Goal: Task Accomplishment & Management: Manage account settings

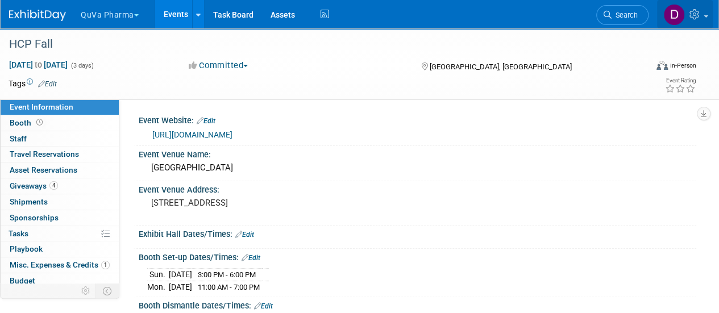
click at [700, 17] on icon at bounding box center [695, 14] width 13 height 10
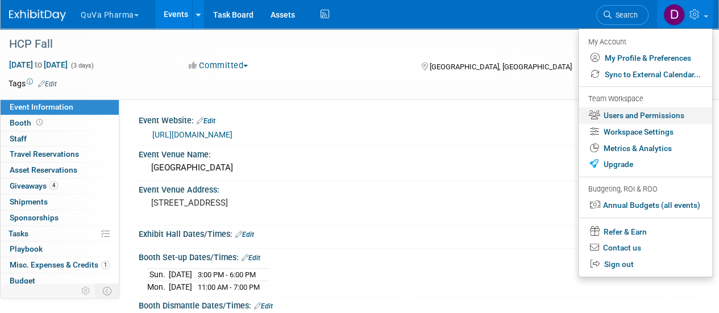
click at [674, 111] on link "Users and Permissions" at bounding box center [646, 115] width 134 height 16
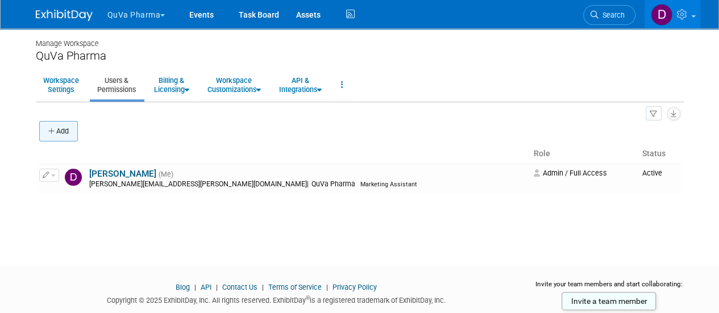
click at [64, 128] on button "Add" at bounding box center [58, 131] width 39 height 20
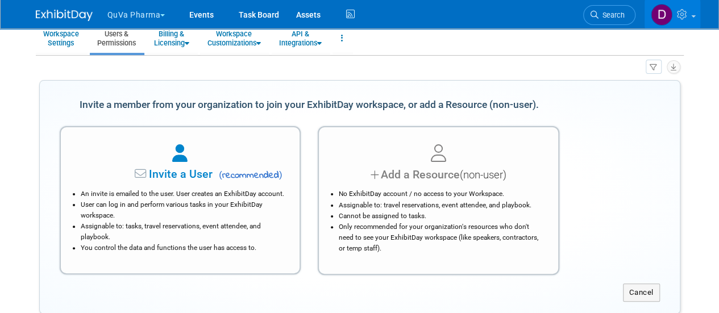
scroll to position [114, 0]
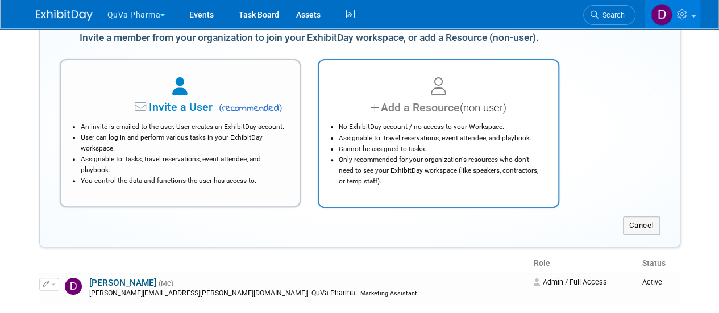
click at [446, 127] on li "No ExhibitDay account / no access to your Workspace." at bounding box center [441, 127] width 205 height 11
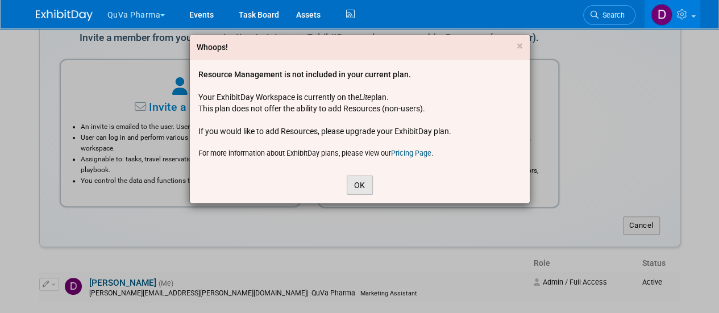
click at [354, 185] on button "OK" at bounding box center [360, 185] width 26 height 19
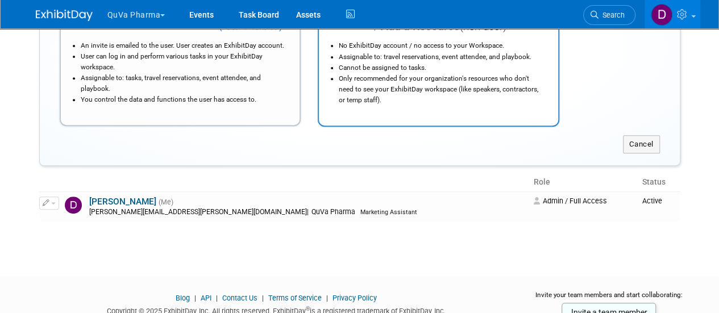
scroll to position [122, 0]
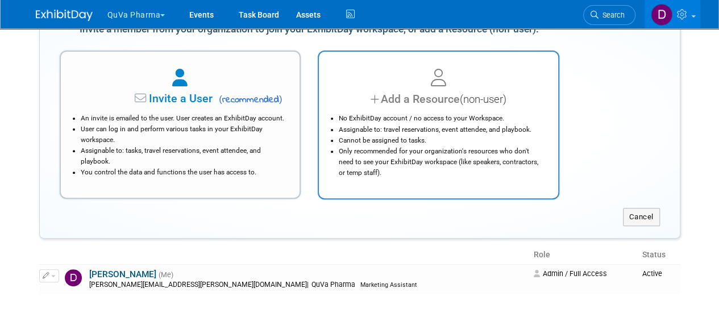
click at [406, 105] on div "Add a Resource (non-user)" at bounding box center [438, 99] width 211 height 16
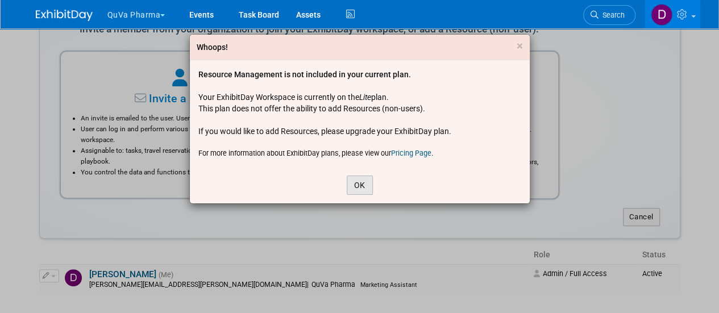
click at [360, 186] on button "OK" at bounding box center [360, 185] width 26 height 19
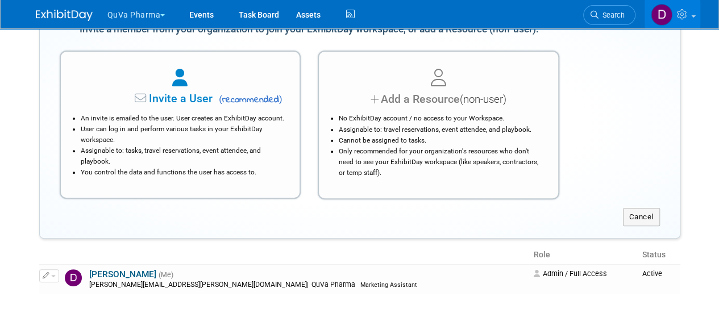
click at [165, 20] on button "QuVa Pharma" at bounding box center [142, 12] width 73 height 25
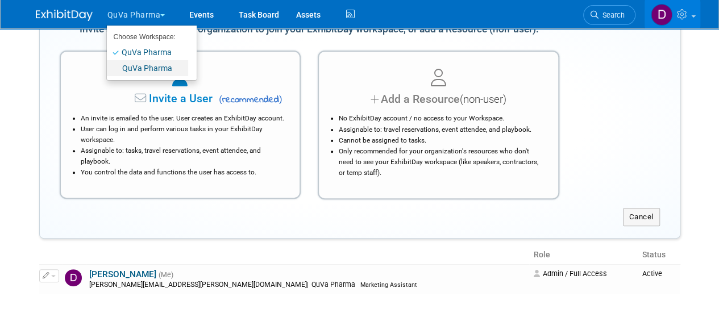
click at [149, 68] on link "QuVa Pharma" at bounding box center [147, 68] width 81 height 16
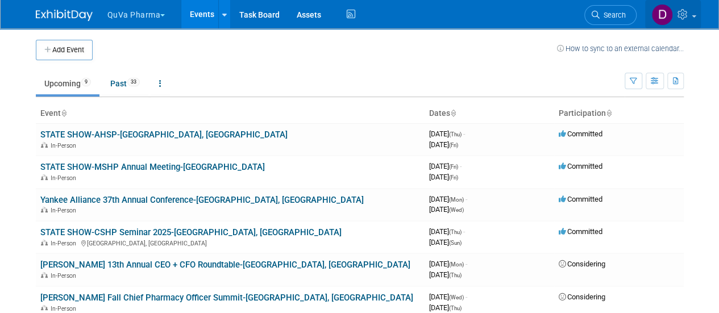
click at [684, 22] on link at bounding box center [673, 14] width 56 height 28
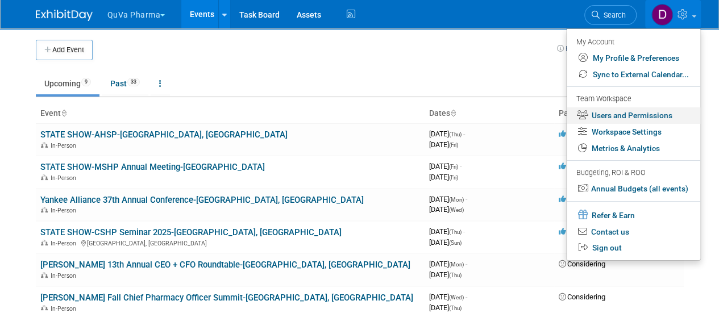
click at [623, 114] on link "Users and Permissions" at bounding box center [634, 115] width 134 height 16
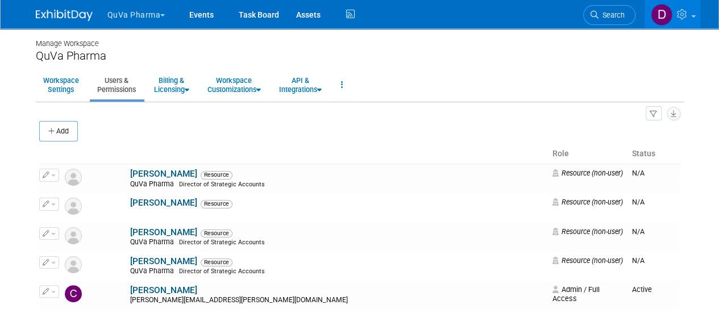
click at [53, 131] on icon "button" at bounding box center [52, 131] width 8 height 7
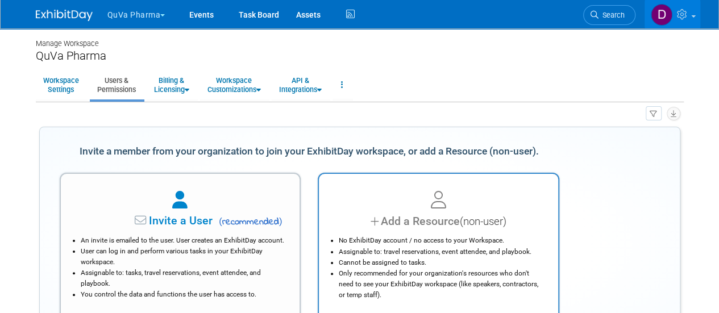
click at [458, 221] on div "Add a Resource (non-user)" at bounding box center [438, 221] width 211 height 16
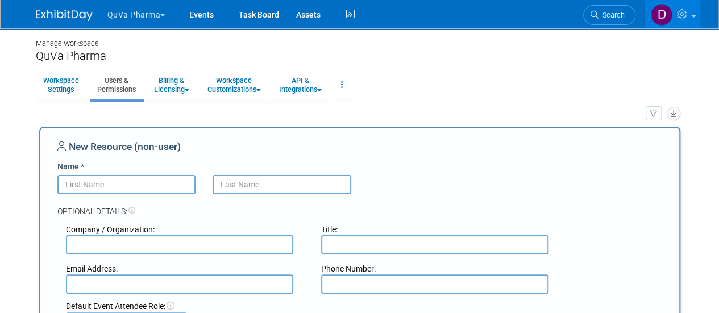
click at [73, 187] on input "Name *" at bounding box center [126, 184] width 139 height 19
type input "Stephen"
click at [232, 184] on input "text" at bounding box center [282, 184] width 139 height 19
type input "Jakmec"
click at [250, 244] on input "text" at bounding box center [179, 244] width 227 height 19
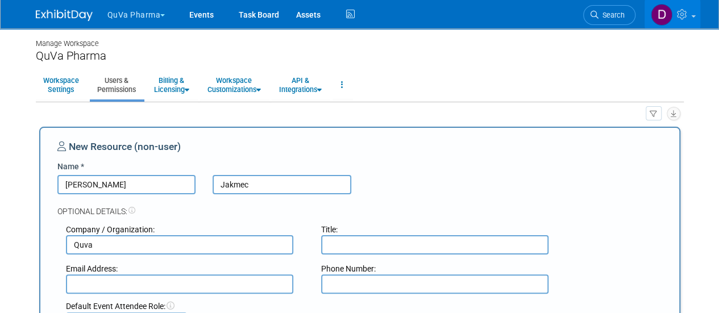
type input "Quva"
click at [348, 243] on input "text" at bounding box center [434, 244] width 227 height 19
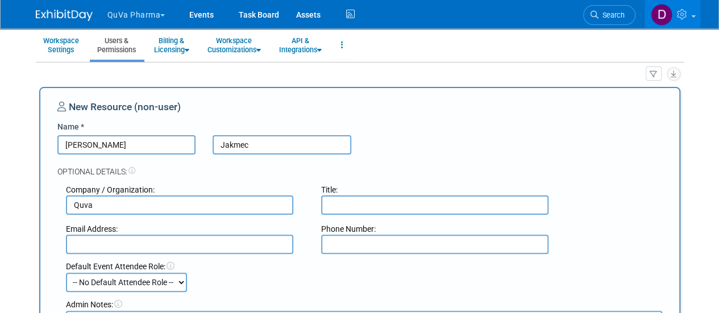
scroll to position [57, 0]
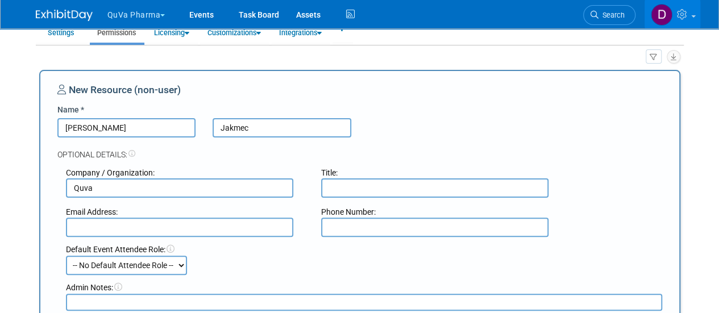
click at [326, 190] on input "text" at bounding box center [434, 187] width 227 height 19
click at [187, 223] on input "text" at bounding box center [179, 227] width 227 height 19
type input "ste"
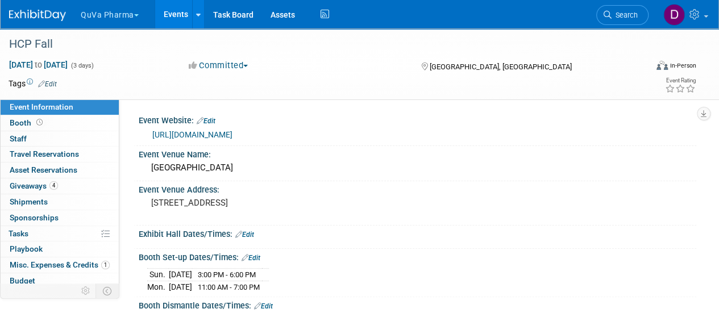
click at [128, 15] on button "QuVa Pharma" at bounding box center [116, 12] width 73 height 25
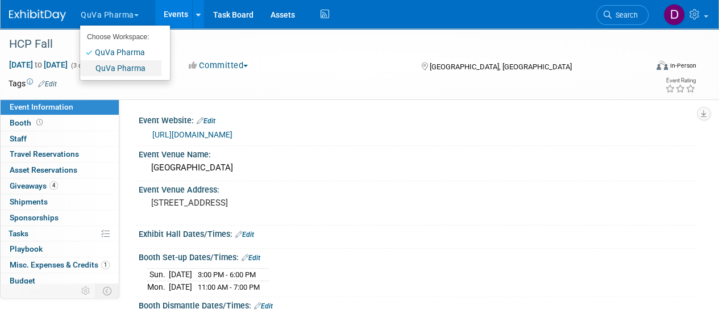
click at [110, 64] on link "QuVa Pharma" at bounding box center [120, 68] width 81 height 16
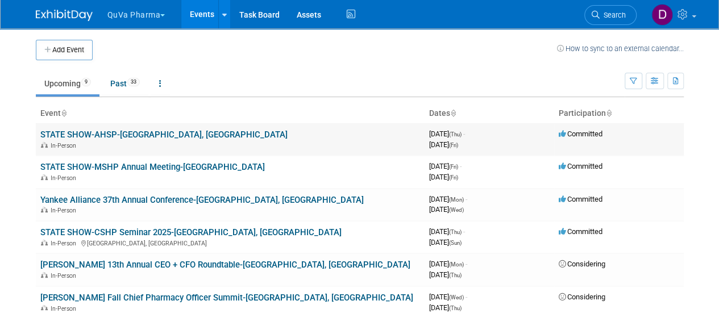
click at [163, 132] on link "STATE SHOW-AHSP-North Little Rock, AR" at bounding box center [163, 135] width 247 height 10
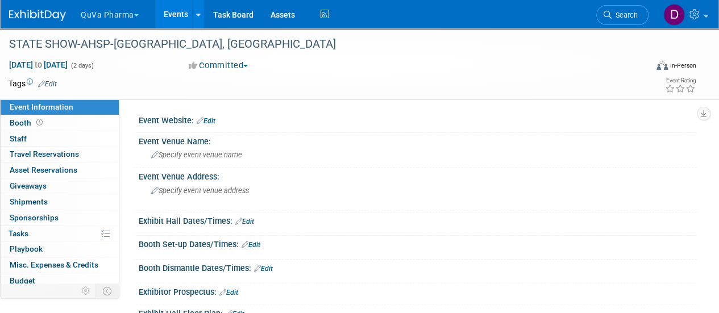
click at [206, 119] on link "Edit" at bounding box center [206, 121] width 19 height 8
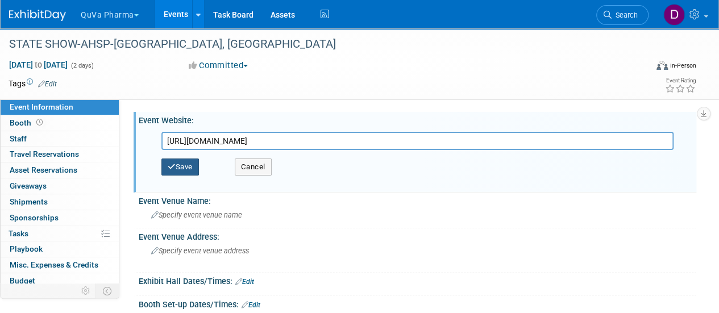
type input "[URL][DOMAIN_NAME]"
click at [184, 164] on button "Save" at bounding box center [180, 167] width 38 height 17
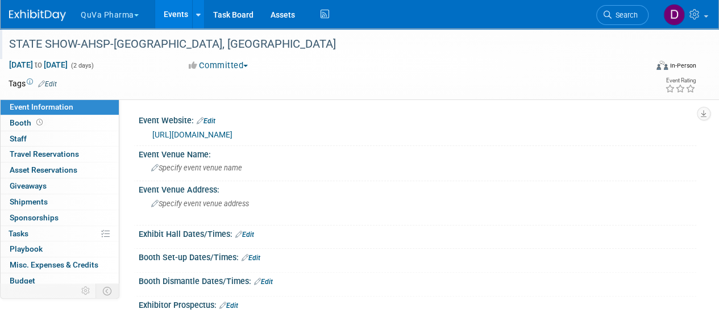
click at [111, 43] on div "STATE SHOW-AHSP-North Little Rock, AR" at bounding box center [321, 44] width 633 height 20
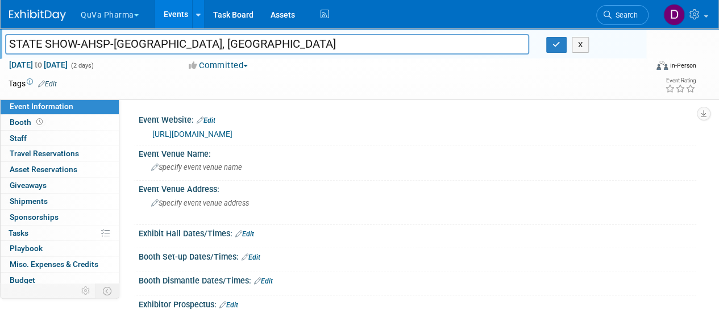
click at [100, 43] on input "STATE SHOW-AHSP-North Little Rock, AR" at bounding box center [267, 44] width 524 height 20
type input "STATE SHOW-AAHP-[GEOGRAPHIC_DATA], [GEOGRAPHIC_DATA]"
click at [550, 44] on button "button" at bounding box center [556, 45] width 20 height 16
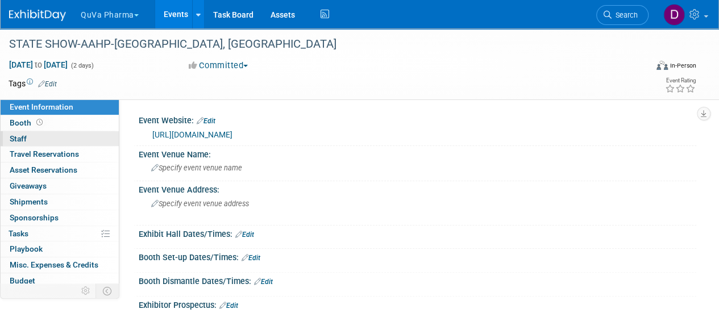
click at [13, 138] on span "Staff 0" at bounding box center [18, 138] width 17 height 9
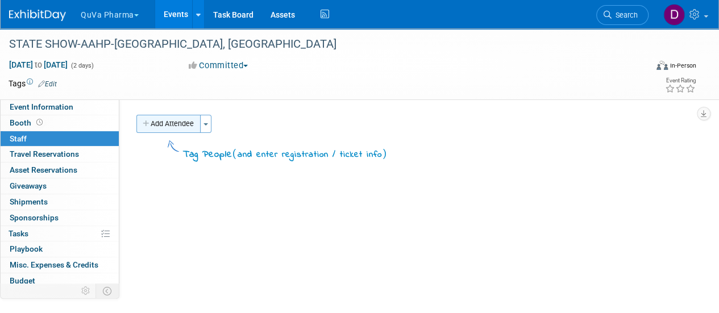
click at [171, 124] on button "Add Attendee" at bounding box center [168, 124] width 64 height 18
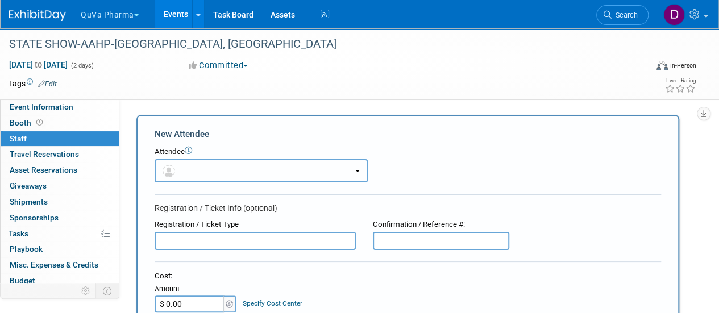
click at [215, 165] on button "button" at bounding box center [261, 170] width 213 height 23
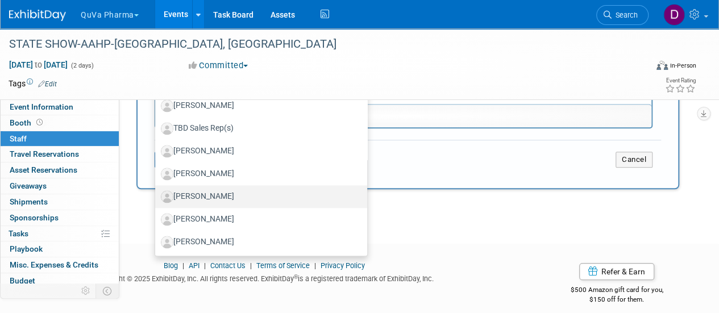
scroll to position [391, 0]
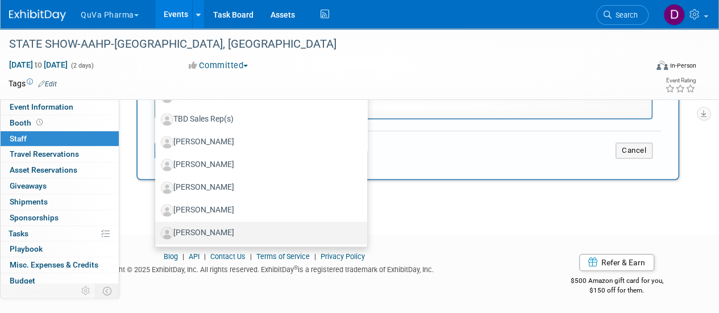
click at [213, 228] on label "[PERSON_NAME]" at bounding box center [258, 233] width 195 height 18
click at [157, 228] on input "[PERSON_NAME]" at bounding box center [152, 231] width 7 height 7
select select "dc61f5f6-cb03-4814-99cd-01006c5a4d6a"
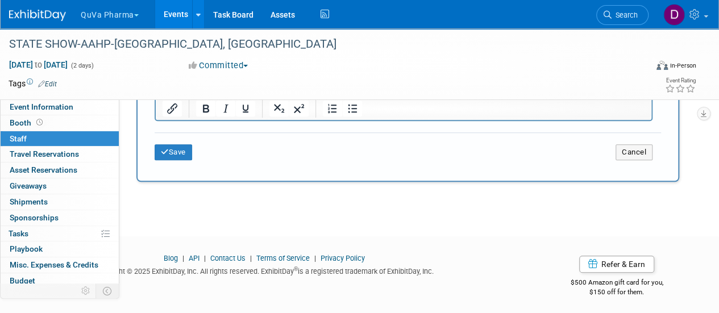
scroll to position [427, 0]
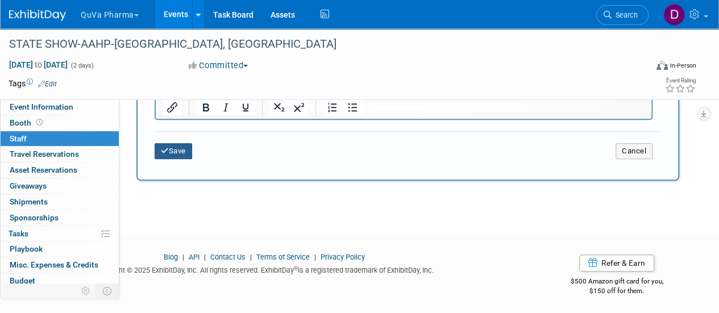
click at [176, 152] on button "Save" at bounding box center [174, 151] width 38 height 16
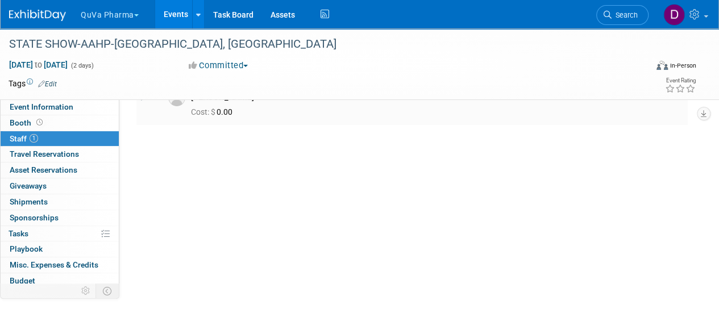
scroll to position [0, 0]
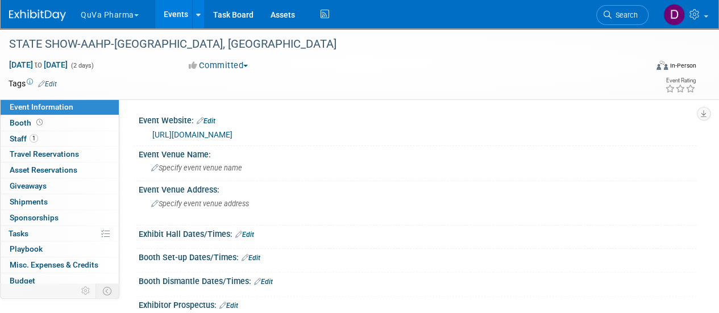
click at [131, 12] on button "QuVa Pharma" at bounding box center [116, 12] width 73 height 25
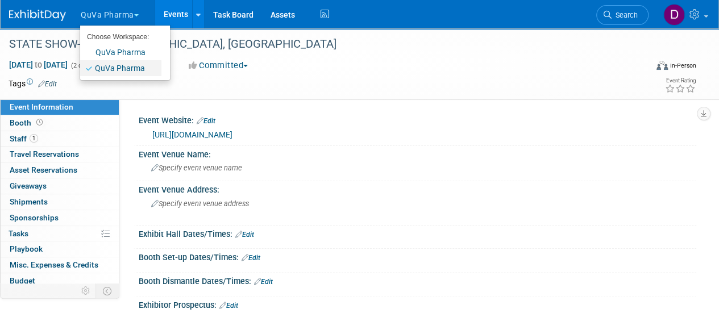
click at [119, 69] on link "QuVa Pharma" at bounding box center [120, 68] width 81 height 16
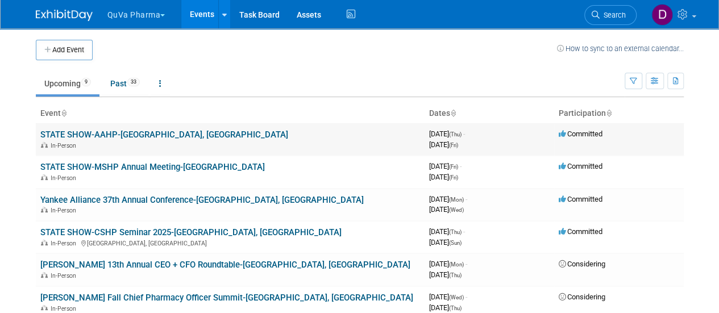
click at [135, 135] on link "STATE SHOW-AAHP-[GEOGRAPHIC_DATA], [GEOGRAPHIC_DATA]" at bounding box center [164, 135] width 248 height 10
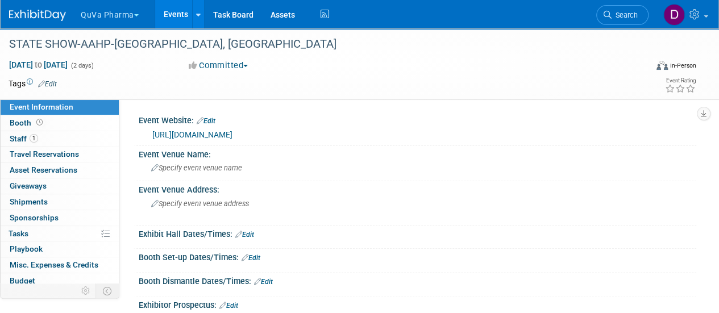
click at [179, 13] on link "Events" at bounding box center [175, 14] width 41 height 28
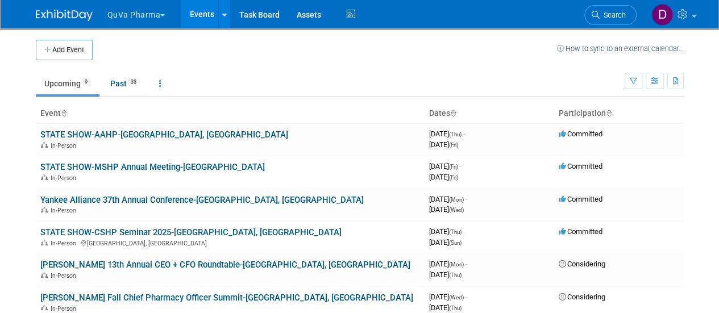
click at [126, 14] on button "QuVa Pharma" at bounding box center [142, 12] width 73 height 25
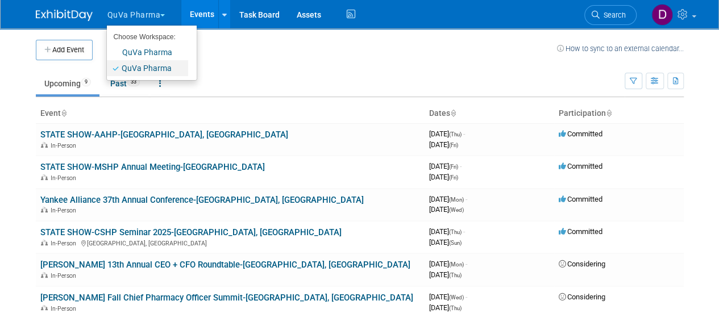
click at [128, 73] on link "QuVa Pharma" at bounding box center [147, 68] width 81 height 16
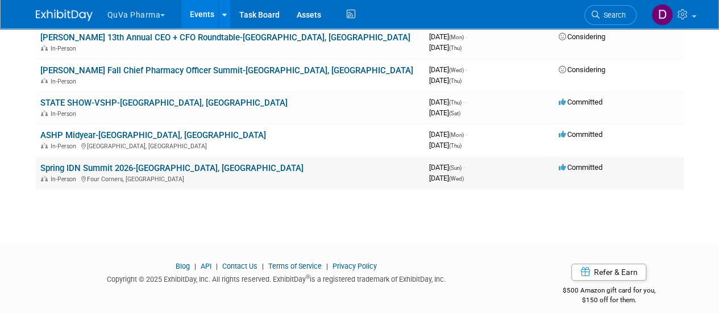
scroll to position [237, 0]
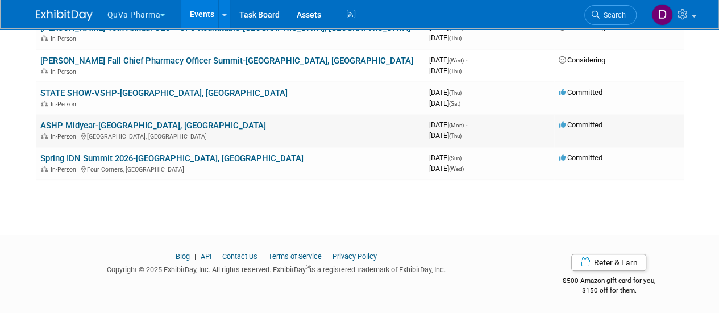
click at [77, 127] on link "ASHP Midyear-Las Vegas, NV" at bounding box center [153, 125] width 226 height 10
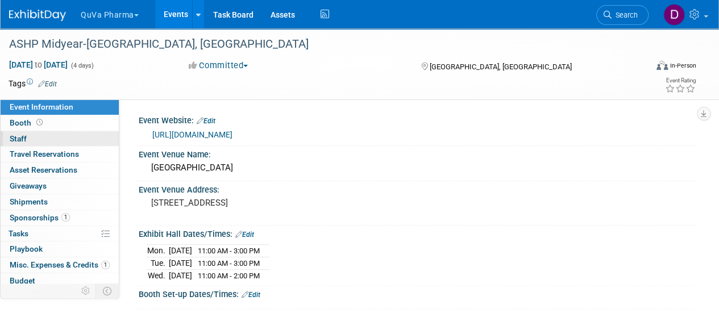
click at [22, 139] on span "Staff 0" at bounding box center [18, 138] width 17 height 9
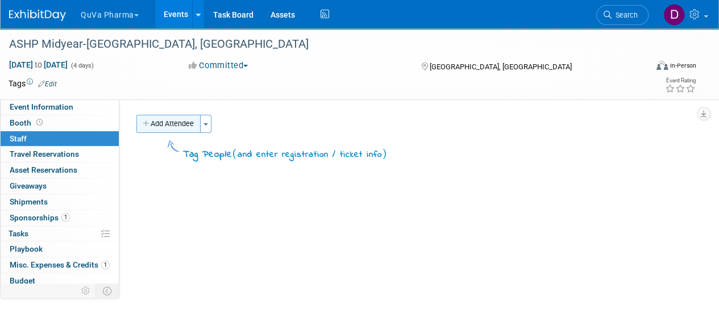
click at [151, 127] on button "Add Attendee" at bounding box center [168, 124] width 64 height 18
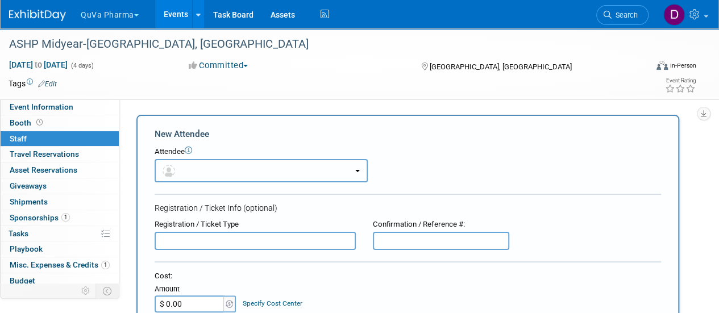
click at [202, 171] on button "button" at bounding box center [261, 170] width 213 height 23
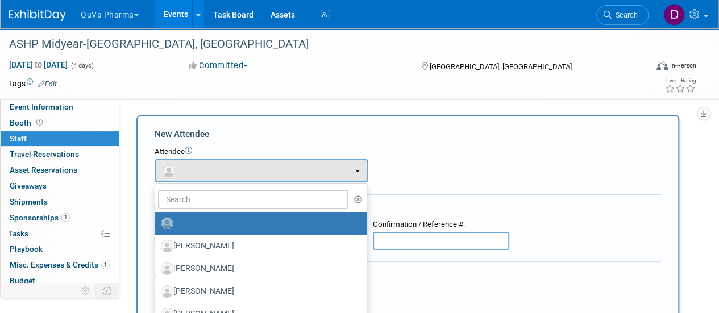
click at [168, 84] on td at bounding box center [318, 83] width 522 height 11
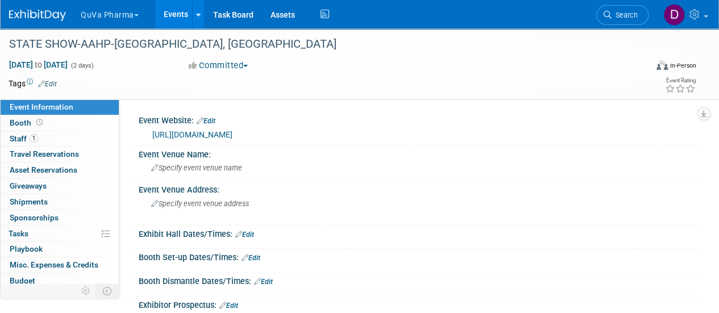
click at [40, 19] on img at bounding box center [37, 15] width 57 height 11
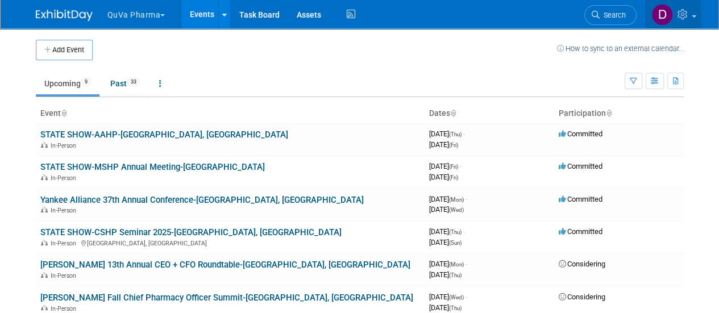
click at [683, 14] on icon at bounding box center [684, 14] width 13 height 10
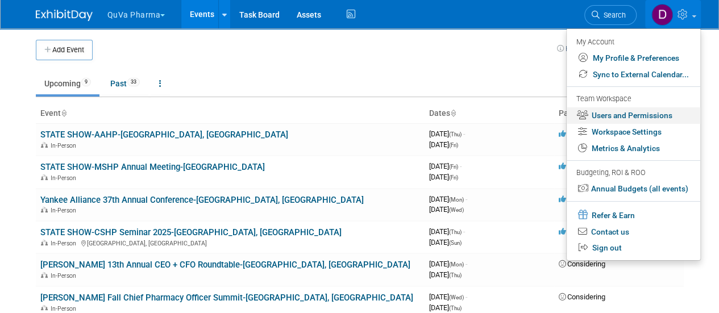
click at [621, 115] on link "Users and Permissions" at bounding box center [634, 115] width 134 height 16
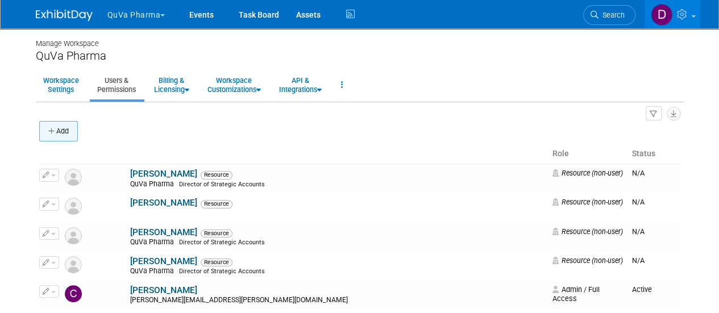
click at [52, 131] on icon "button" at bounding box center [52, 131] width 8 height 7
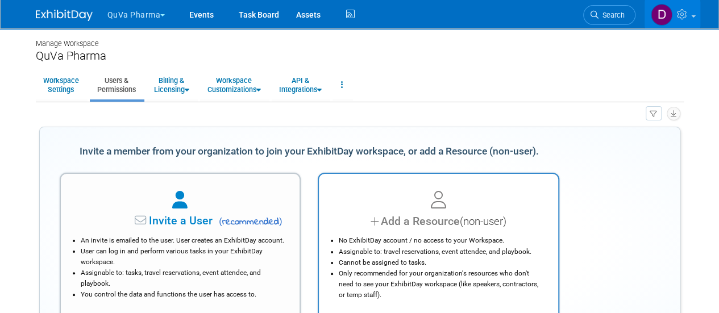
click at [444, 220] on div "Add a Resource (non-user)" at bounding box center [438, 221] width 211 height 16
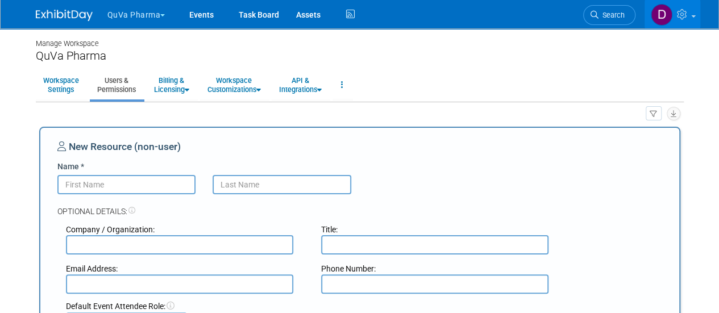
click at [95, 186] on input "Name *" at bounding box center [126, 184] width 139 height 19
type input "Stephen"
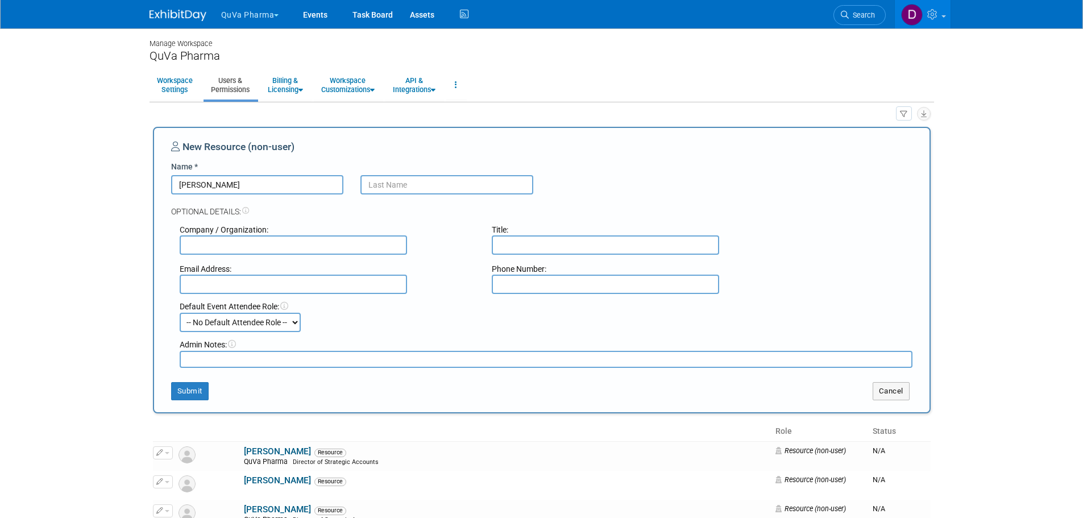
click at [386, 184] on input "text" at bounding box center [446, 184] width 173 height 19
type input "Jakymec"
click at [260, 246] on input "text" at bounding box center [293, 244] width 227 height 19
type input "Quva"
type input "Director of Strategic Accounts"
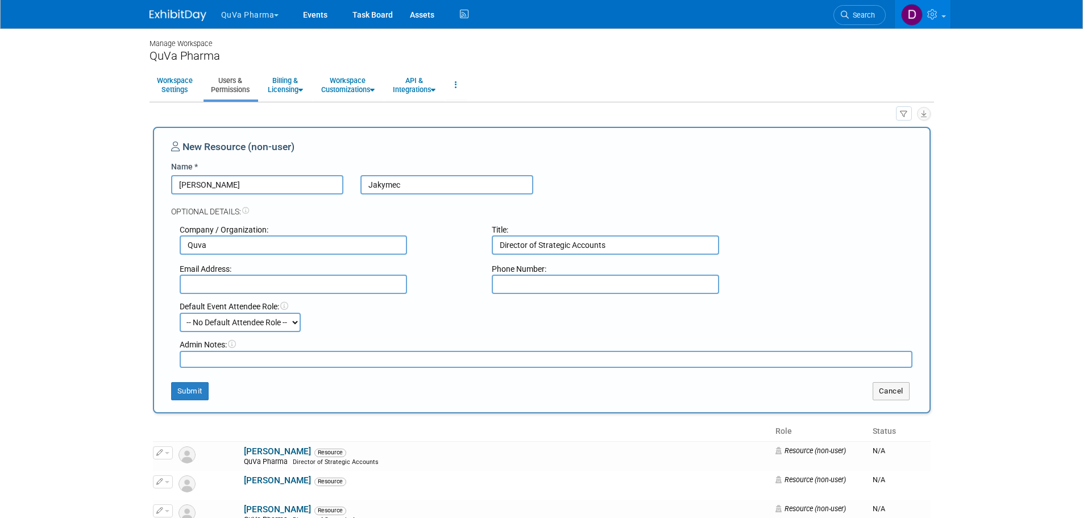
click at [242, 280] on input "text" at bounding box center [293, 284] width 227 height 19
click at [253, 286] on input "stephen" at bounding box center [293, 284] width 227 height 19
click at [253, 285] on input "stephen" at bounding box center [293, 284] width 227 height 19
type input "Stephen.Jakymec"
click at [194, 313] on button "Submit" at bounding box center [190, 391] width 38 height 18
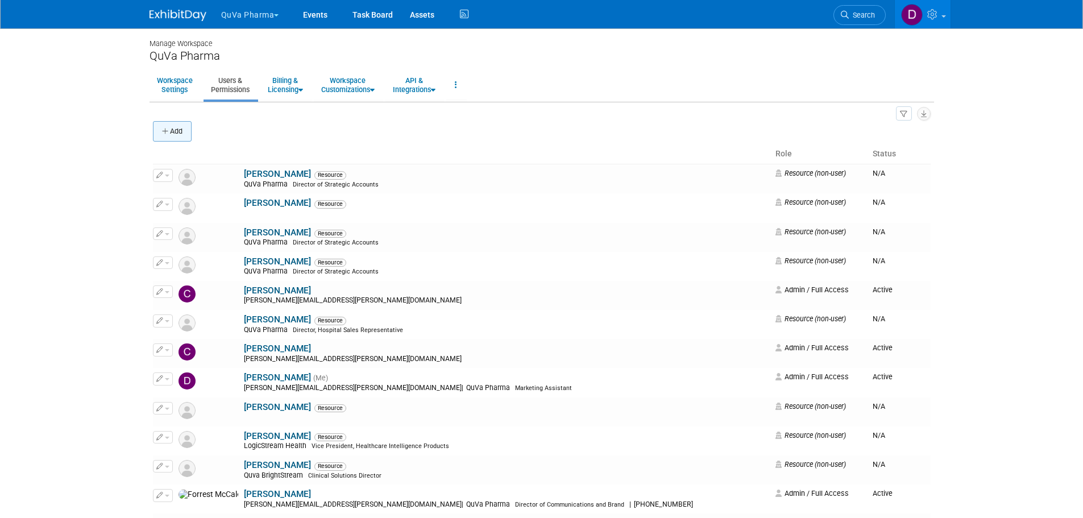
click at [162, 134] on icon "button" at bounding box center [166, 131] width 8 height 7
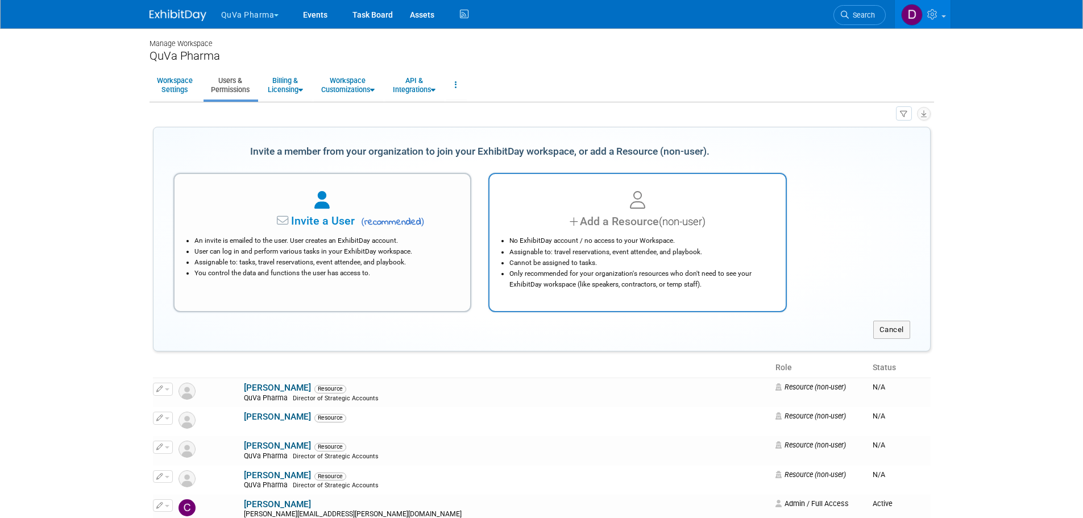
click at [631, 229] on div "Add a Resource (non-user)" at bounding box center [638, 221] width 268 height 16
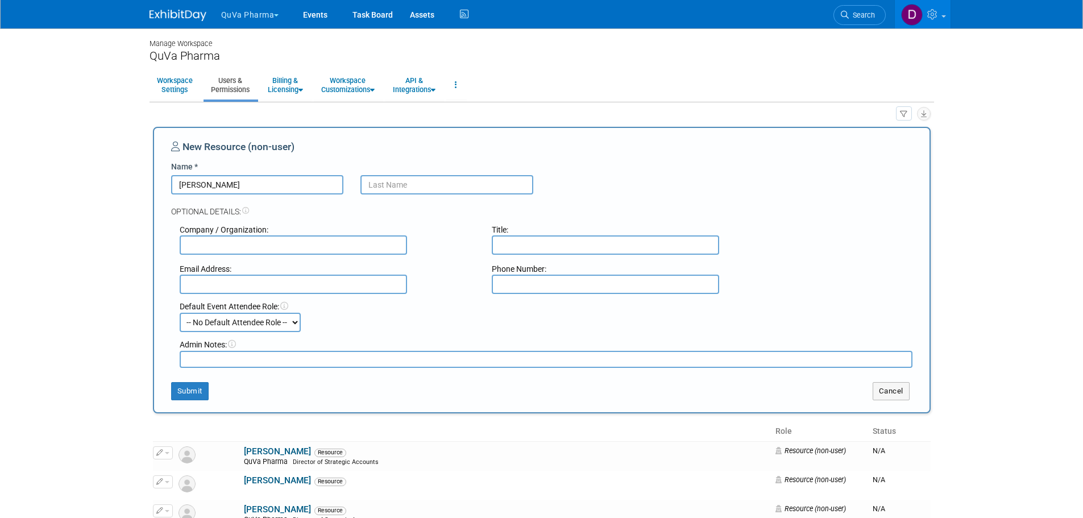
type input "Stephanie"
click at [393, 182] on input "text" at bounding box center [446, 184] width 173 height 19
type input "J"
type input "Kokoski"
click at [311, 246] on input "text" at bounding box center [293, 244] width 227 height 19
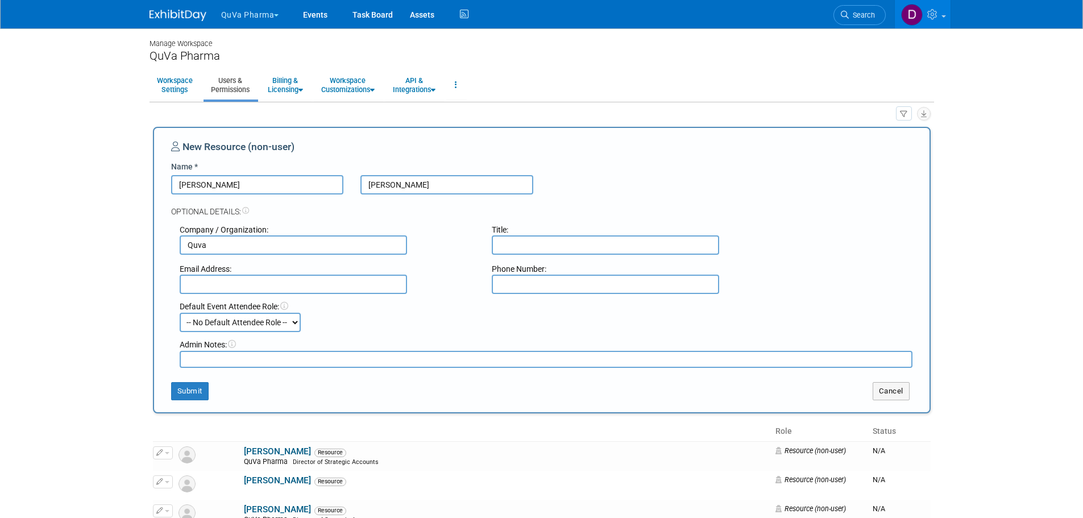
type input "Quva"
type input "Hospital Sales Representative"
type input "s"
type input "Stephanie.Kokoski@oneQuva.com"
click at [182, 313] on button "Submit" at bounding box center [190, 391] width 38 height 18
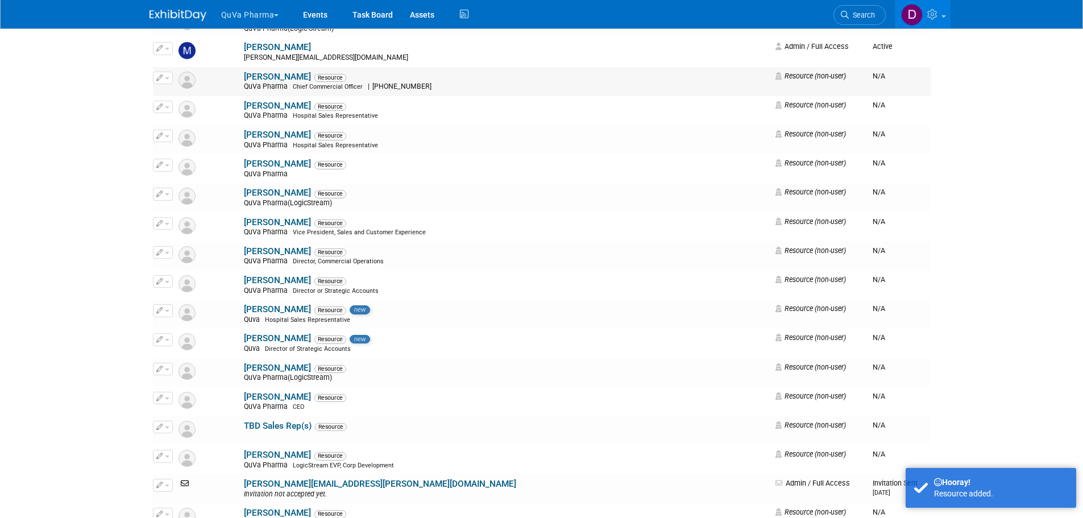
scroll to position [853, 0]
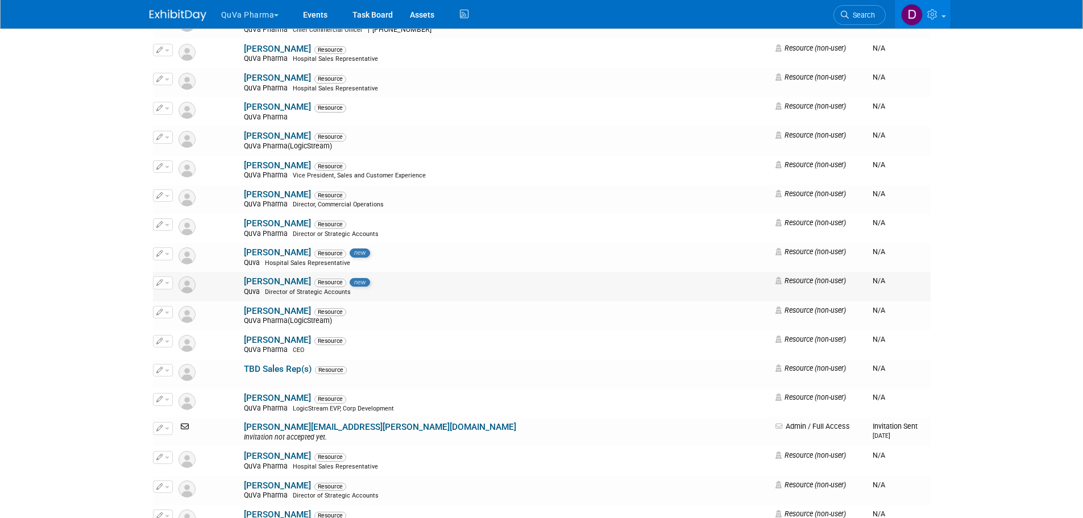
click at [244, 280] on link "Stephen Jakymec" at bounding box center [277, 281] width 67 height 10
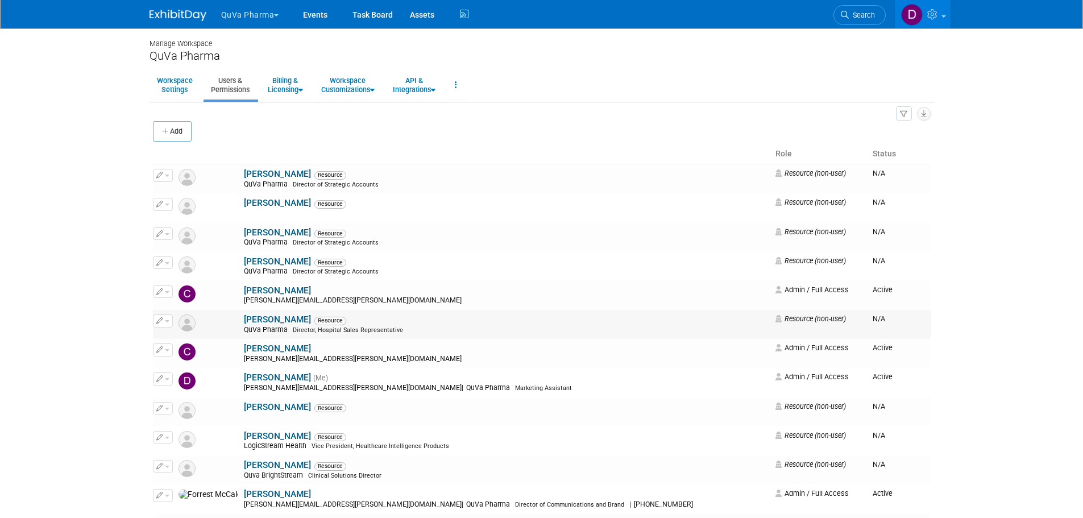
click at [160, 319] on icon "button" at bounding box center [159, 320] width 7 height 6
click at [174, 342] on link "Edit" at bounding box center [198, 339] width 90 height 16
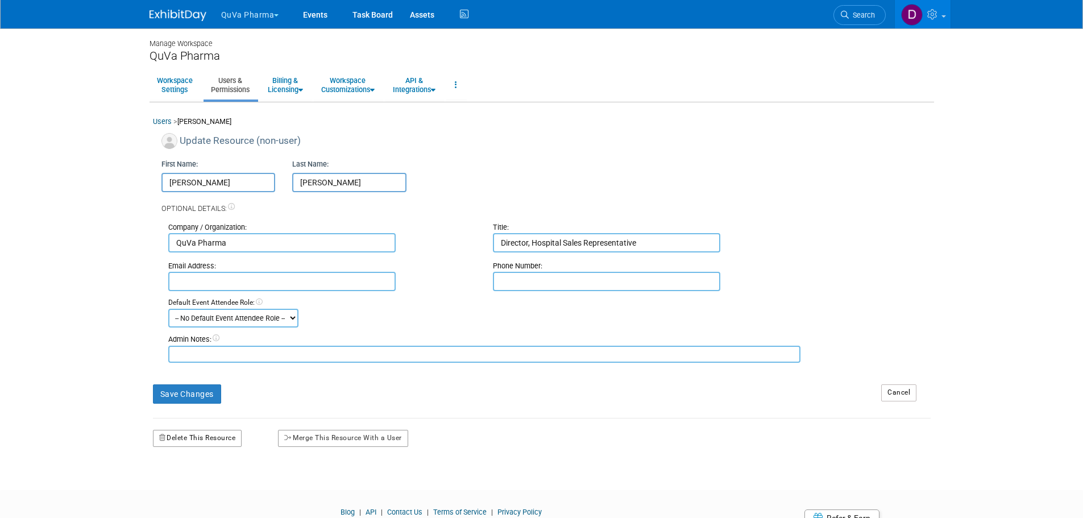
click at [193, 434] on button "Delete This Resource" at bounding box center [197, 438] width 89 height 17
click at [195, 486] on link "Yes" at bounding box center [185, 486] width 34 height 18
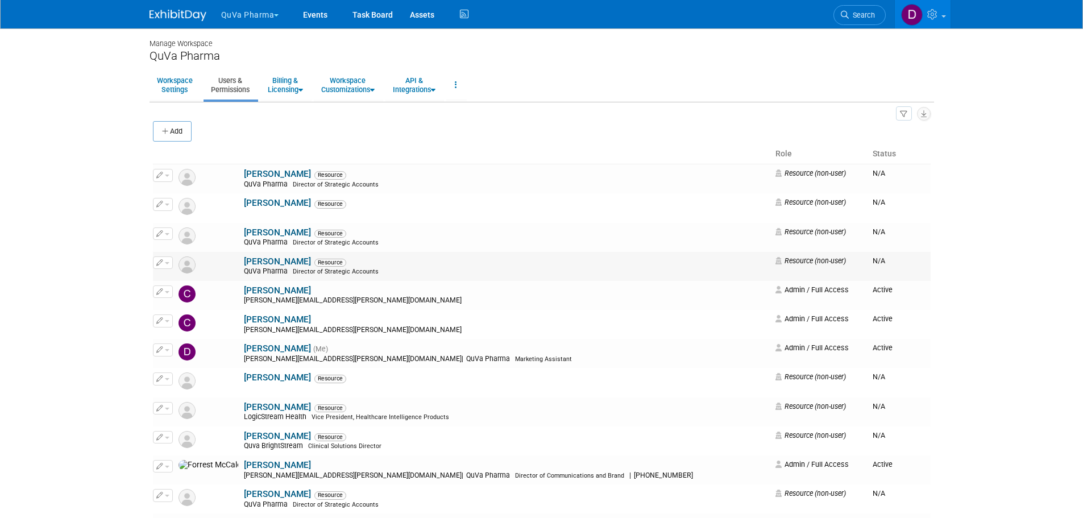
click at [165, 267] on button "button" at bounding box center [163, 262] width 20 height 13
click at [182, 286] on link "Edit" at bounding box center [198, 281] width 90 height 16
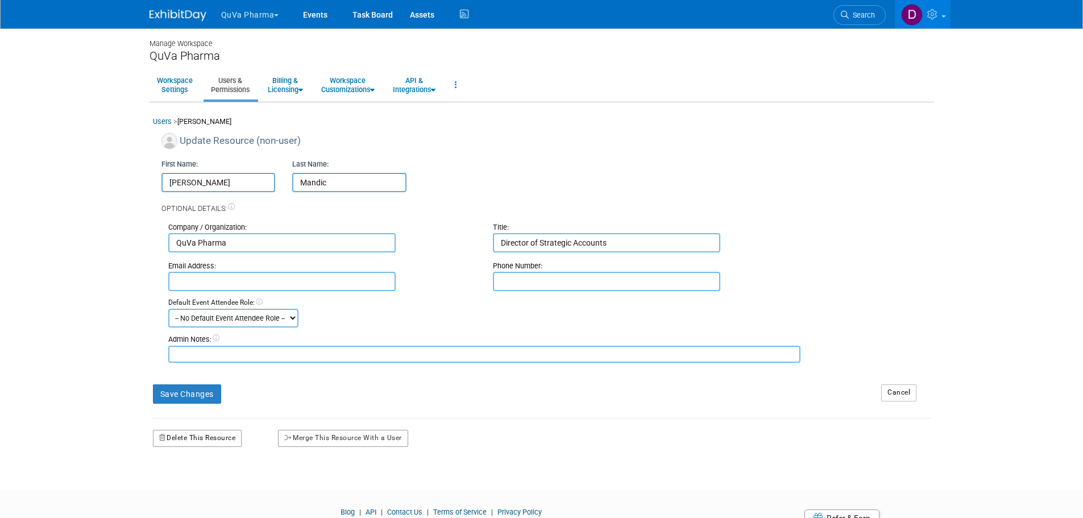
click at [186, 433] on button "Delete This Resource" at bounding box center [197, 438] width 89 height 17
click at [178, 489] on link "Yes" at bounding box center [184, 486] width 34 height 18
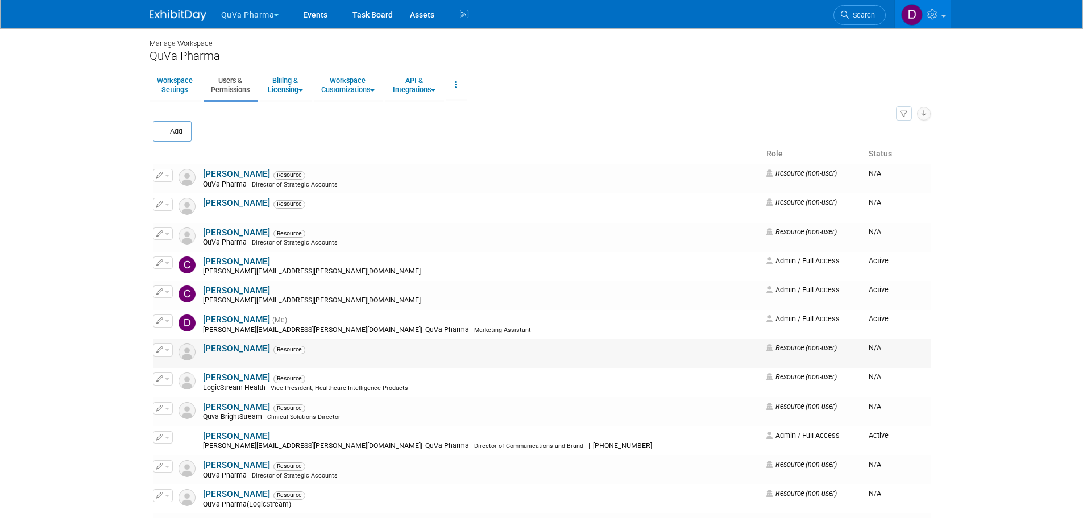
click at [160, 354] on button "button" at bounding box center [163, 349] width 20 height 13
click at [179, 366] on link "Edit" at bounding box center [198, 368] width 90 height 16
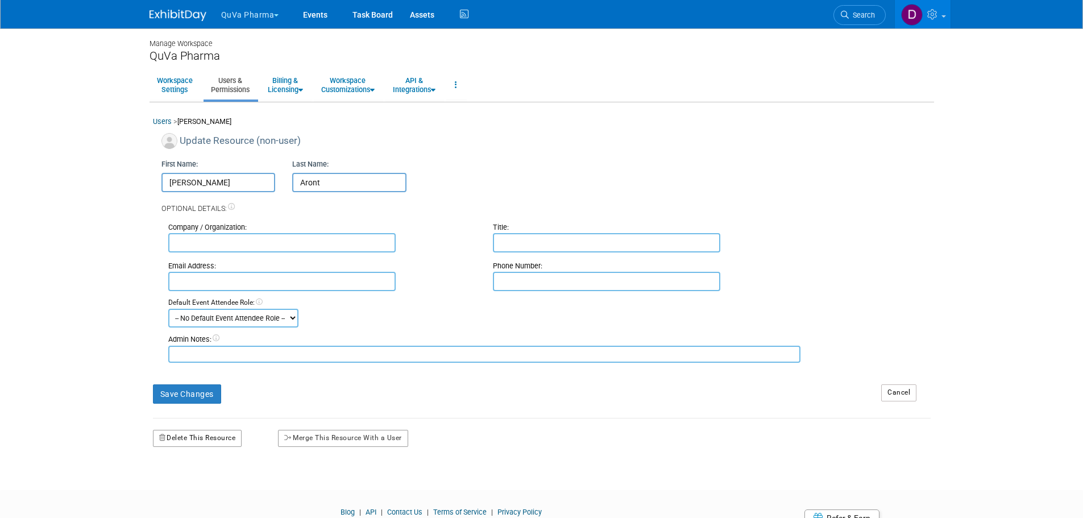
click at [189, 442] on button "Delete This Resource" at bounding box center [197, 438] width 89 height 17
click at [186, 488] on link "Yes" at bounding box center [184, 486] width 34 height 18
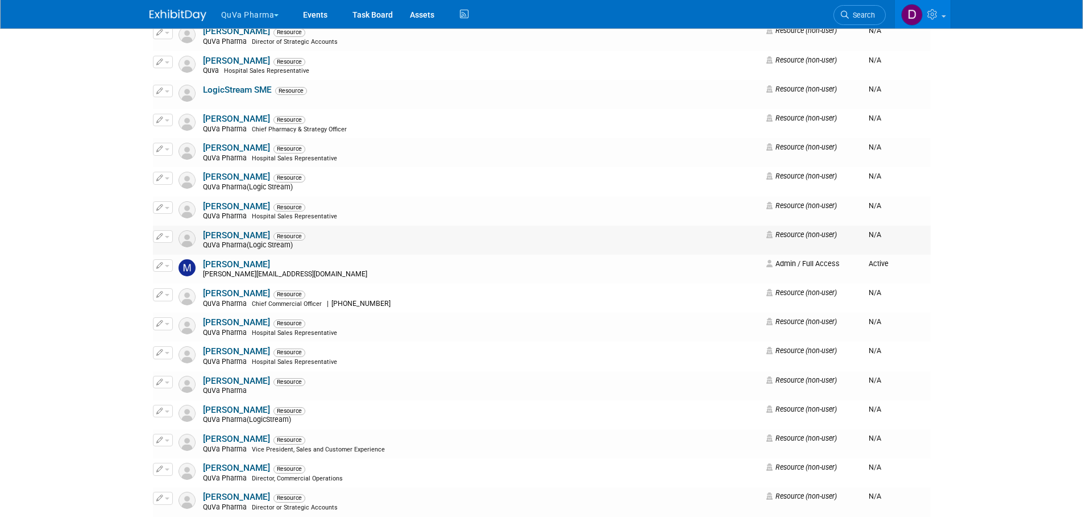
scroll to position [512, 0]
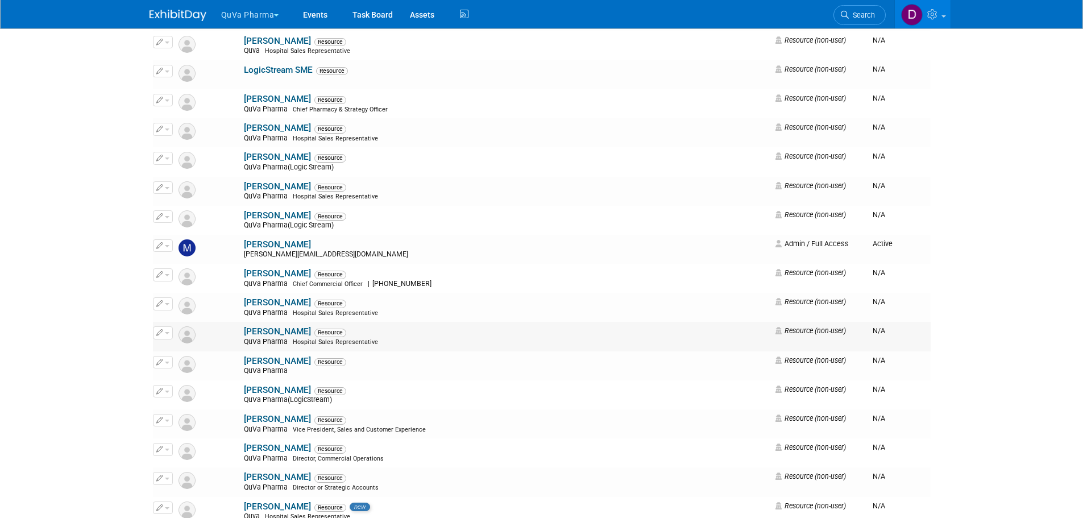
click at [166, 335] on button "button" at bounding box center [163, 332] width 20 height 13
click at [189, 344] on link "Edit" at bounding box center [198, 351] width 90 height 16
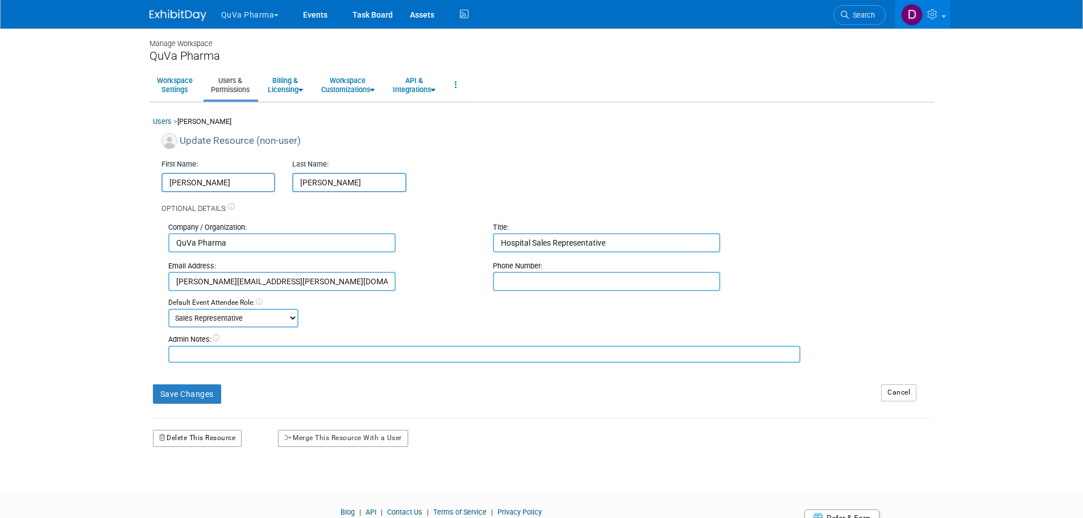
click at [197, 441] on button "Delete This Resource" at bounding box center [197, 438] width 89 height 17
click at [186, 483] on link "Yes" at bounding box center [184, 486] width 34 height 18
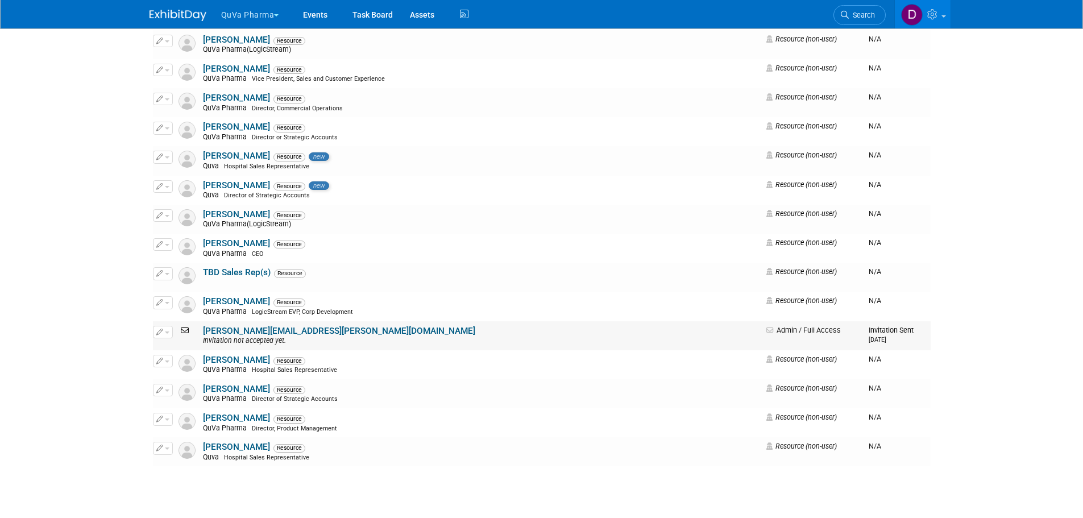
scroll to position [853, 0]
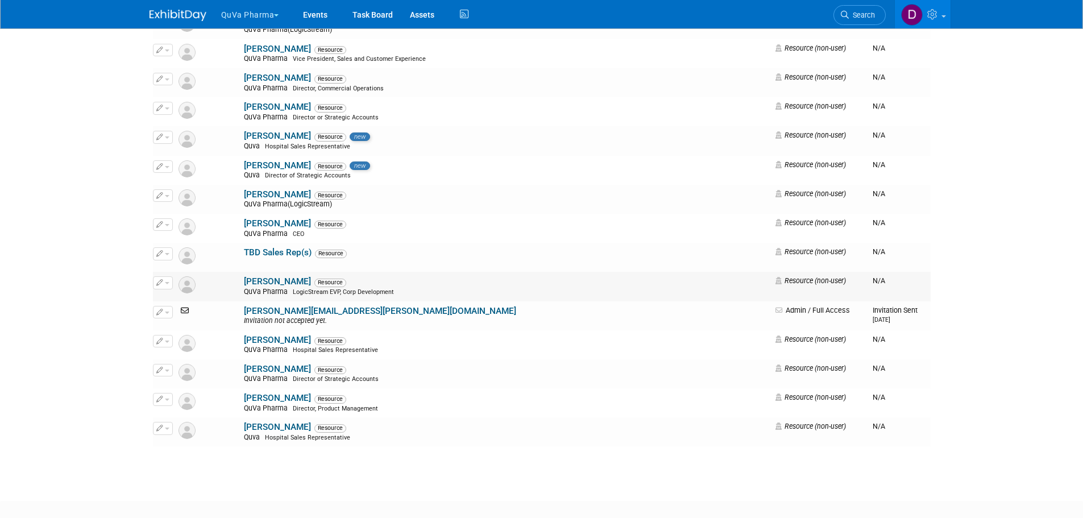
click at [162, 276] on button "button" at bounding box center [163, 282] width 20 height 13
click at [185, 301] on link "Edit" at bounding box center [198, 301] width 90 height 16
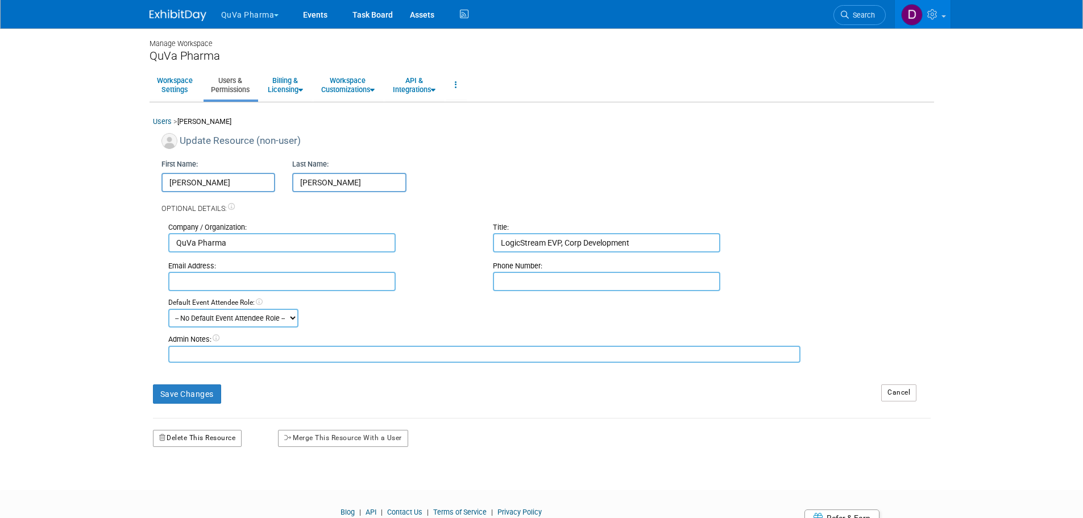
click at [202, 437] on button "Delete This Resource" at bounding box center [197, 438] width 89 height 17
click at [188, 485] on link "Yes" at bounding box center [184, 486] width 34 height 18
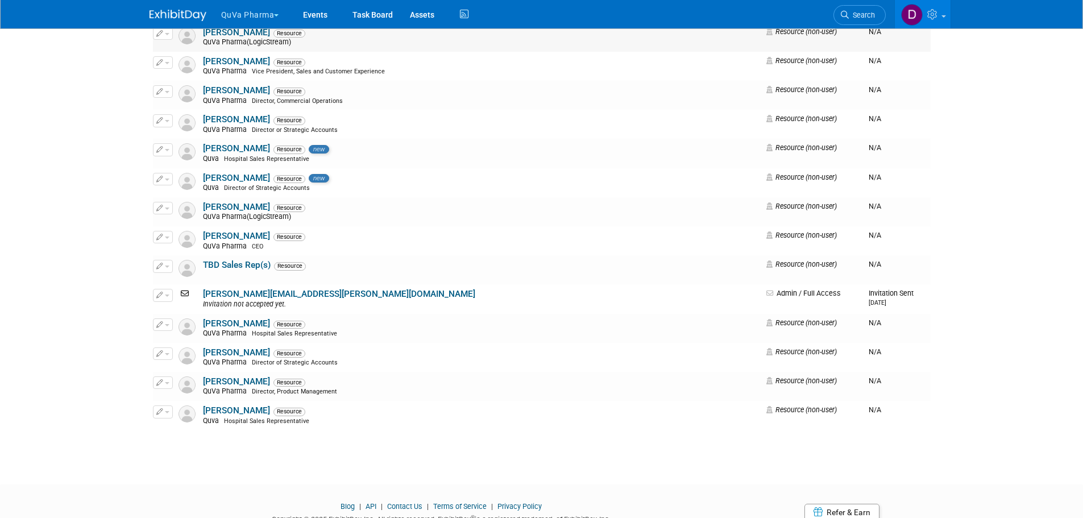
scroll to position [853, 0]
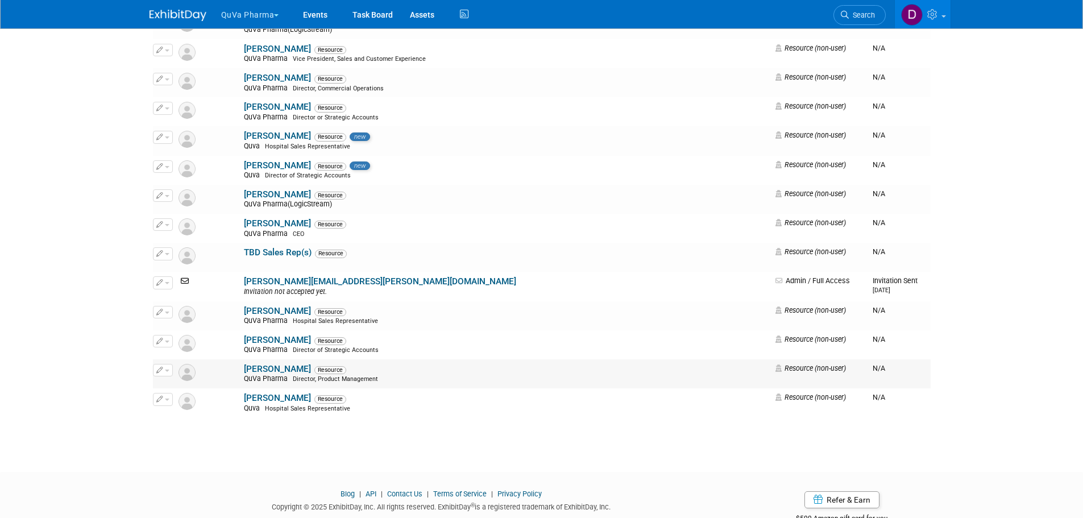
click at [159, 371] on icon "button" at bounding box center [159, 370] width 7 height 6
click at [174, 388] on link "Edit" at bounding box center [198, 388] width 90 height 16
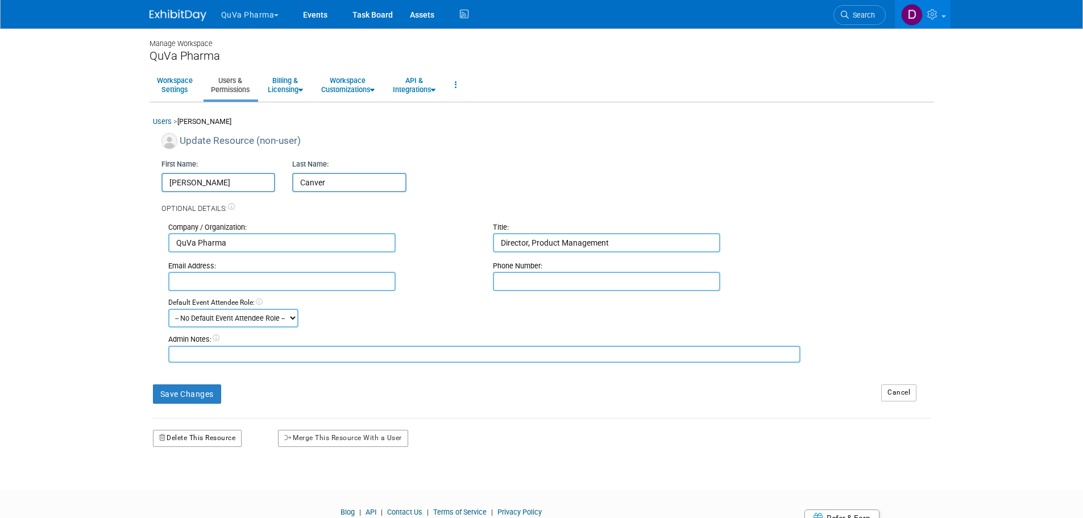
click at [198, 437] on button "Delete This Resource" at bounding box center [197, 438] width 89 height 17
click at [190, 484] on link "Yes" at bounding box center [184, 486] width 34 height 18
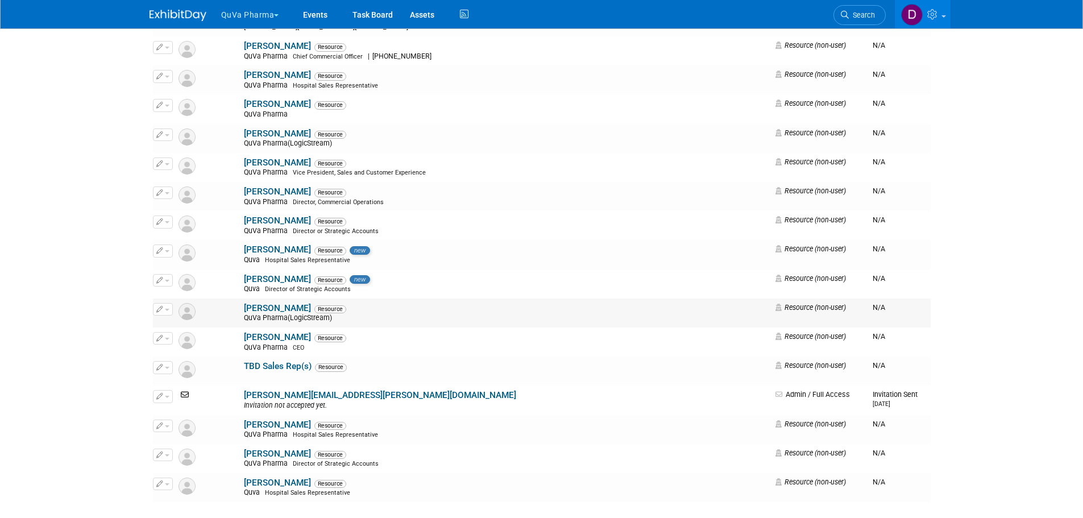
scroll to position [796, 0]
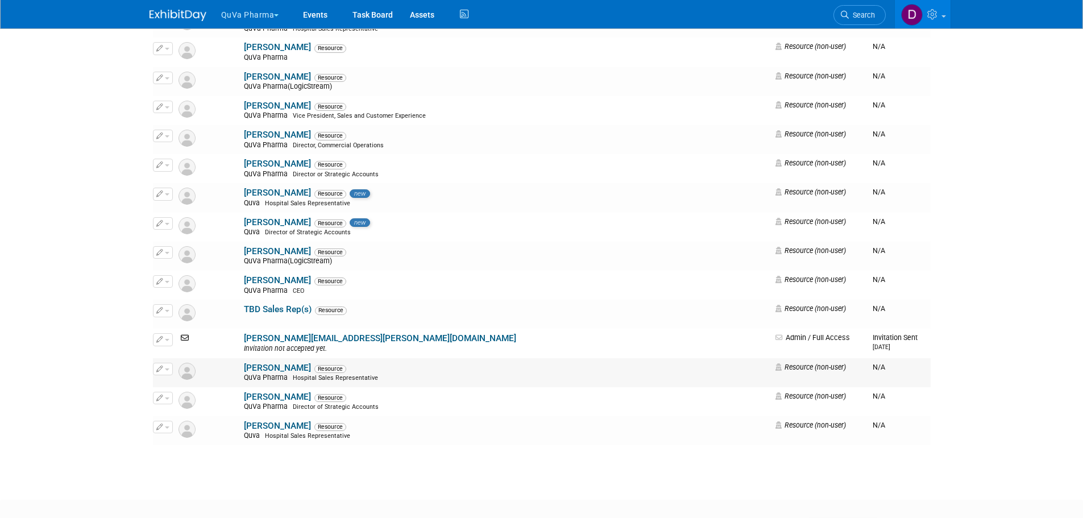
click at [168, 368] on span "button" at bounding box center [167, 369] width 5 height 2
click at [186, 386] on link "Edit" at bounding box center [198, 387] width 90 height 16
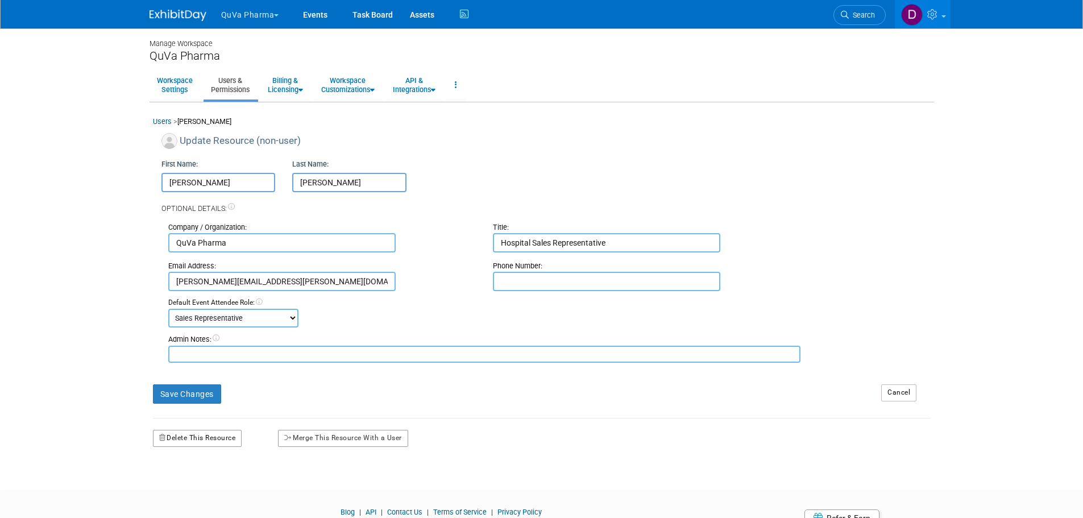
click at [198, 431] on button "Delete This Resource" at bounding box center [197, 438] width 89 height 17
click at [185, 489] on link "Yes" at bounding box center [184, 486] width 34 height 18
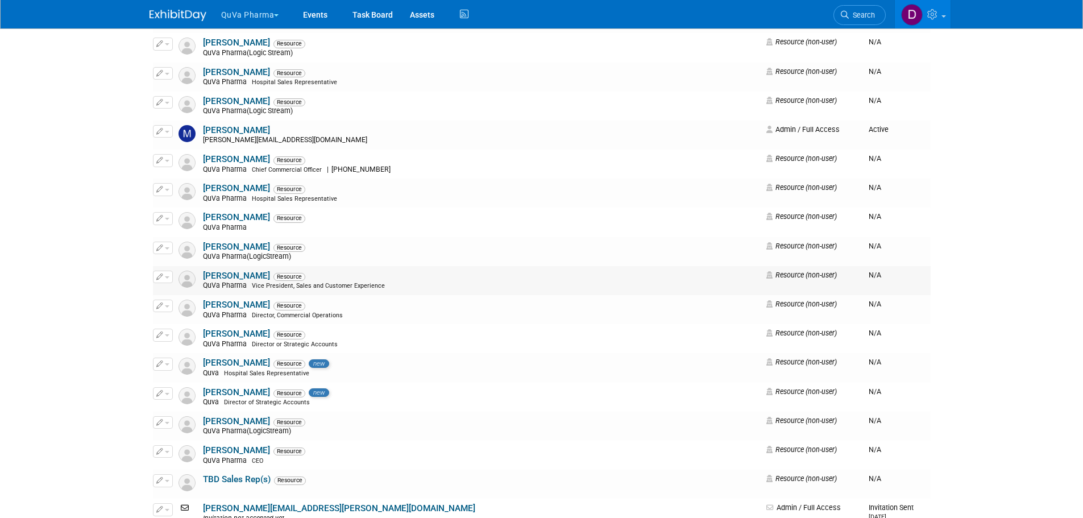
scroll to position [739, 0]
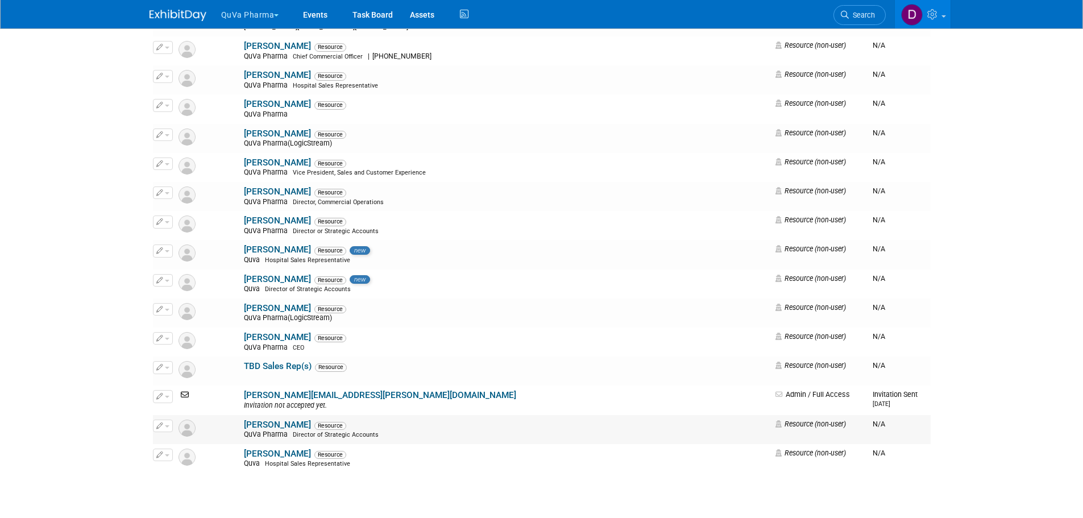
click at [169, 427] on button "button" at bounding box center [163, 425] width 20 height 13
click at [181, 442] on link "Edit" at bounding box center [198, 444] width 90 height 16
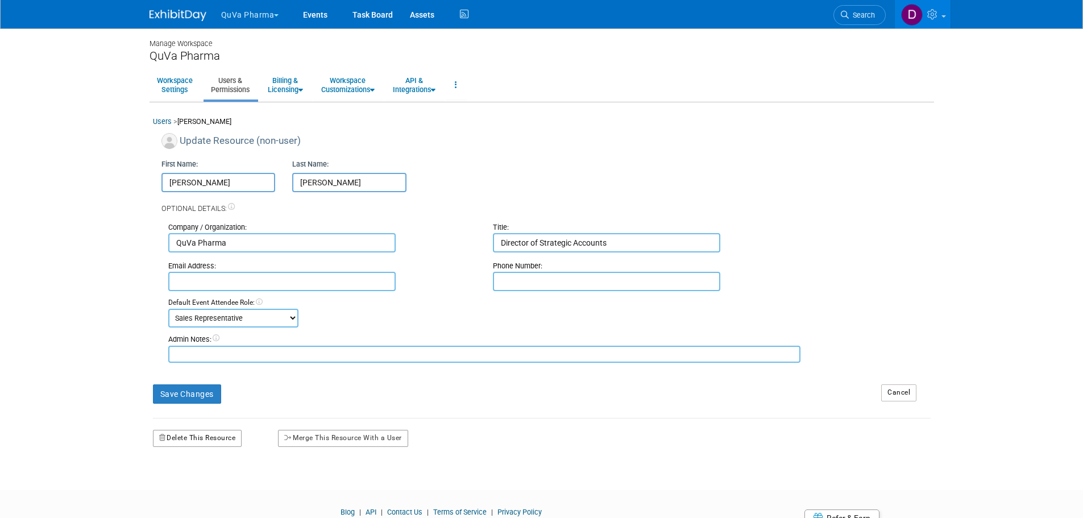
click at [181, 442] on button "Delete This Resource" at bounding box center [197, 438] width 89 height 17
click at [186, 483] on link "Yes" at bounding box center [184, 486] width 34 height 18
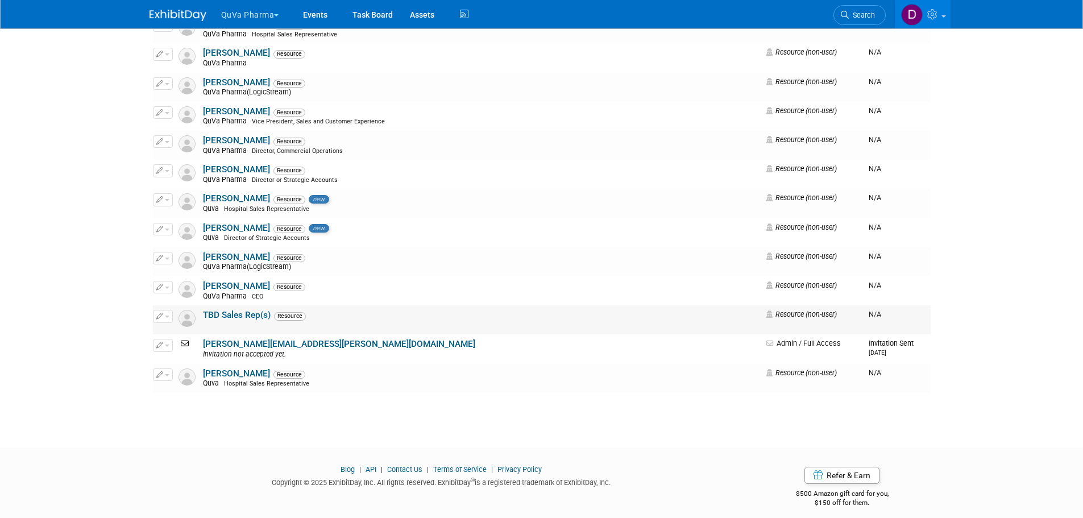
scroll to position [799, 0]
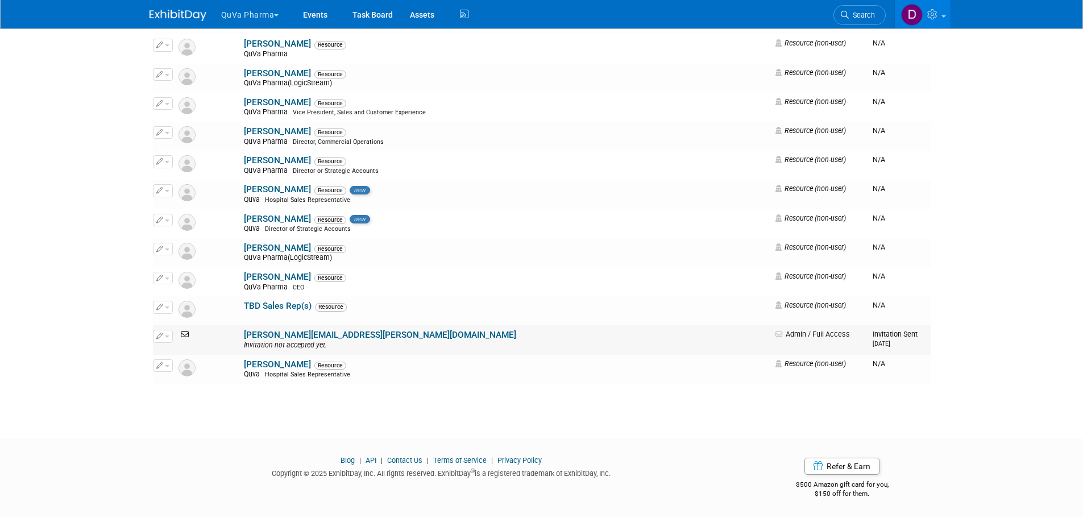
click at [169, 338] on button "button" at bounding box center [163, 336] width 20 height 13
click at [186, 353] on link "Edit" at bounding box center [198, 355] width 90 height 16
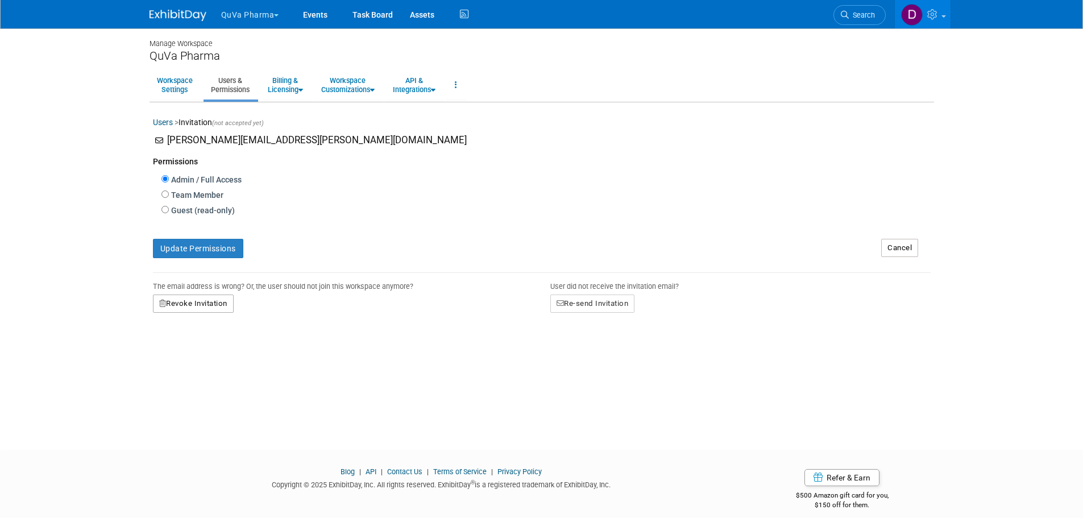
click at [192, 304] on button "Revoke Invitation" at bounding box center [193, 303] width 81 height 18
click at [190, 354] on link "Yes" at bounding box center [180, 352] width 34 height 18
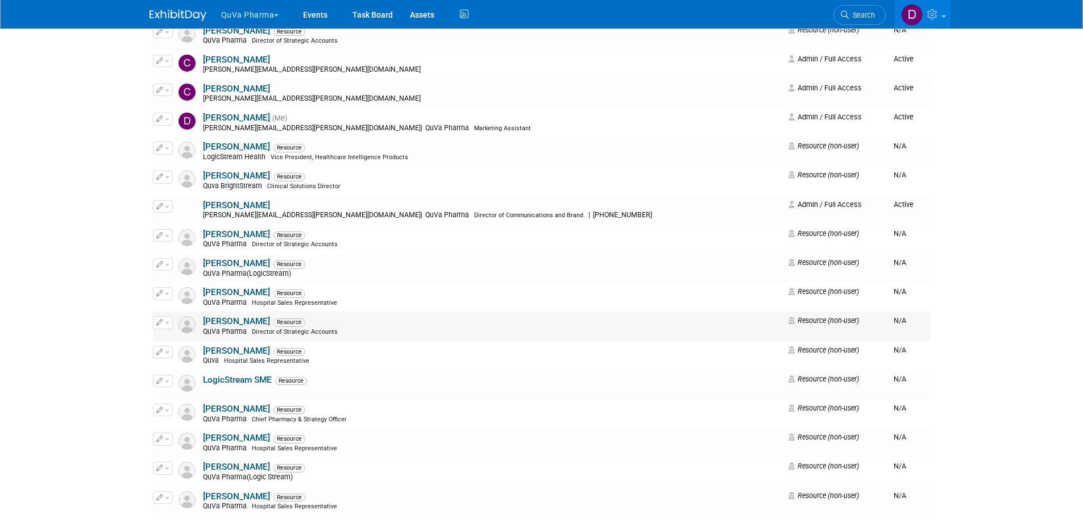
scroll to position [227, 0]
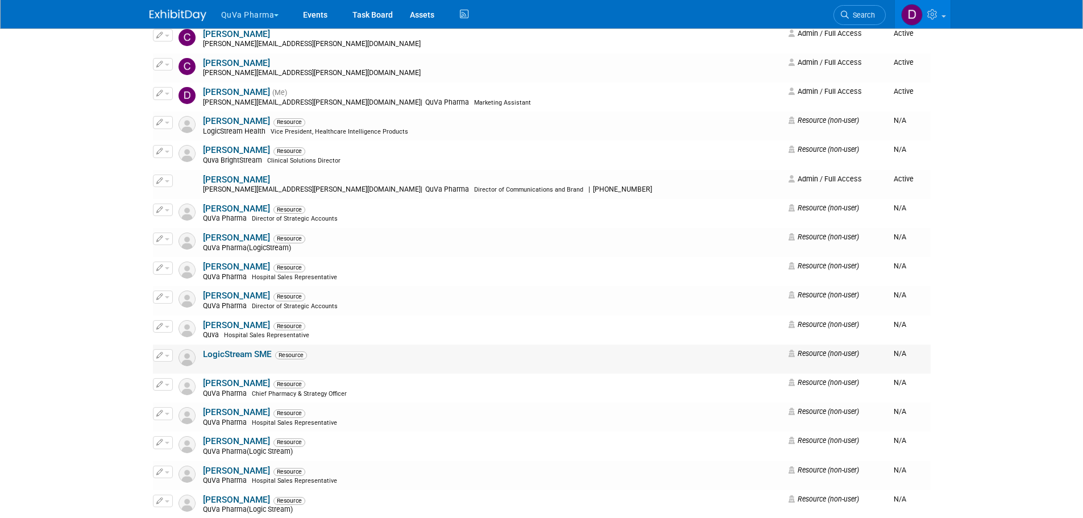
click at [165, 355] on span "button" at bounding box center [167, 356] width 5 height 2
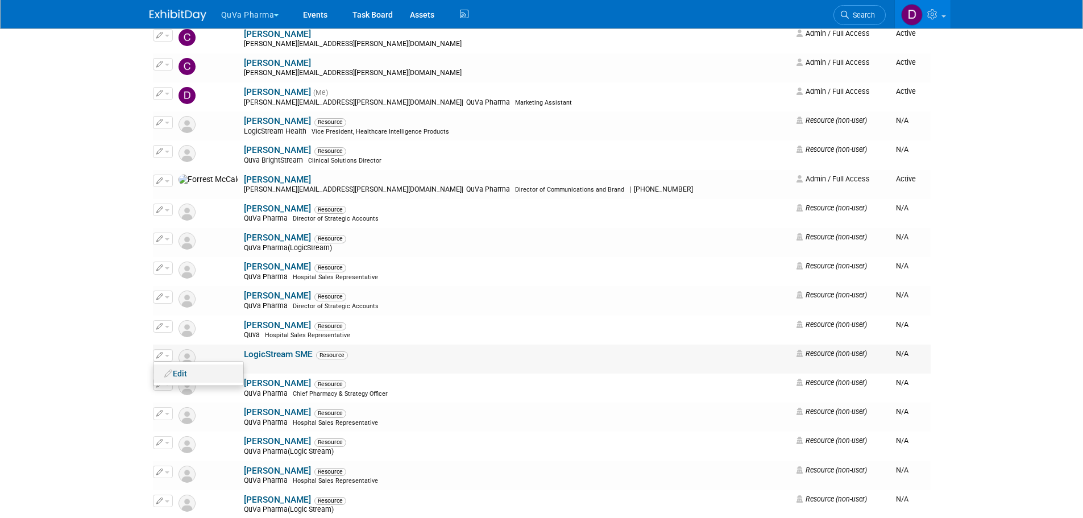
click at [185, 374] on link "Edit" at bounding box center [198, 373] width 90 height 16
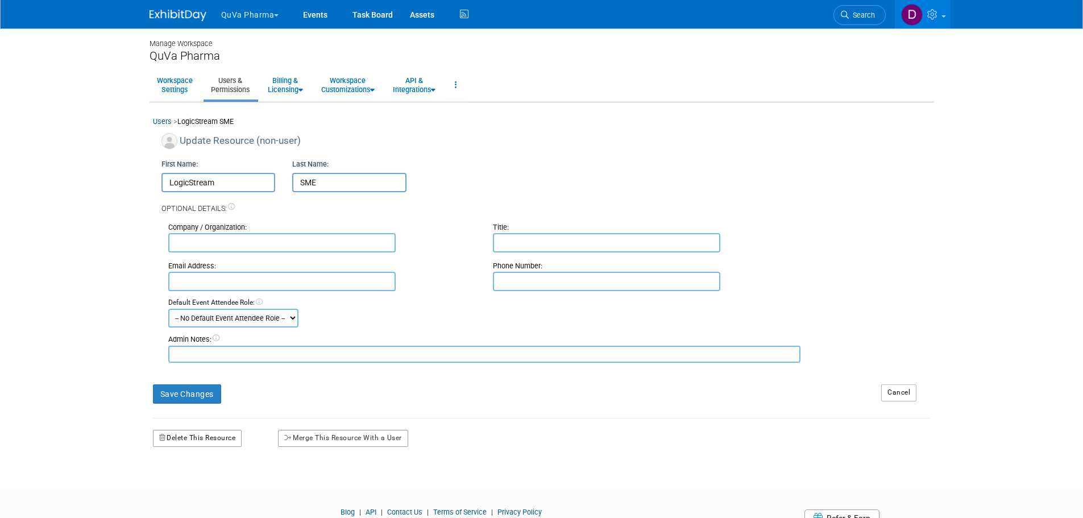
click at [180, 437] on button "Delete This Resource" at bounding box center [197, 438] width 89 height 17
click at [190, 479] on link "Yes" at bounding box center [184, 486] width 34 height 18
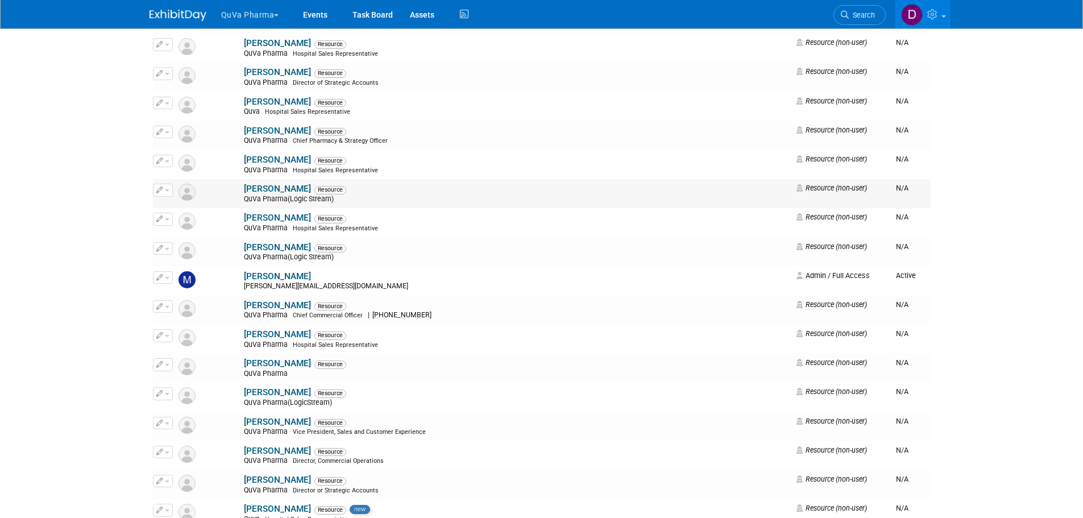
scroll to position [455, 0]
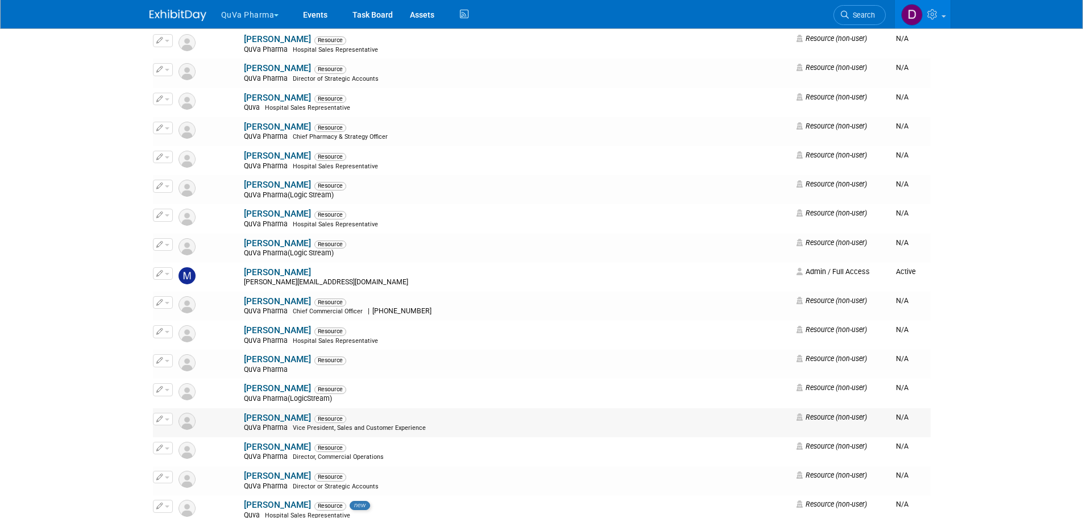
click at [166, 420] on span "button" at bounding box center [167, 419] width 5 height 2
click at [180, 434] on link "Edit" at bounding box center [198, 437] width 90 height 16
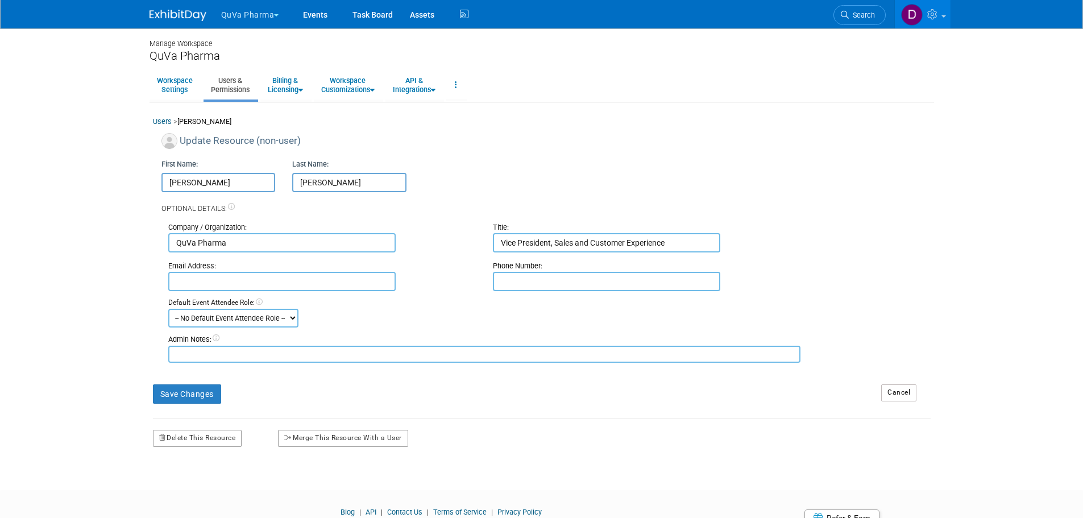
click at [177, 428] on div "Delete This Resource" at bounding box center [206, 432] width 125 height 28
click at [182, 438] on button "Delete This Resource" at bounding box center [197, 438] width 89 height 17
click at [180, 487] on link "Yes" at bounding box center [184, 486] width 34 height 18
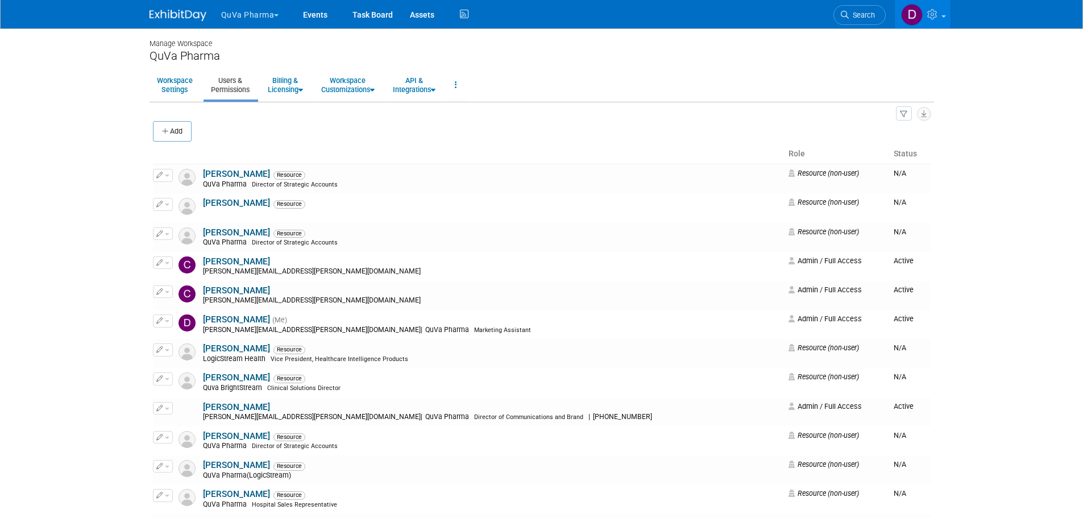
click at [242, 14] on button "QuVa Pharma" at bounding box center [256, 12] width 73 height 25
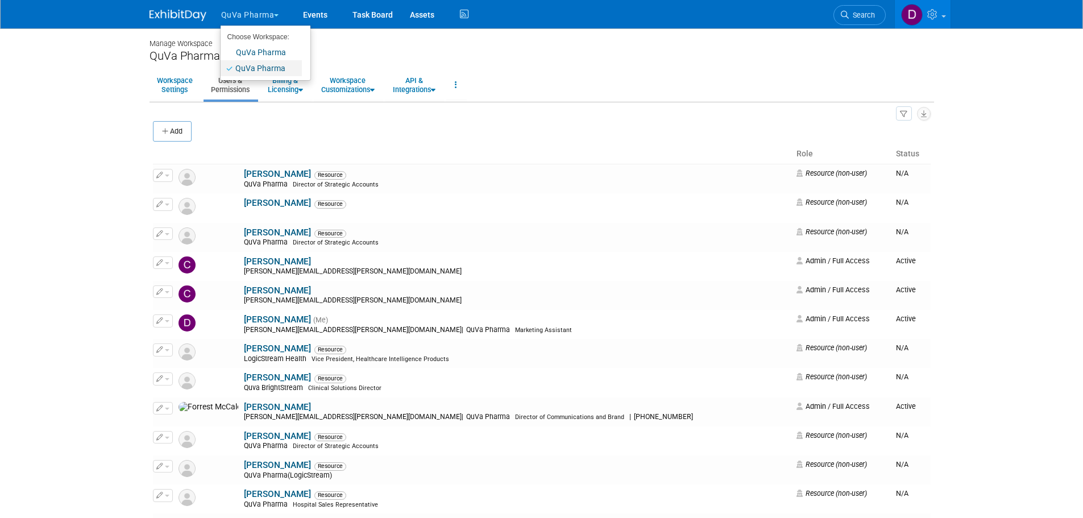
click at [244, 65] on link "QuVa Pharma" at bounding box center [261, 68] width 81 height 16
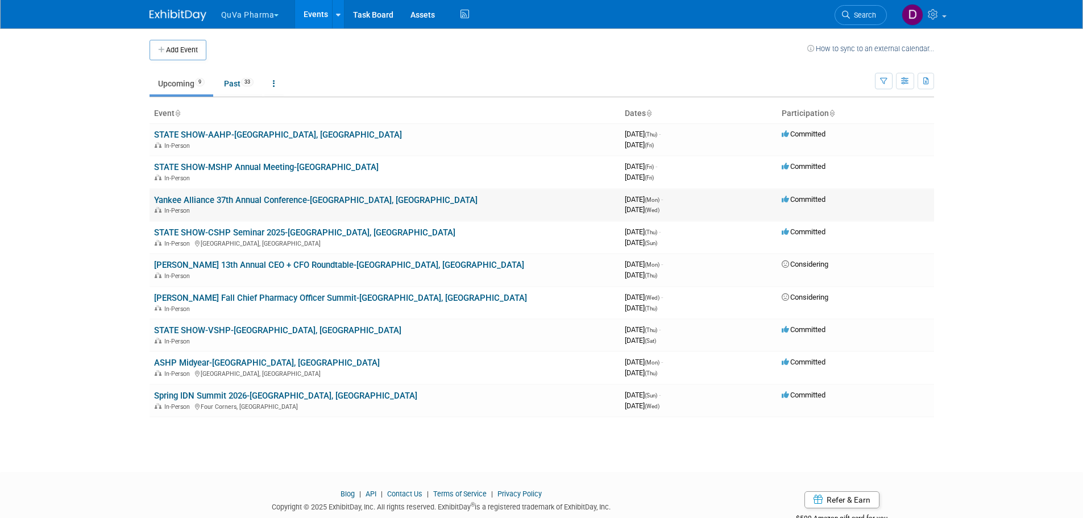
click at [235, 199] on link "Yankee Alliance 37th Annual Conference-[GEOGRAPHIC_DATA], [GEOGRAPHIC_DATA]" at bounding box center [315, 200] width 323 height 10
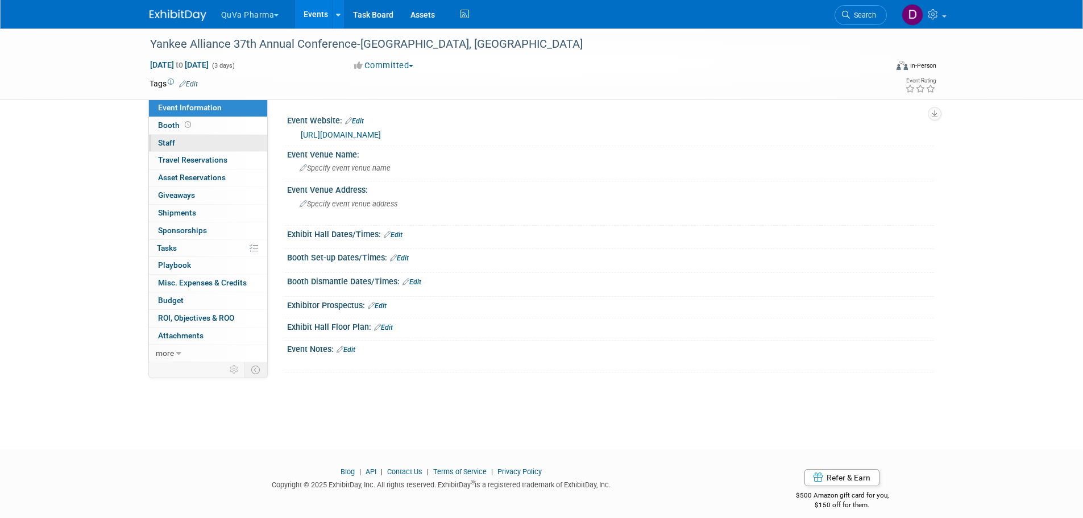
click at [163, 140] on span "Staff 0" at bounding box center [166, 142] width 17 height 9
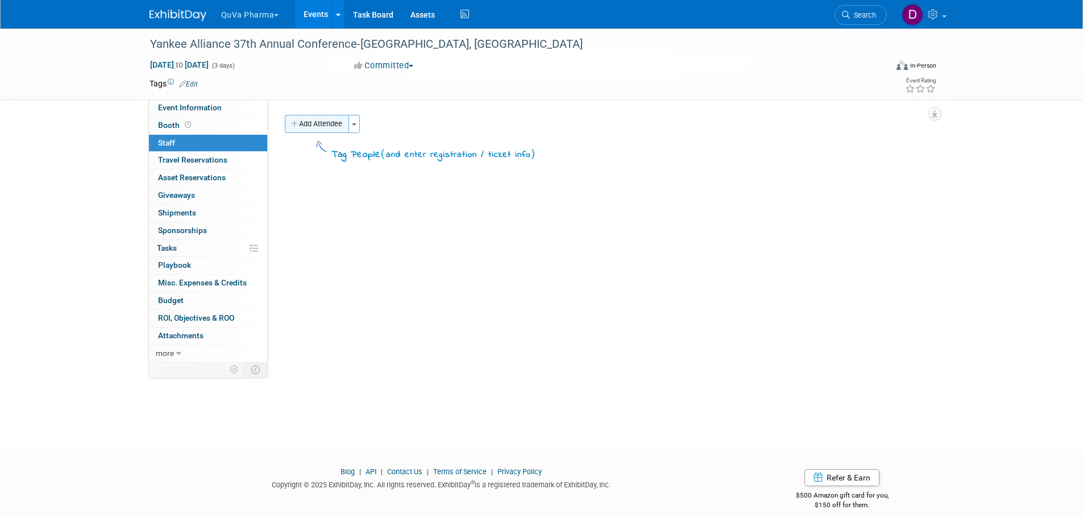
click at [306, 124] on button "Add Attendee" at bounding box center [317, 124] width 64 height 18
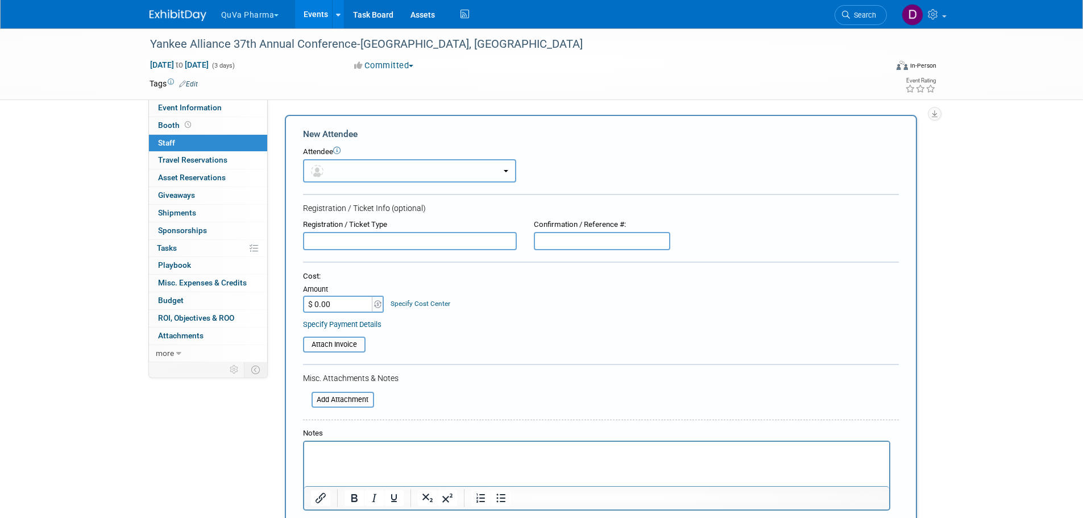
click at [342, 174] on button "button" at bounding box center [409, 170] width 213 height 23
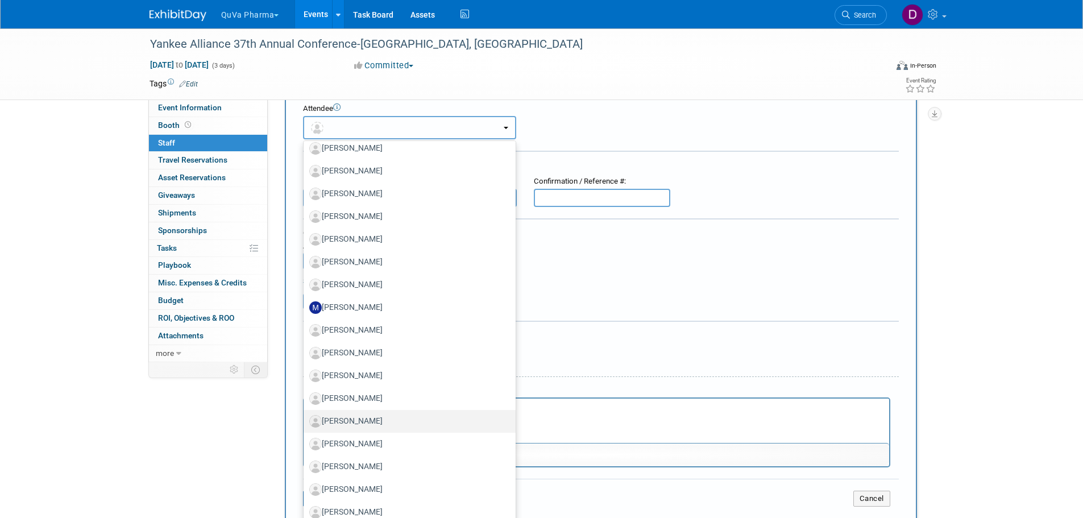
scroll to position [171, 0]
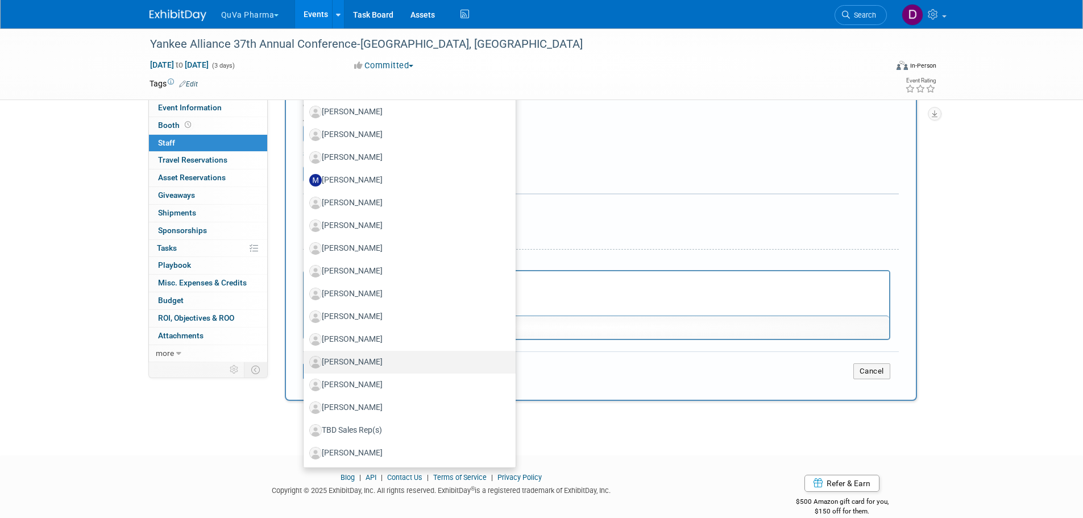
click at [346, 360] on label "[PERSON_NAME]" at bounding box center [406, 362] width 195 height 18
click at [305, 360] on input "[PERSON_NAME]" at bounding box center [301, 360] width 7 height 7
select select "fb947f10-7426-469d-a394-6f05dc55c392"
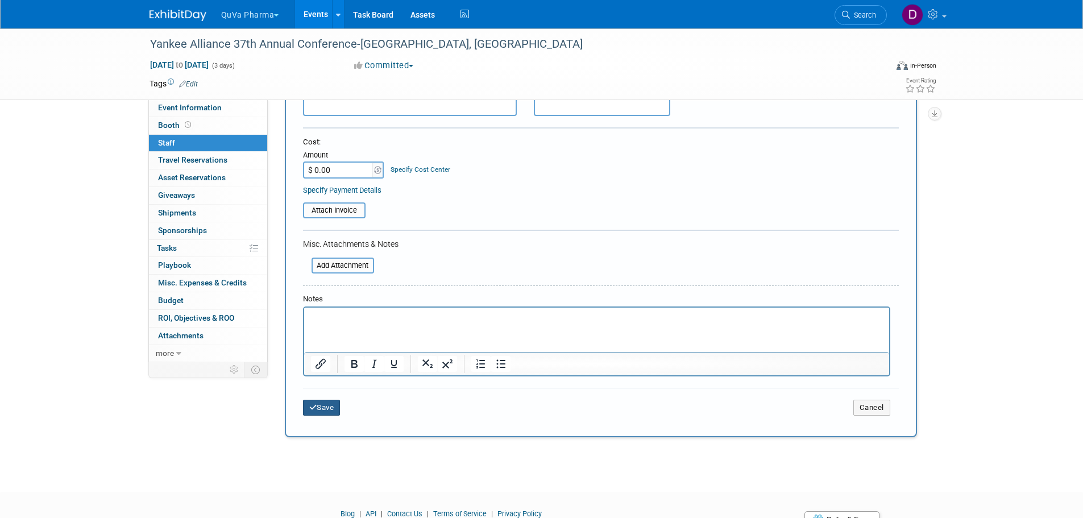
click at [331, 410] on button "Save" at bounding box center [322, 408] width 38 height 16
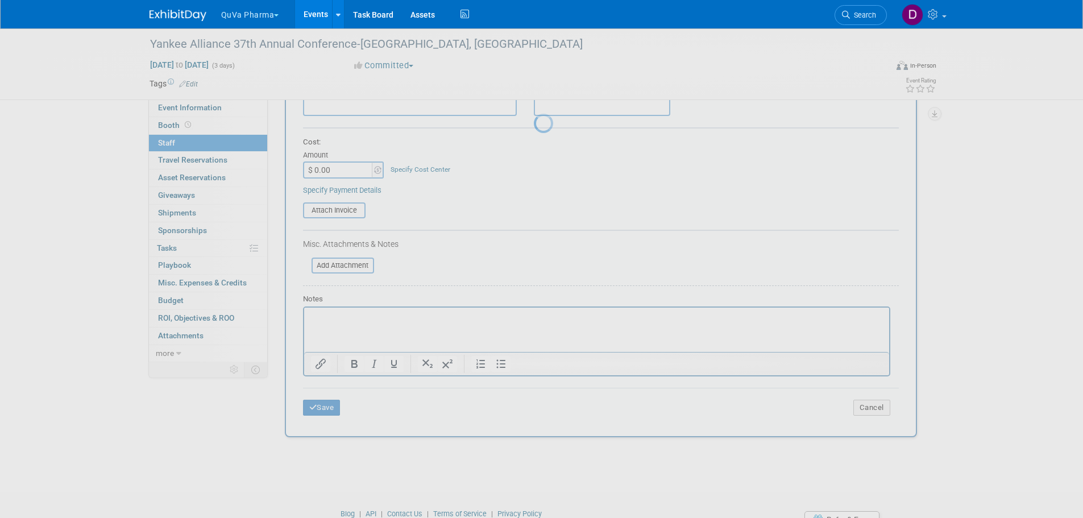
scroll to position [11, 0]
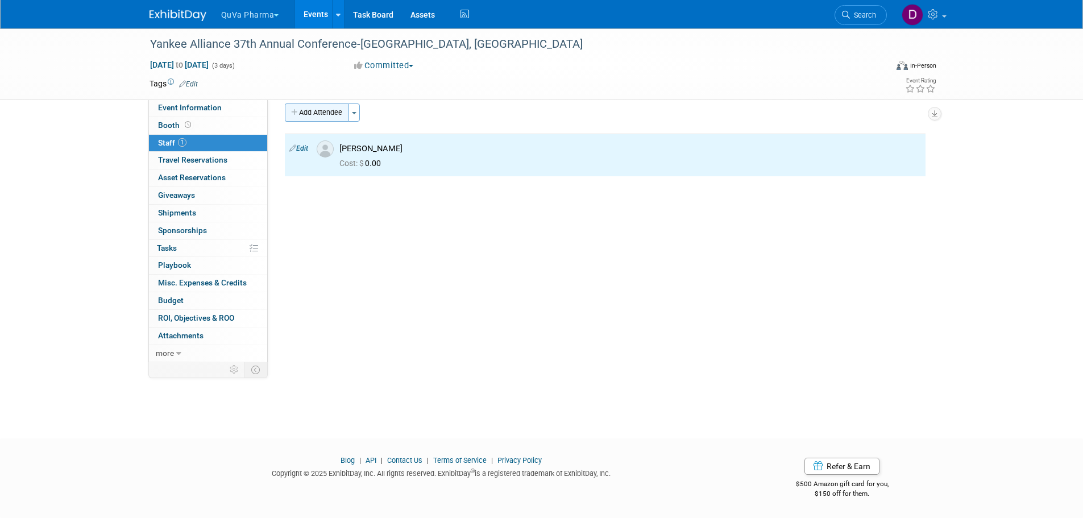
click at [311, 110] on button "Add Attendee" at bounding box center [317, 112] width 64 height 18
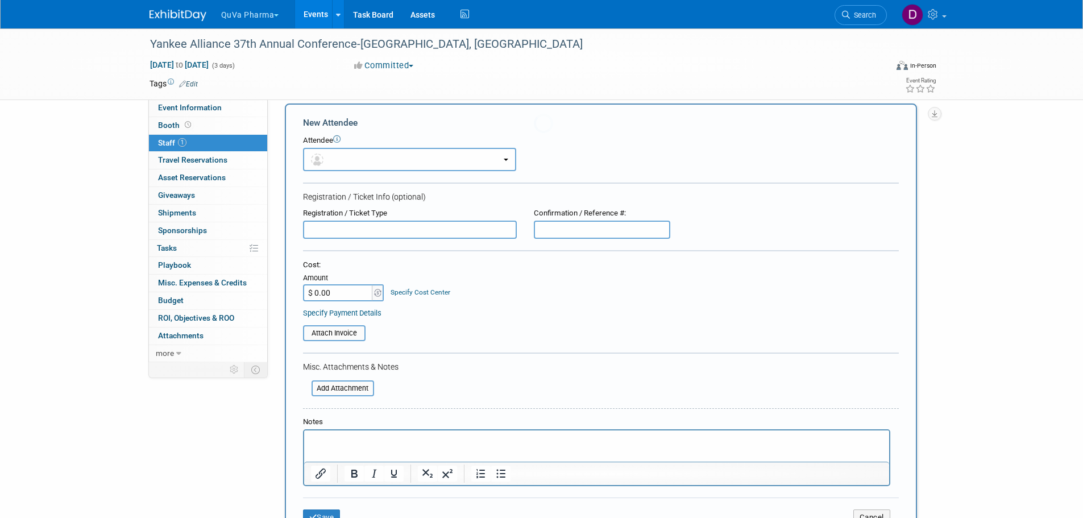
scroll to position [0, 0]
click at [356, 159] on button "button" at bounding box center [409, 159] width 213 height 23
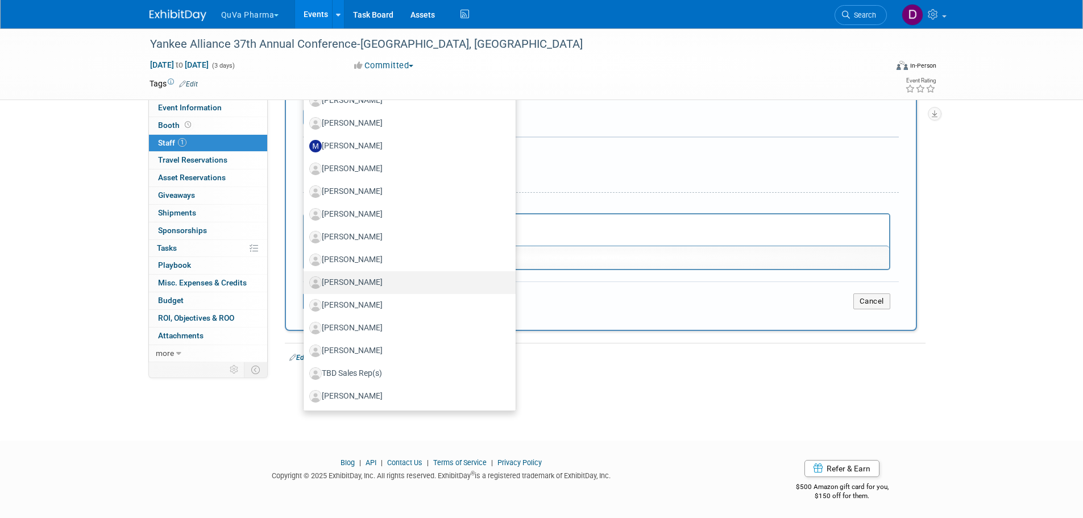
scroll to position [230, 0]
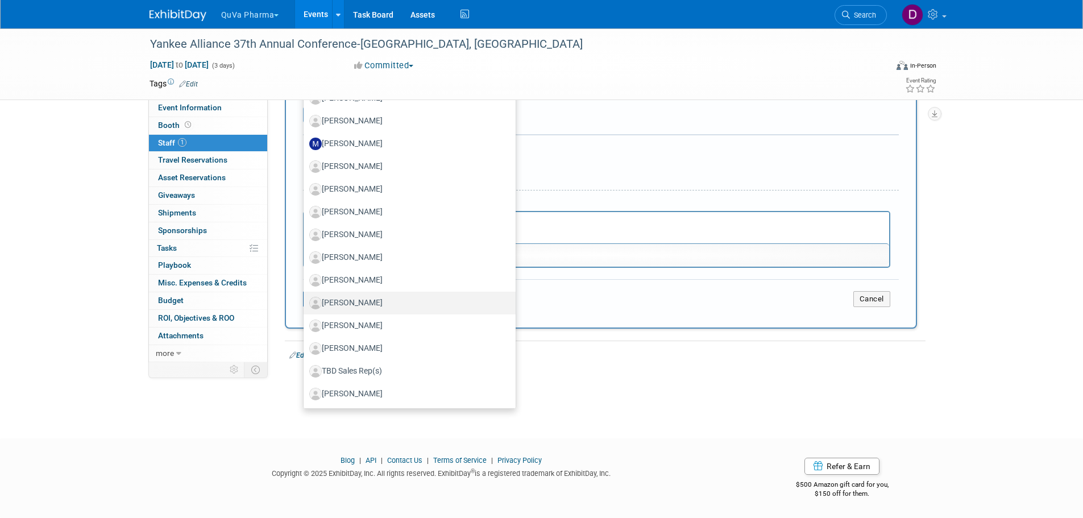
click at [371, 301] on label "[PERSON_NAME]" at bounding box center [406, 303] width 195 height 18
click at [305, 301] on input "[PERSON_NAME]" at bounding box center [301, 301] width 7 height 7
select select "eb351079-7209-4e1e-989b-52d5e12c747b"
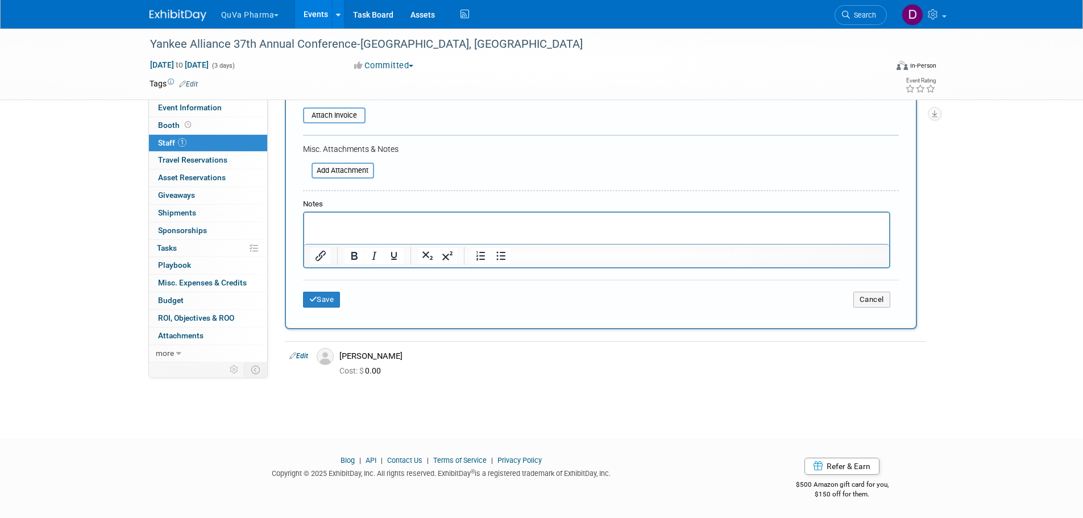
scroll to position [267, 0]
click at [317, 307] on button "Save" at bounding box center [322, 299] width 38 height 16
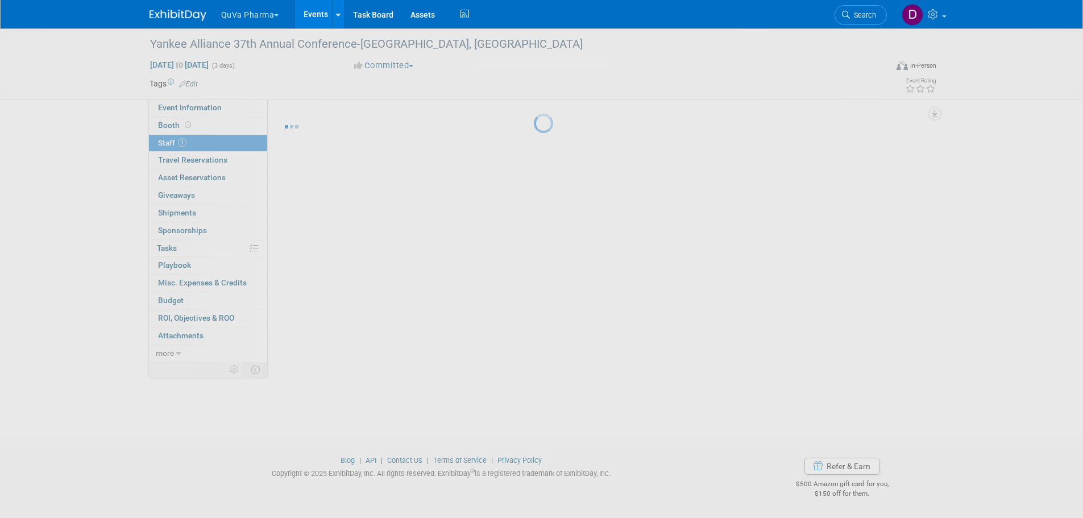
scroll to position [11, 0]
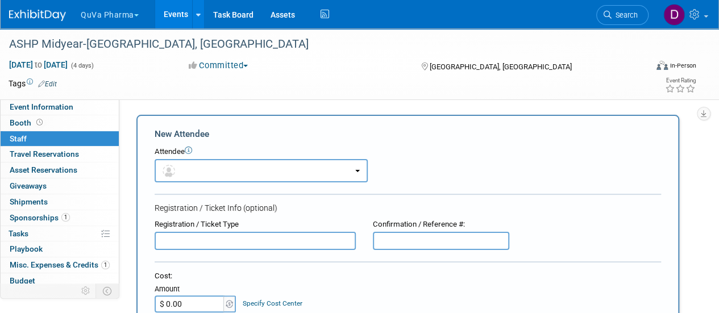
click at [99, 10] on button "QuVa Pharma" at bounding box center [116, 12] width 73 height 25
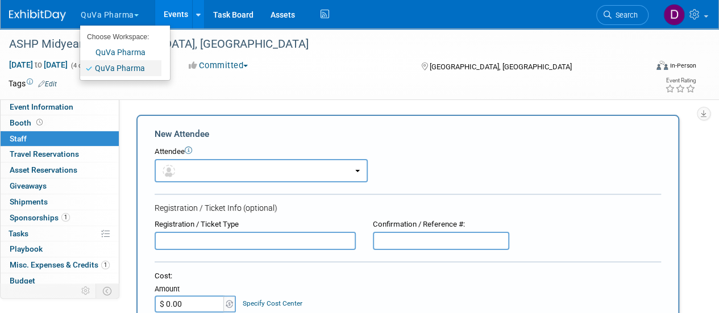
click at [116, 65] on link "QuVa Pharma" at bounding box center [120, 68] width 81 height 16
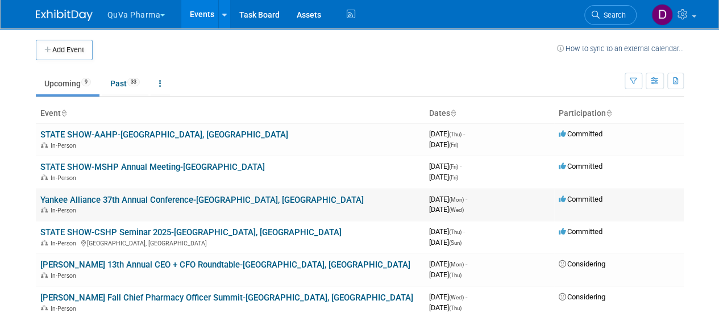
click at [196, 198] on link "Yankee Alliance 37th Annual Conference-[GEOGRAPHIC_DATA], [GEOGRAPHIC_DATA]" at bounding box center [201, 200] width 323 height 10
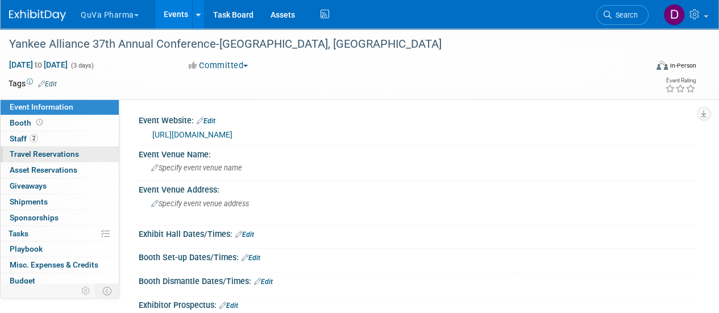
click at [46, 156] on span "Travel Reservations 0" at bounding box center [44, 153] width 69 height 9
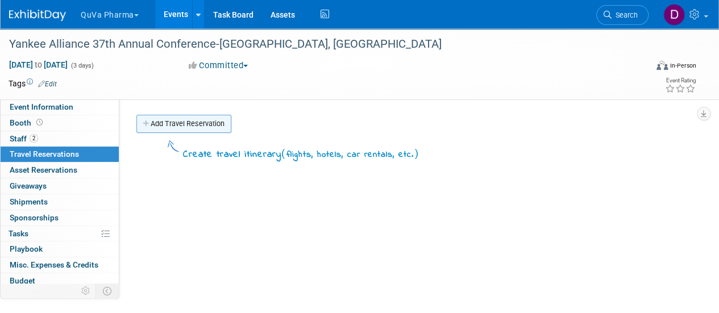
click at [185, 123] on link "Add Travel Reservation" at bounding box center [183, 124] width 95 height 18
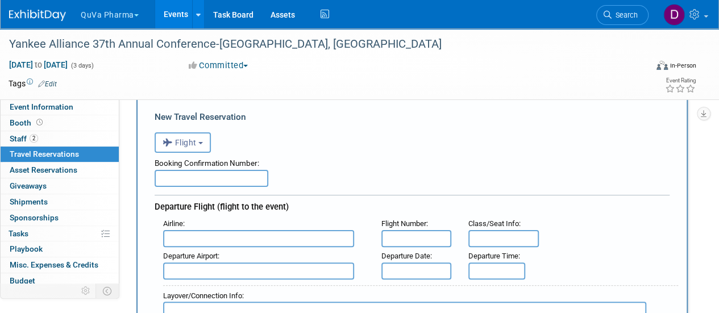
scroll to position [57, 0]
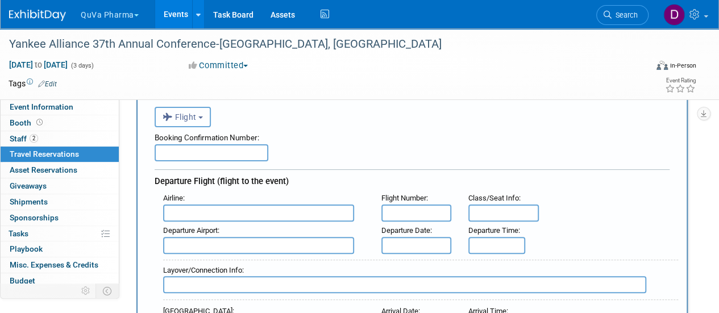
click at [180, 114] on span "Flight" at bounding box center [180, 117] width 34 height 9
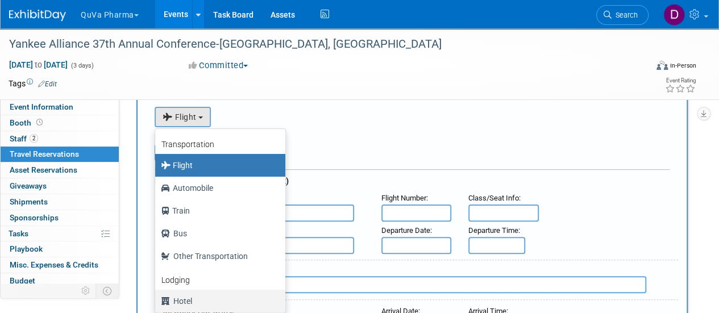
click at [199, 294] on label "Hotel" at bounding box center [217, 301] width 113 height 18
click at [157, 296] on input "Hotel" at bounding box center [152, 299] width 7 height 7
select select "6"
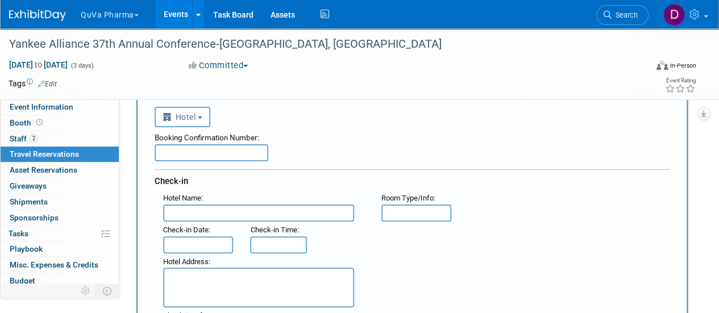
click at [217, 206] on input "text" at bounding box center [258, 213] width 191 height 17
type input "[GEOGRAPHIC_DATA]"
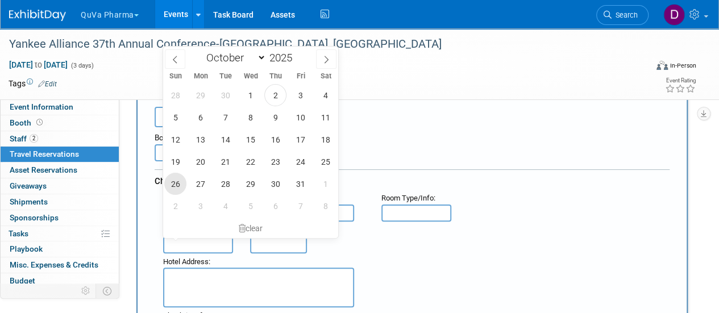
click at [177, 186] on span "26" at bounding box center [175, 184] width 22 height 22
type input "[DATE]"
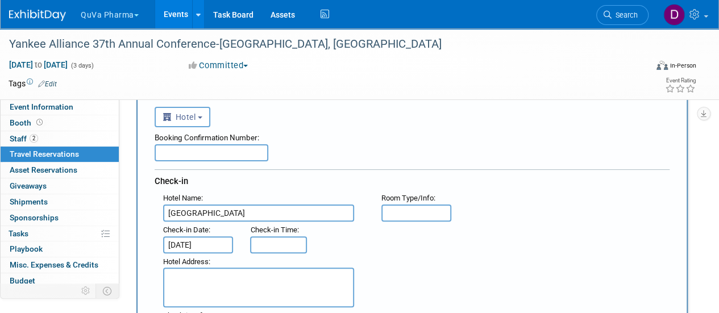
scroll to position [171, 0]
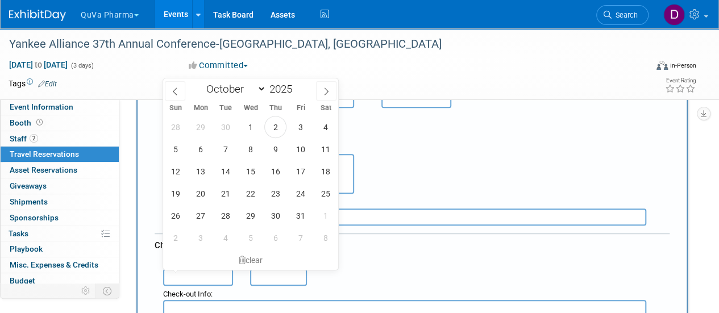
click at [190, 271] on input "text" at bounding box center [198, 277] width 70 height 17
click at [249, 213] on span "29" at bounding box center [250, 216] width 22 height 22
type input "[DATE]"
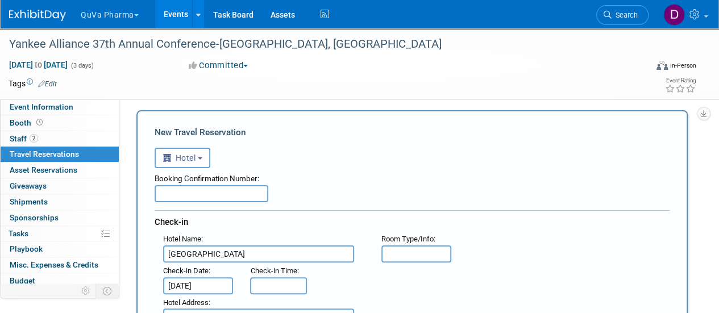
scroll to position [0, 0]
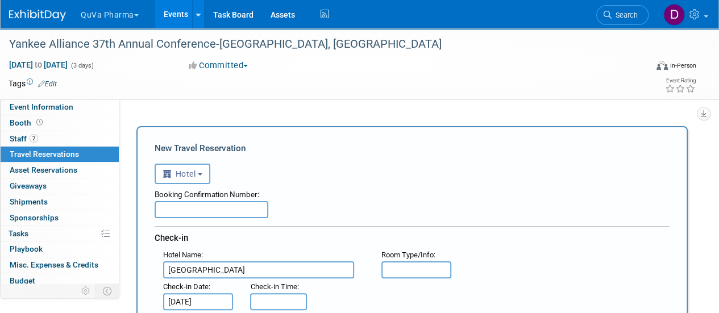
click at [217, 213] on input "text" at bounding box center [212, 209] width 114 height 17
type input "N"
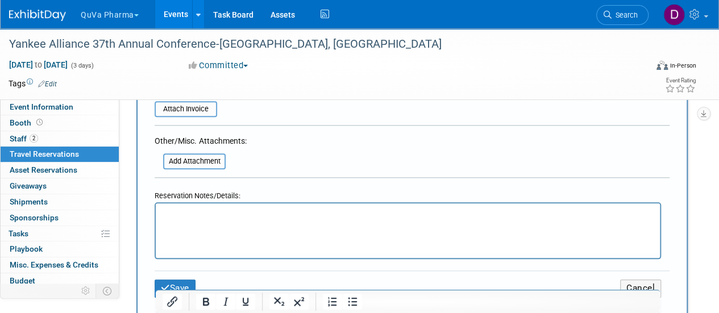
scroll to position [682, 0]
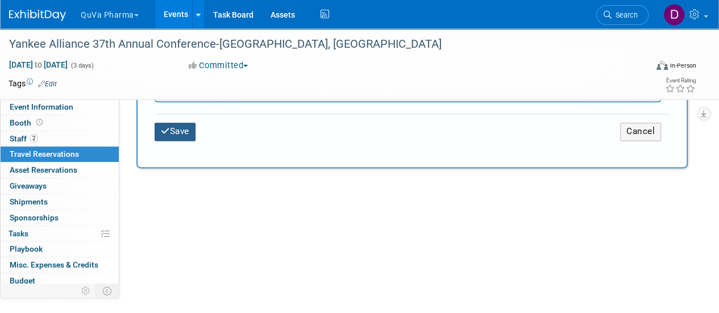
type input "KNABRKZF"
click at [181, 132] on button "Save" at bounding box center [175, 132] width 41 height 18
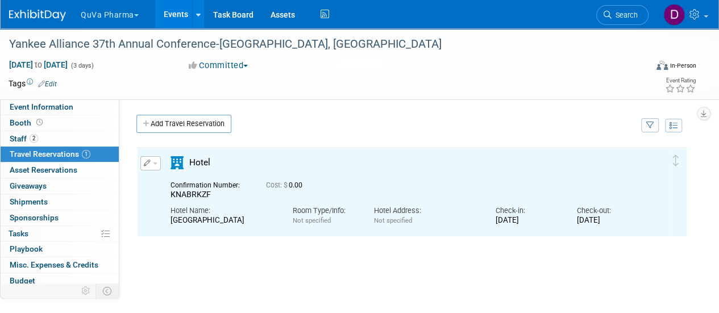
scroll to position [0, 0]
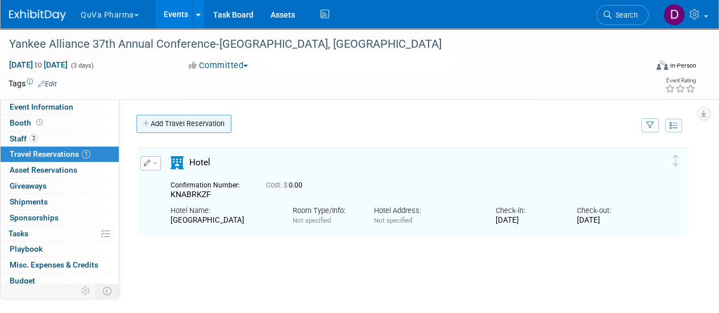
click at [165, 123] on link "Add Travel Reservation" at bounding box center [183, 124] width 95 height 18
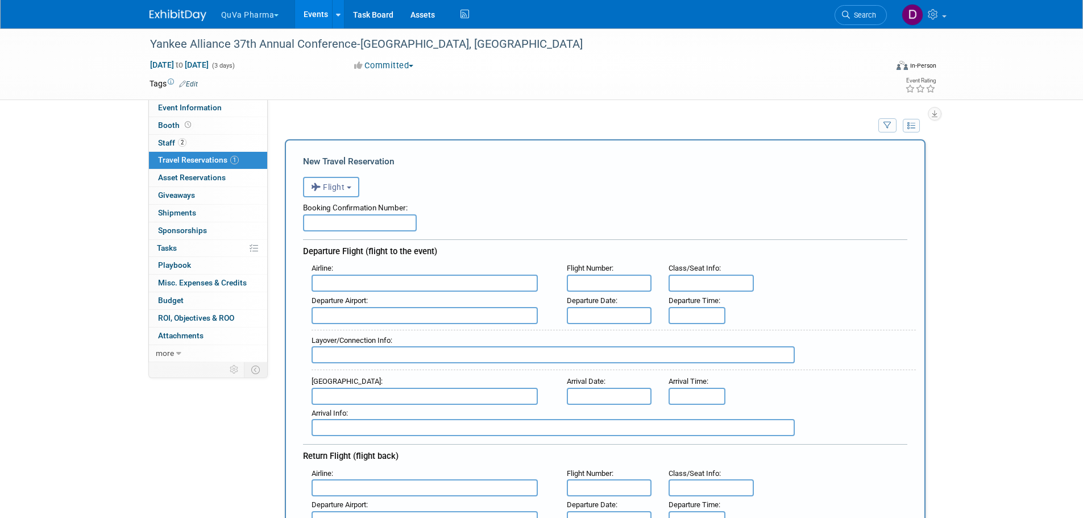
click at [342, 182] on button "Flight" at bounding box center [331, 187] width 56 height 20
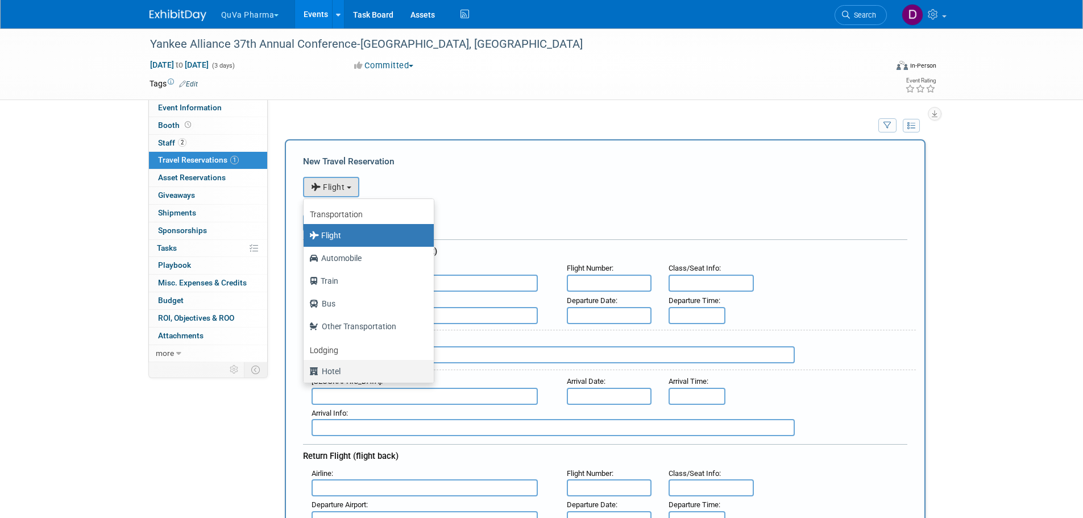
click at [338, 313] on label "Hotel" at bounding box center [365, 371] width 113 height 18
click at [305, 313] on input "Hotel" at bounding box center [301, 369] width 7 height 7
select select "6"
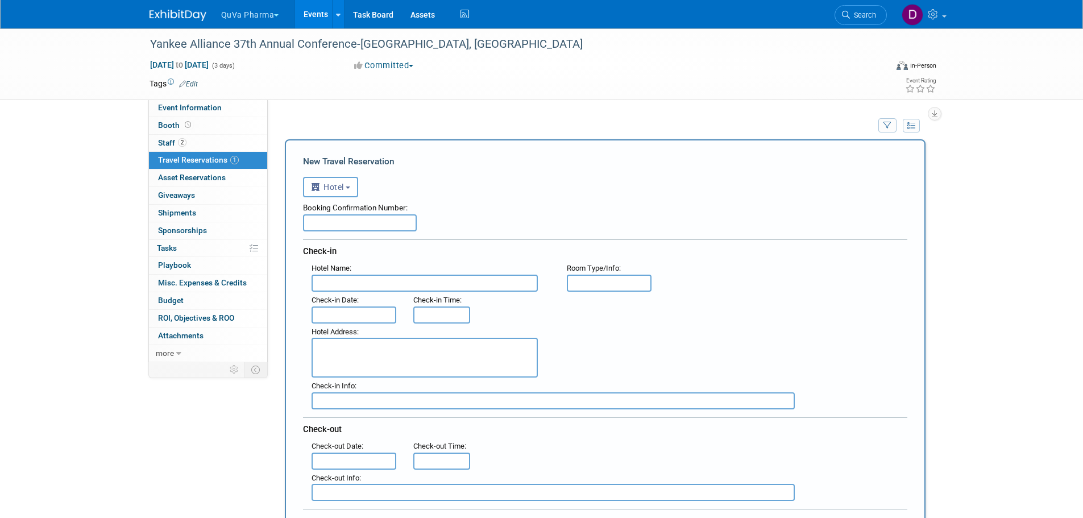
click at [348, 221] on input "text" at bounding box center [360, 222] width 114 height 17
click at [383, 223] on input "text" at bounding box center [360, 222] width 114 height 17
type input "166005188"
type input "Newport Harbor Island Resort"
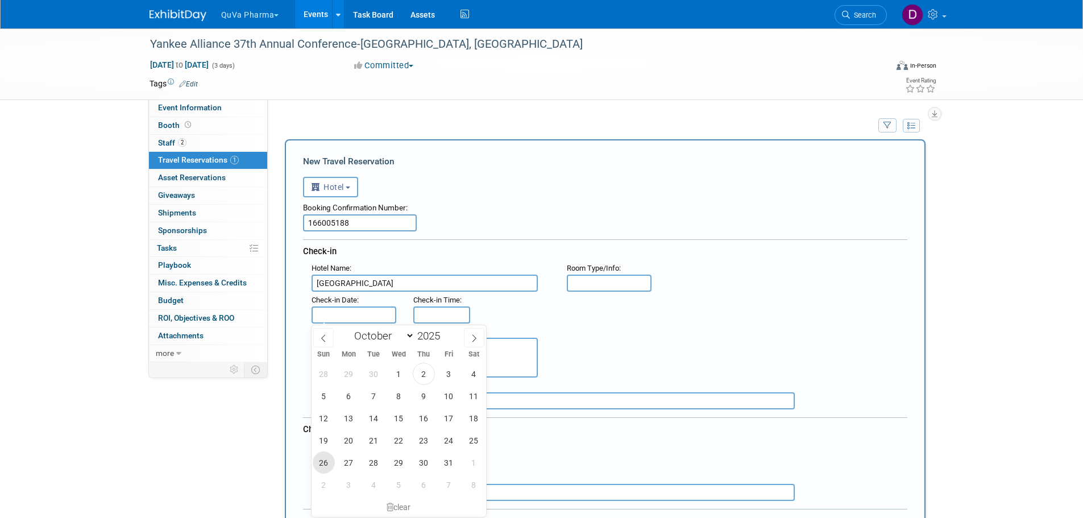
click at [329, 313] on span "26" at bounding box center [324, 462] width 22 height 22
type input "Oct 26, 2025"
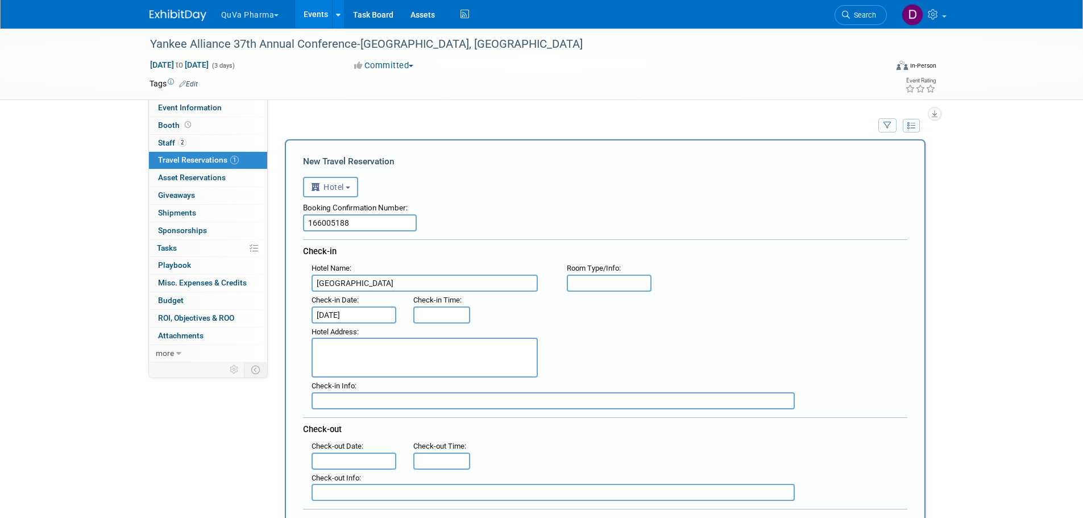
click at [369, 313] on input "text" at bounding box center [353, 460] width 85 height 17
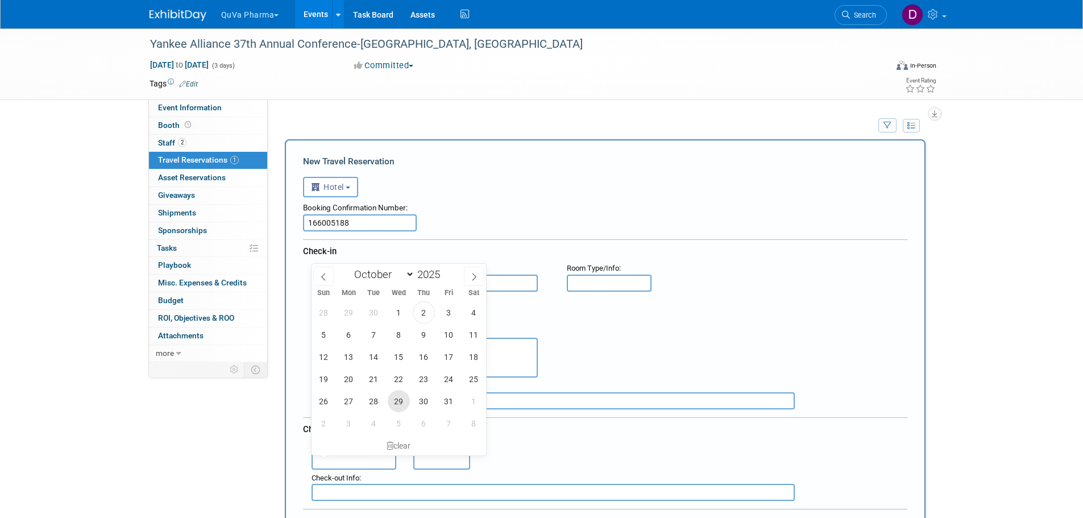
click at [407, 313] on span "29" at bounding box center [399, 401] width 22 height 22
type input "Oct 29, 2025"
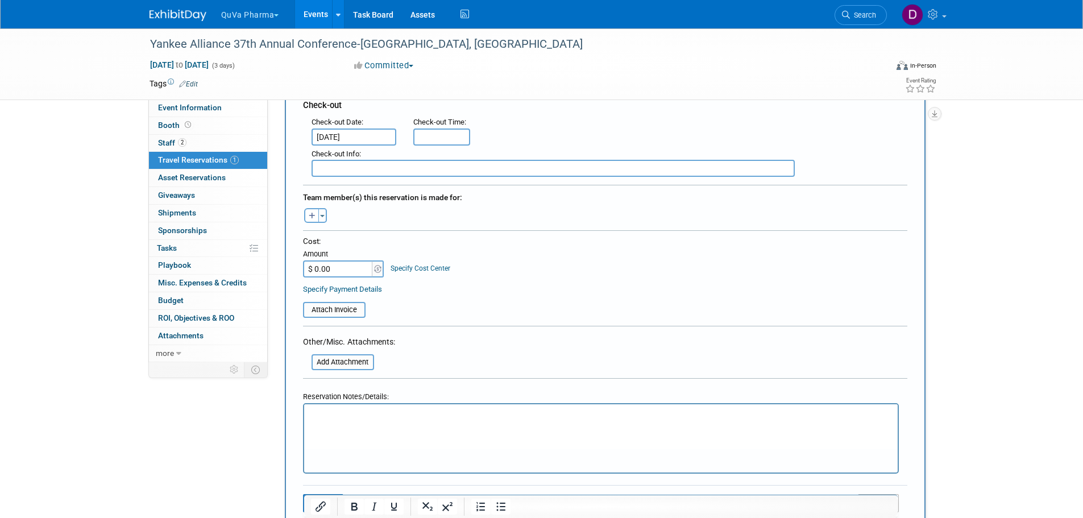
scroll to position [455, 0]
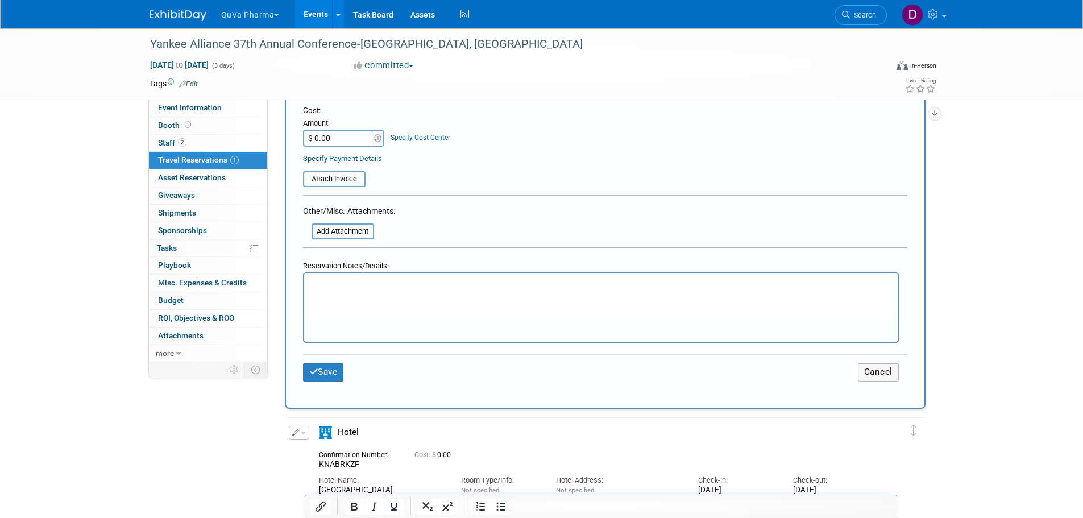
click at [437, 290] on html at bounding box center [600, 281] width 593 height 16
click at [327, 313] on button "Save" at bounding box center [323, 372] width 41 height 18
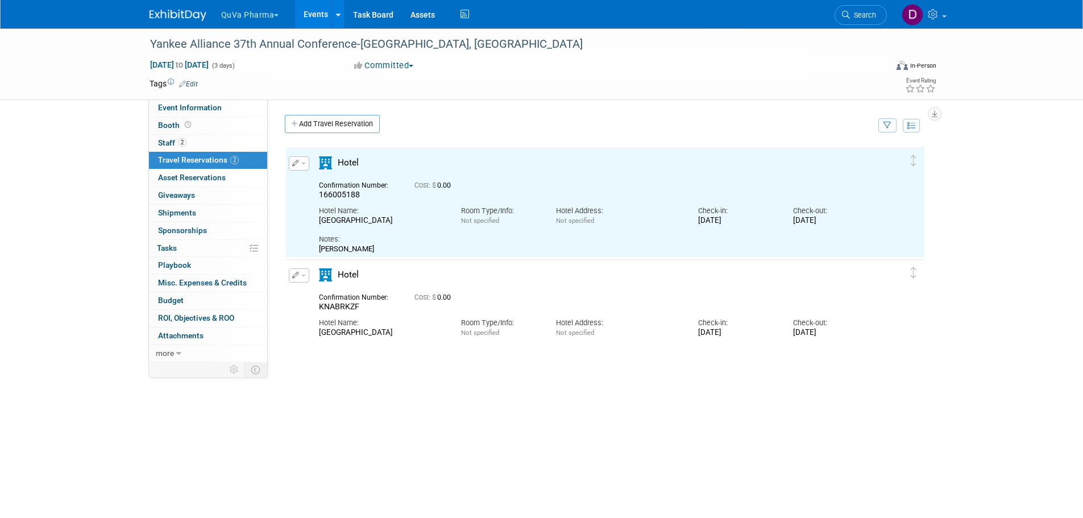
scroll to position [0, 0]
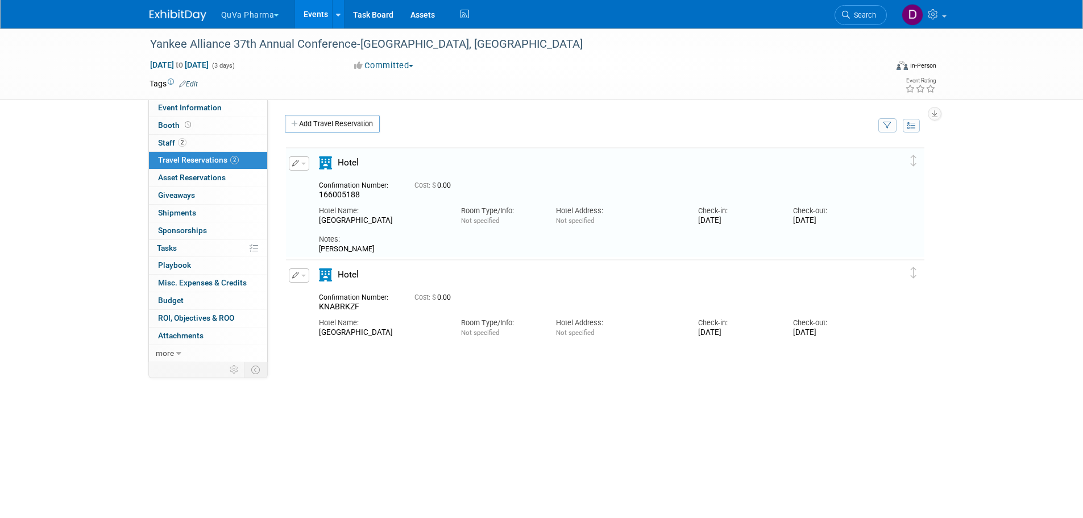
click at [300, 278] on button "button" at bounding box center [299, 275] width 20 height 14
click at [319, 297] on button "Edit Reservation" at bounding box center [337, 295] width 96 height 16
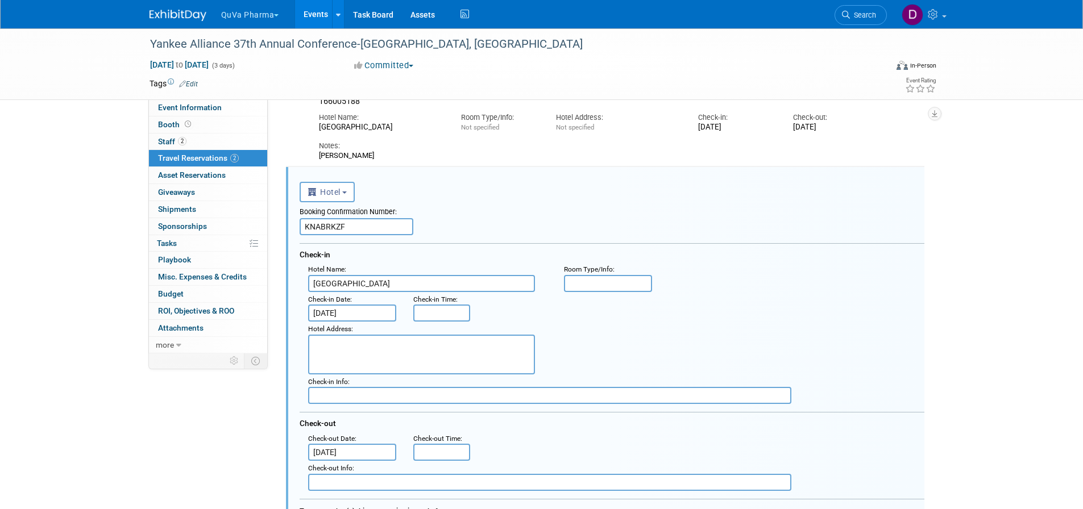
scroll to position [132, 0]
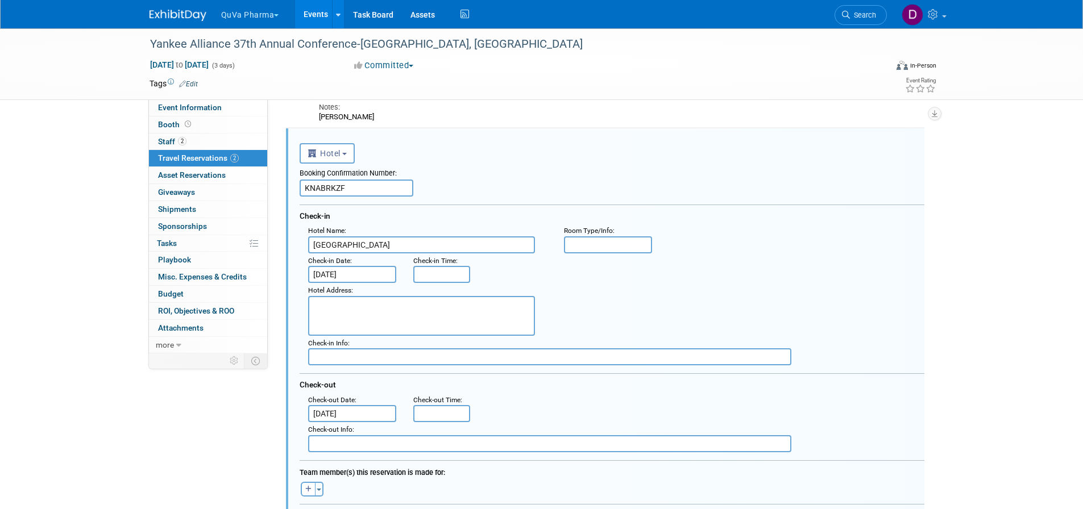
click at [371, 192] on input "KNABRKZF" at bounding box center [357, 188] width 114 height 17
type input "166005187"
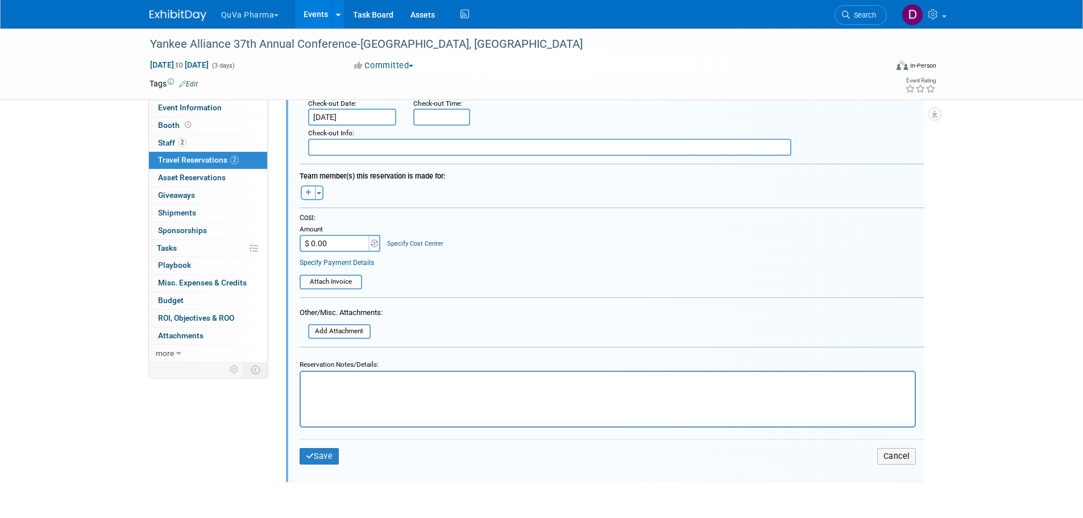
scroll to position [473, 0]
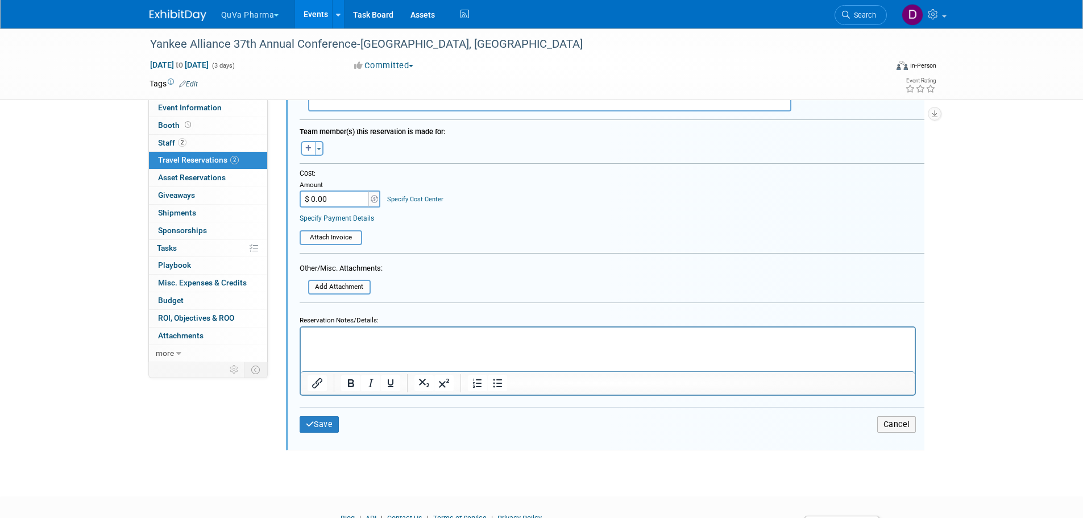
click at [360, 313] on html at bounding box center [607, 334] width 614 height 15
click at [314, 313] on button "Save" at bounding box center [320, 424] width 40 height 16
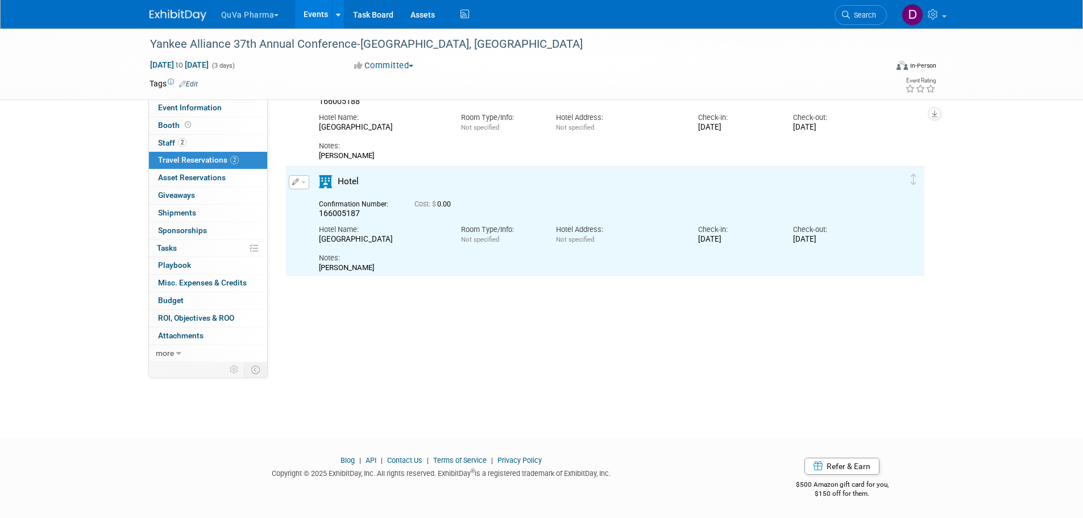
scroll to position [0, 0]
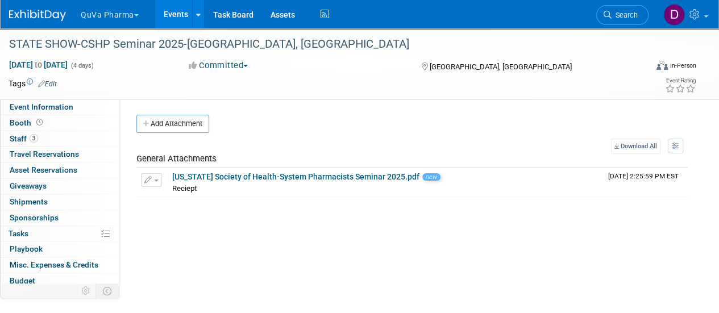
click at [132, 14] on button "QuVa Pharma" at bounding box center [116, 12] width 73 height 25
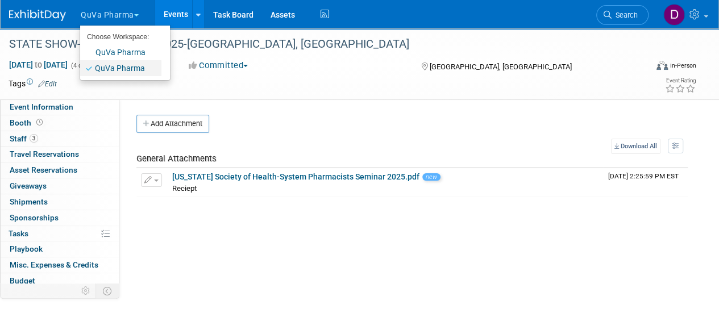
click at [114, 64] on link "QuVa Pharma" at bounding box center [120, 68] width 81 height 16
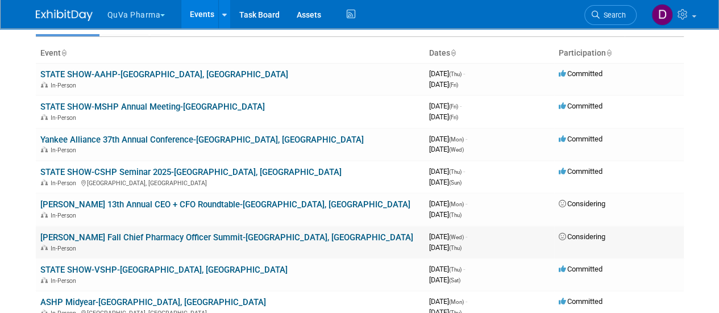
scroll to position [57, 0]
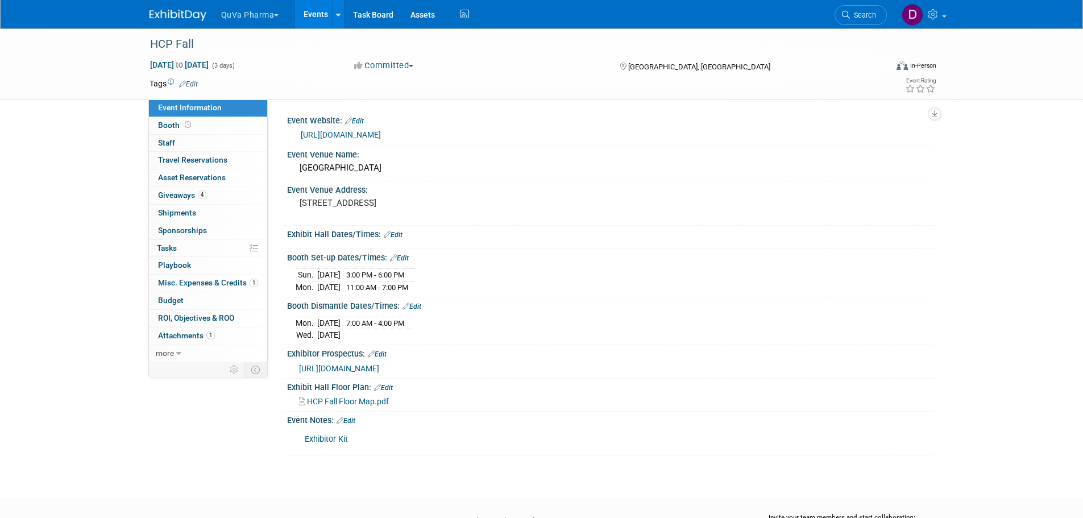
click at [263, 19] on button "QuVa Pharma" at bounding box center [256, 12] width 73 height 25
click at [263, 67] on link "QuVa Pharma" at bounding box center [261, 68] width 81 height 16
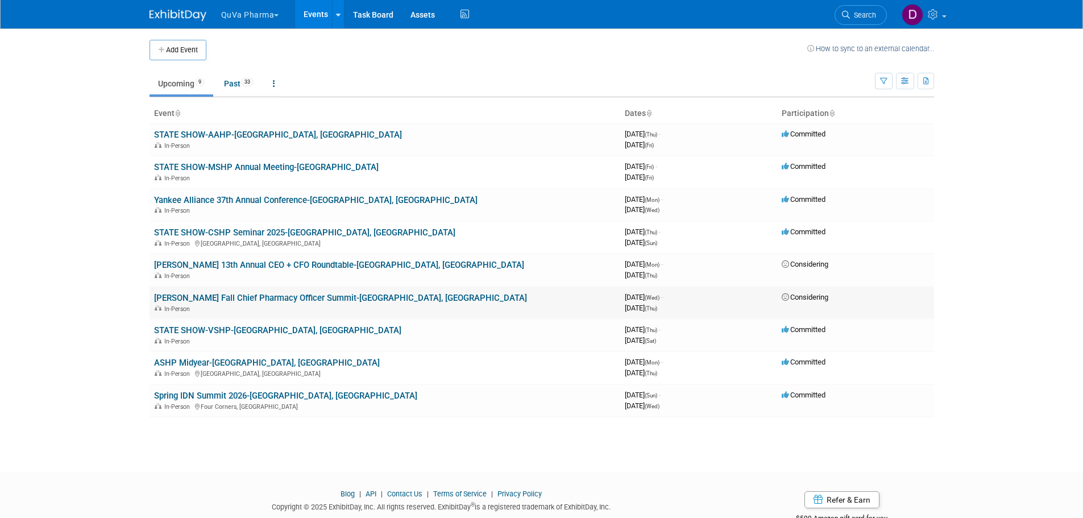
scroll to position [34, 0]
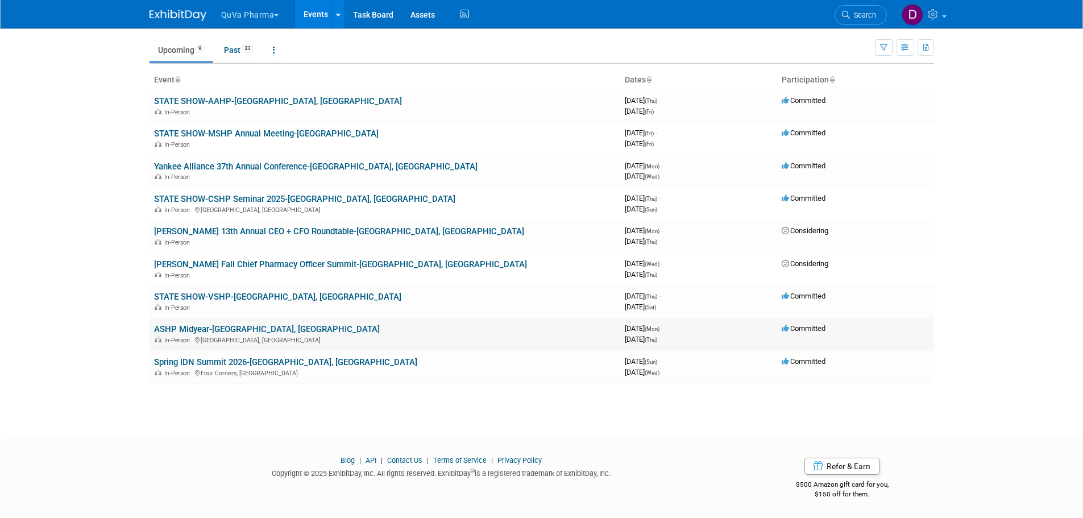
click at [209, 327] on link "ASHP Midyear-[GEOGRAPHIC_DATA], [GEOGRAPHIC_DATA]" at bounding box center [267, 329] width 226 height 10
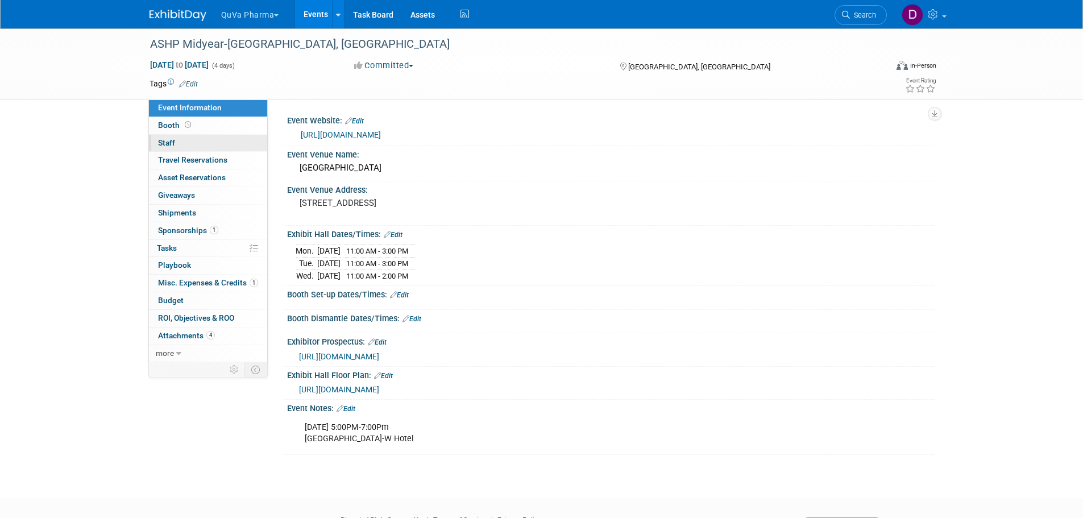
click at [172, 142] on span "Staff 0" at bounding box center [166, 142] width 17 height 9
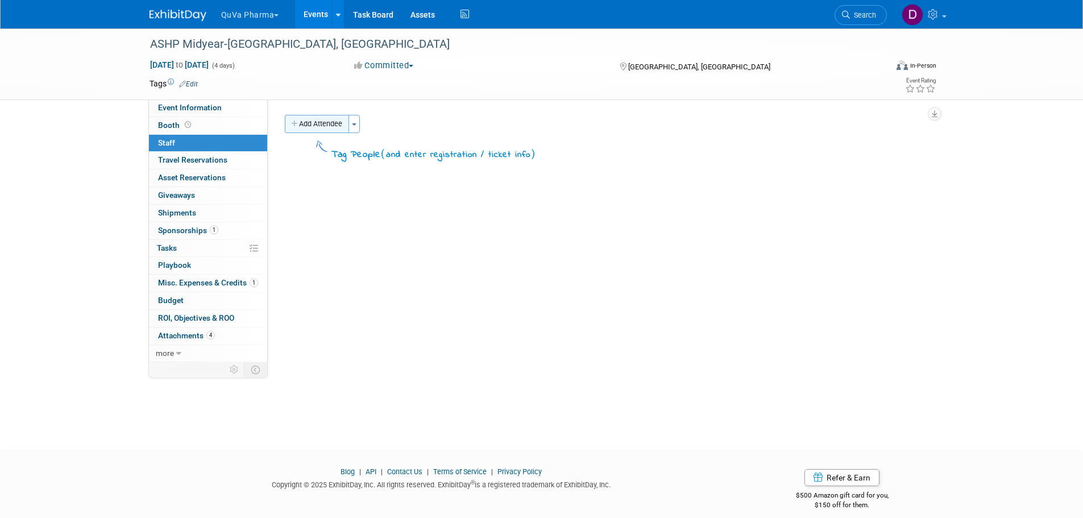
click at [335, 127] on button "Add Attendee" at bounding box center [317, 124] width 64 height 18
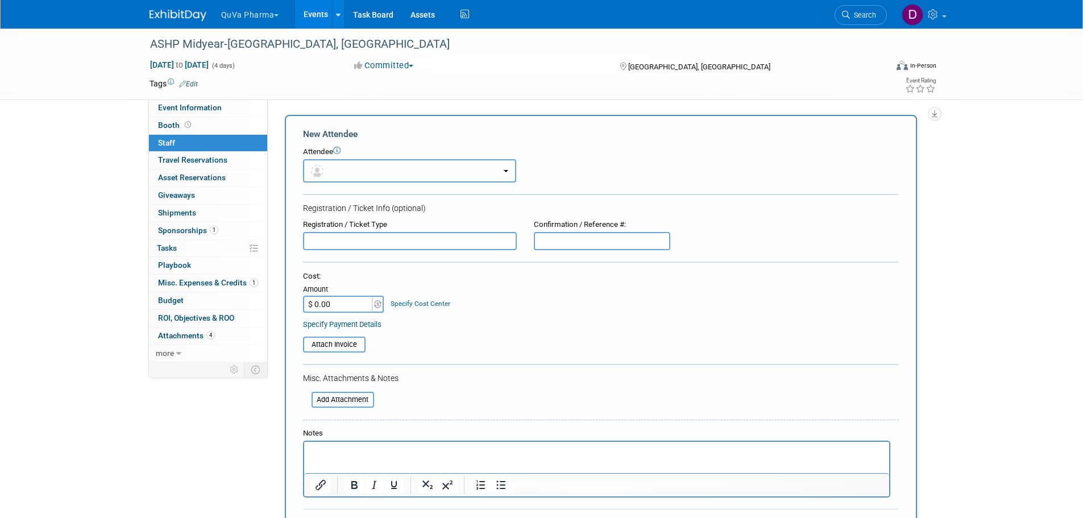
click at [352, 170] on button "button" at bounding box center [409, 170] width 213 height 23
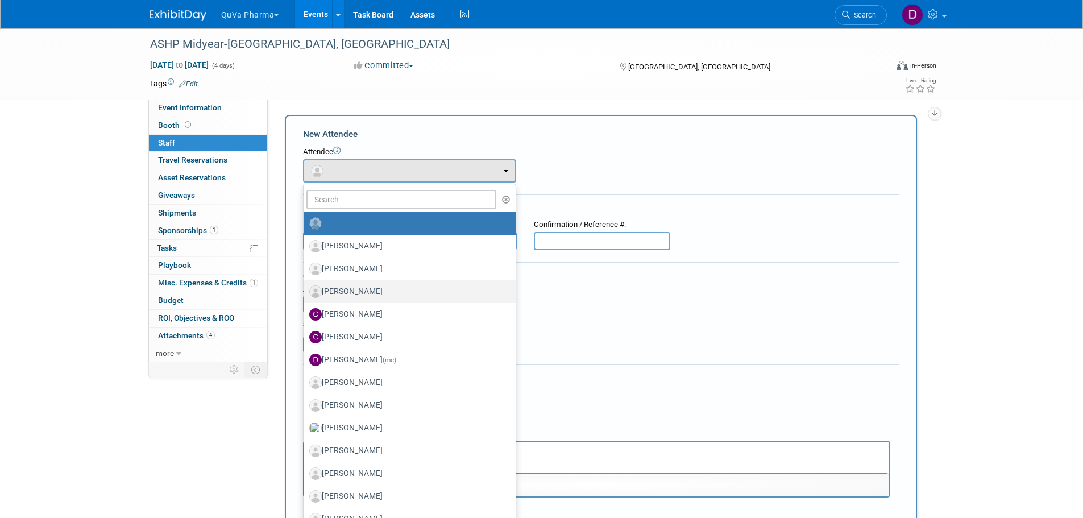
click at [355, 291] on label "[PERSON_NAME]" at bounding box center [406, 291] width 195 height 18
click at [305, 291] on input "[PERSON_NAME]" at bounding box center [301, 289] width 7 height 7
select select "5e2d2c4e-b442-4936-bd22-705cf8c58c4a"
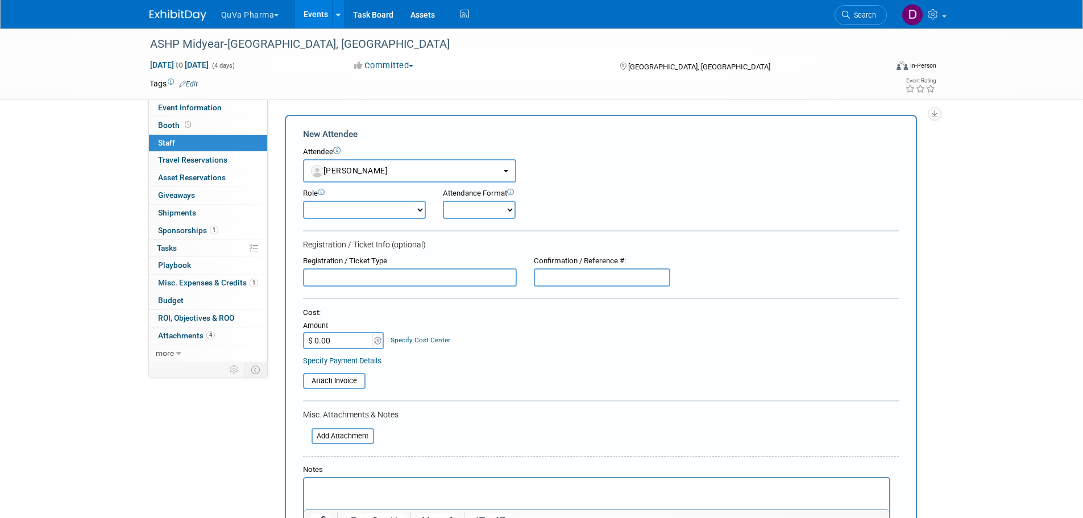
click at [347, 205] on select "Demonstrator Host Planner Presenter Sales Representative Set-up/Dismantle Crew …" at bounding box center [364, 210] width 123 height 18
select select "4"
click at [303, 201] on select "Demonstrator Host Planner Presenter Sales Representative Set-up/Dismantle Crew …" at bounding box center [364, 210] width 123 height 18
click at [460, 213] on select "Onsite Remote" at bounding box center [479, 210] width 73 height 18
select select "1"
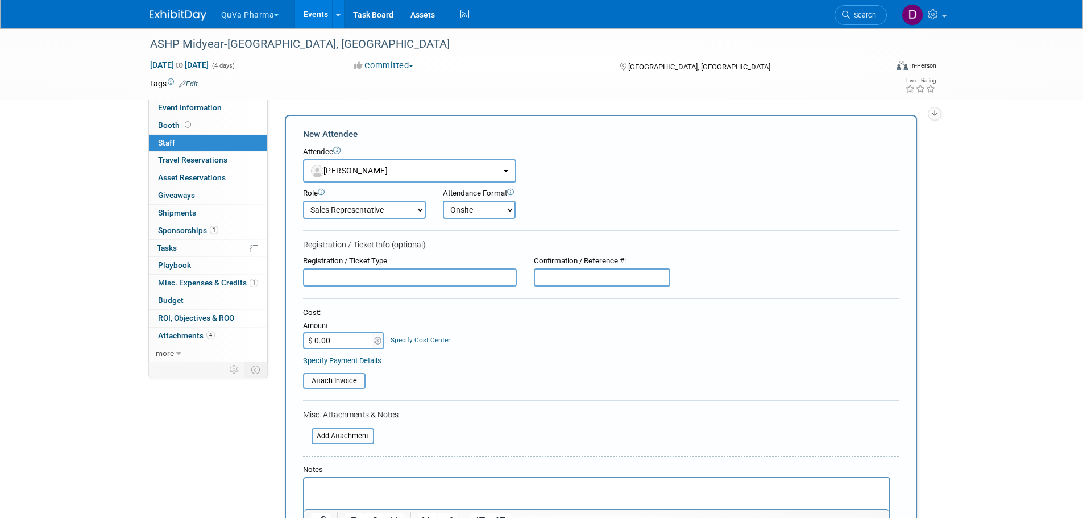
click at [443, 201] on select "Onsite Remote" at bounding box center [479, 210] width 73 height 18
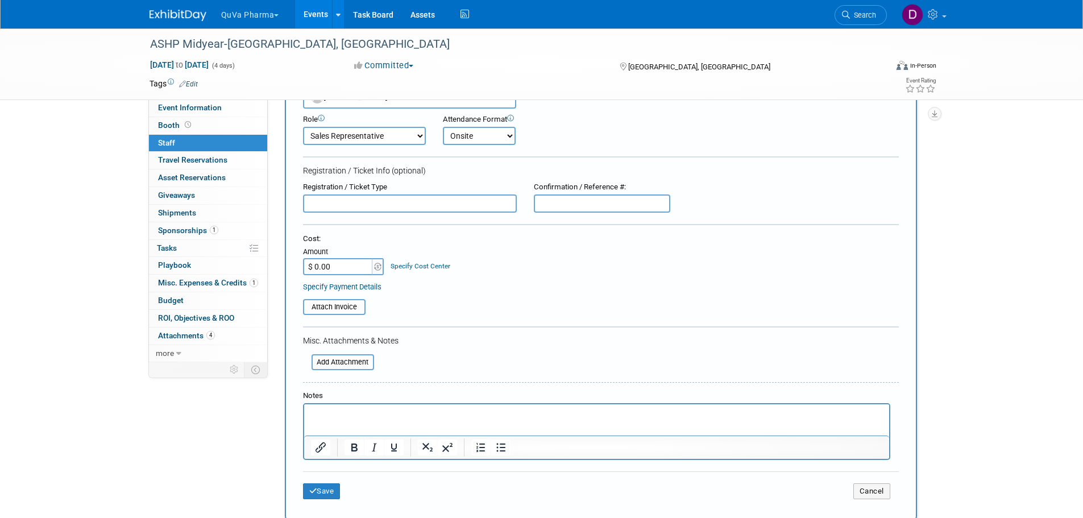
scroll to position [212, 0]
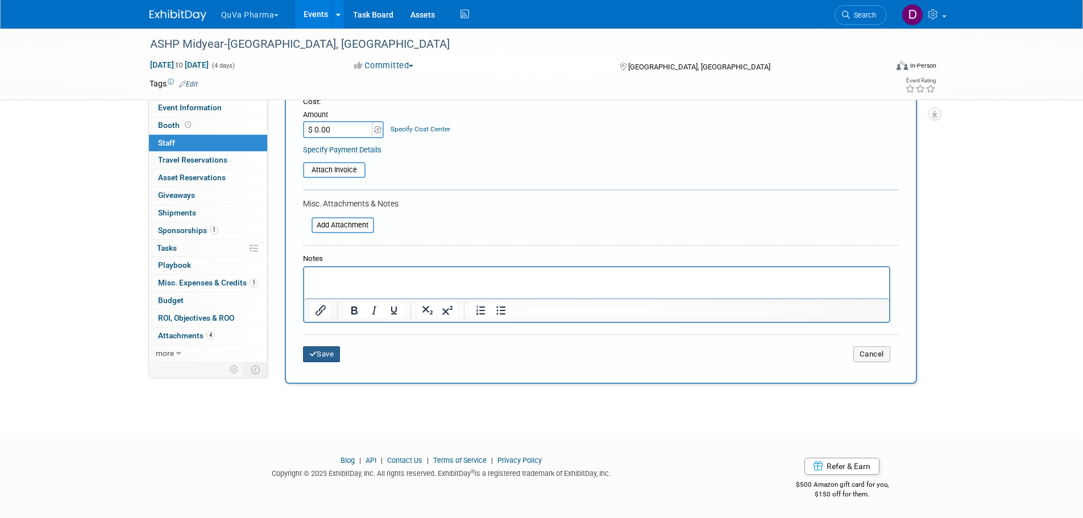
click at [333, 355] on button "Save" at bounding box center [322, 354] width 38 height 16
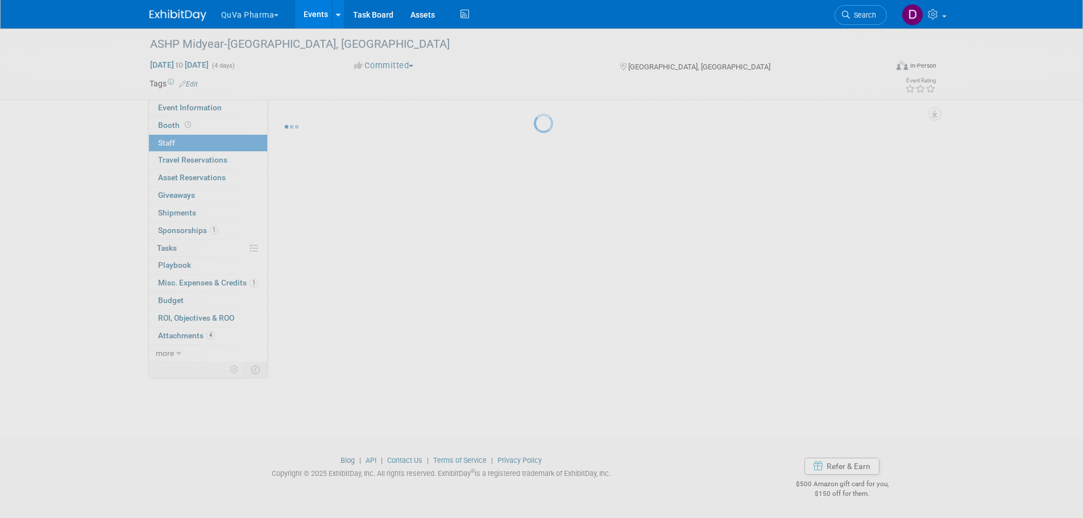
scroll to position [11, 0]
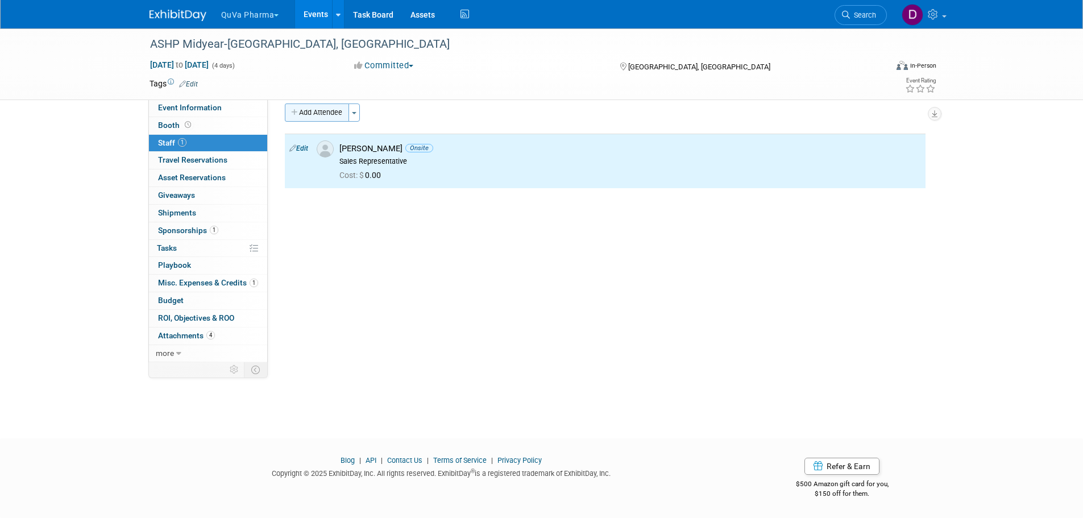
click at [319, 115] on button "Add Attendee" at bounding box center [317, 112] width 64 height 18
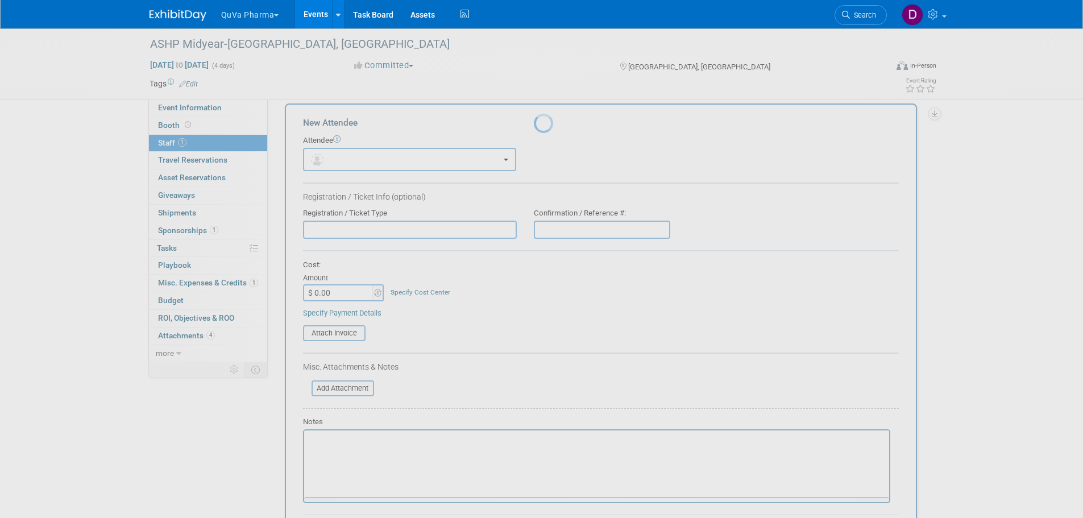
scroll to position [0, 0]
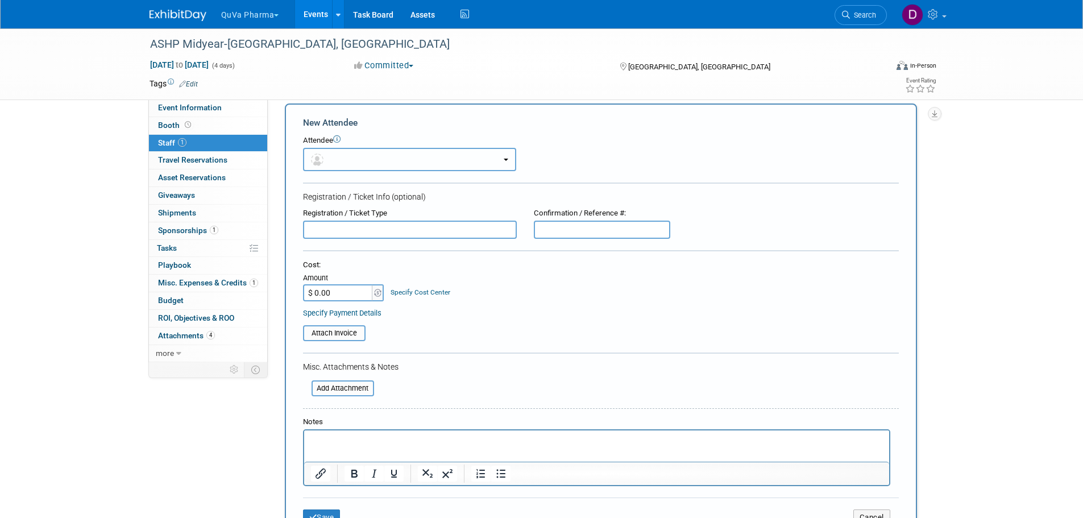
click at [364, 159] on button "button" at bounding box center [409, 159] width 213 height 23
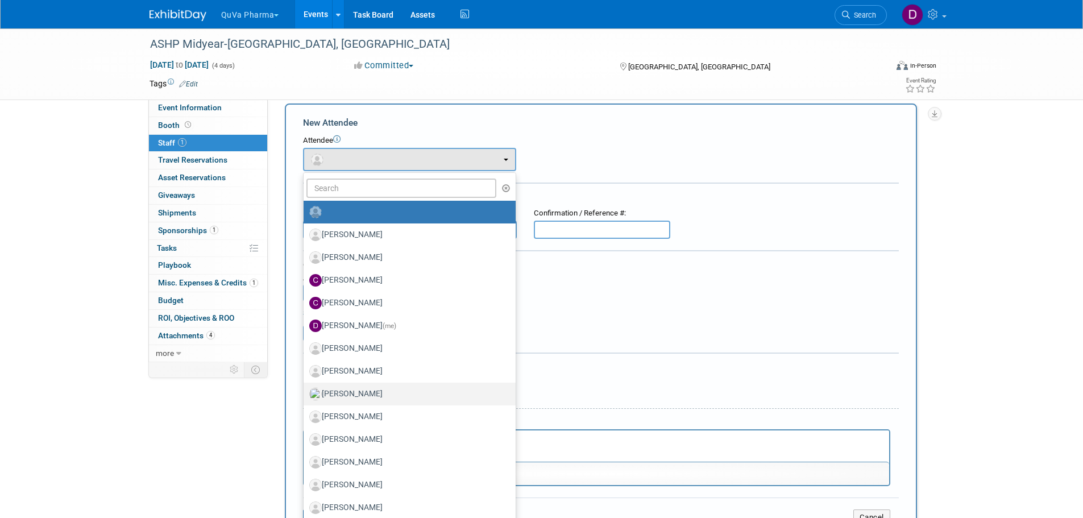
click at [371, 392] on label "[PERSON_NAME]" at bounding box center [406, 394] width 195 height 18
click at [305, 392] on input "[PERSON_NAME]" at bounding box center [301, 392] width 7 height 7
select select "1c9f5d33-0f08-498d-9dec-174900b2587c"
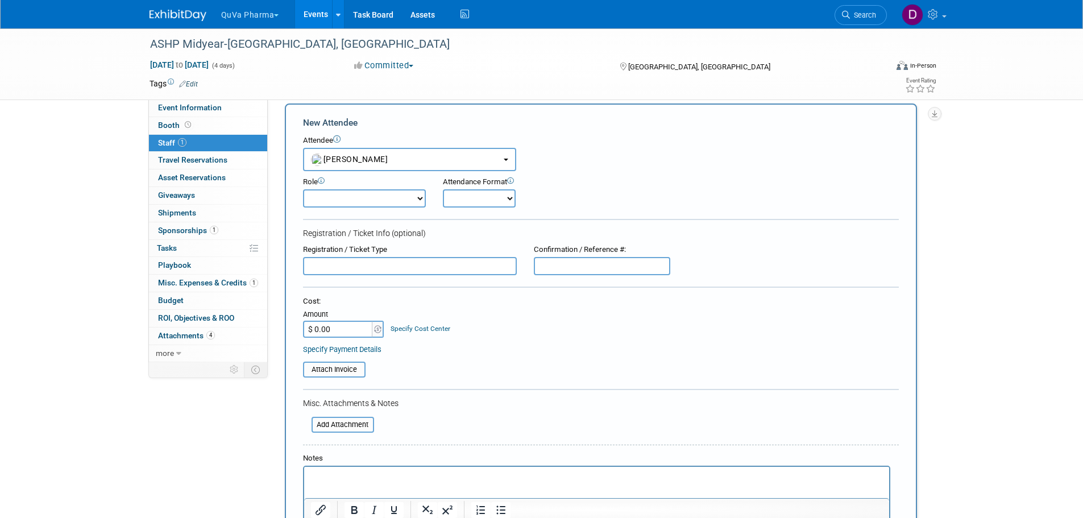
click at [383, 196] on select "Demonstrator Host Planner Presenter Sales Representative Set-up/Dismantle Crew …" at bounding box center [364, 198] width 123 height 18
select select "3"
click at [303, 189] on select "Demonstrator Host Planner Presenter Sales Representative Set-up/Dismantle Crew …" at bounding box center [364, 198] width 123 height 18
click at [468, 197] on select "Onsite Remote" at bounding box center [479, 198] width 73 height 18
select select "1"
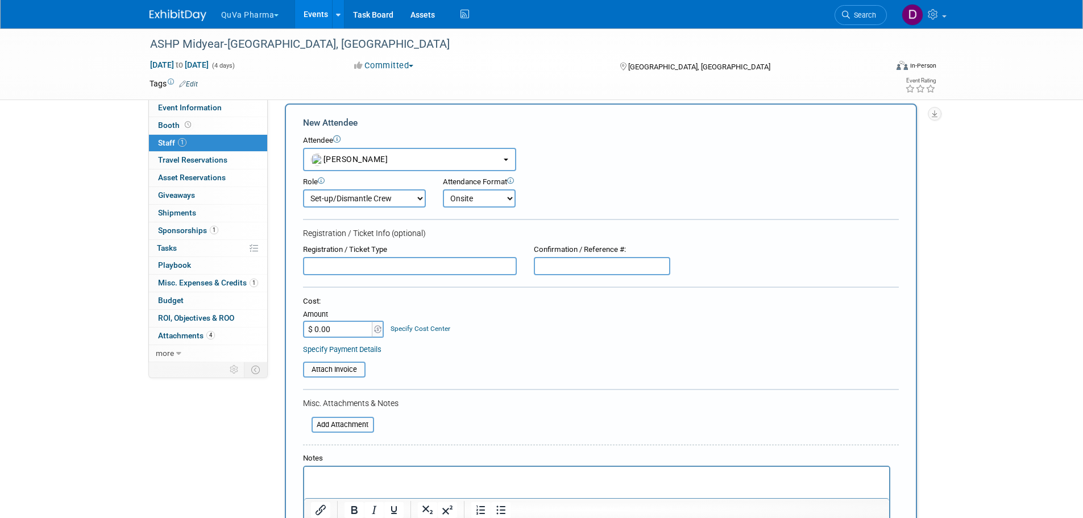
click at [443, 189] on select "Onsite Remote" at bounding box center [479, 198] width 73 height 18
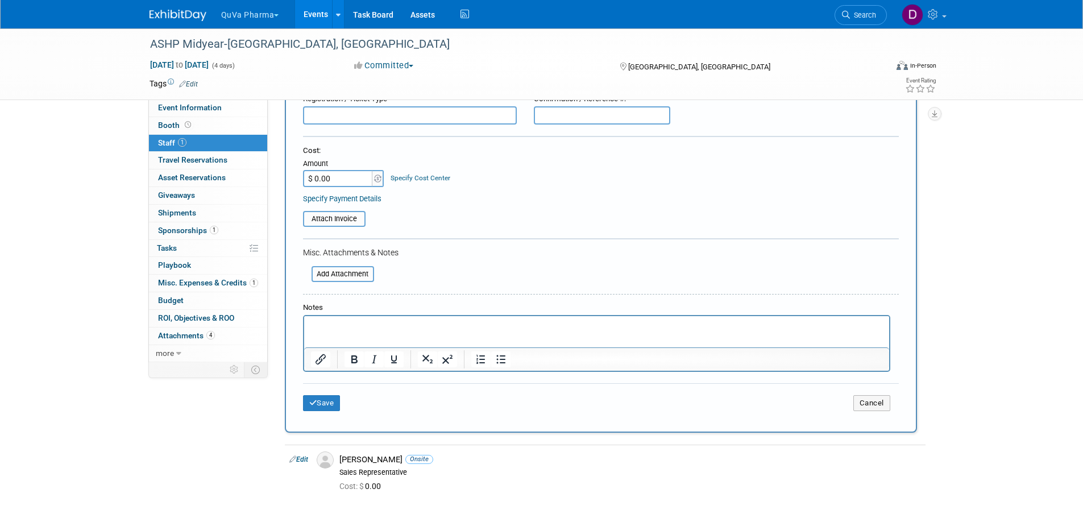
scroll to position [182, 0]
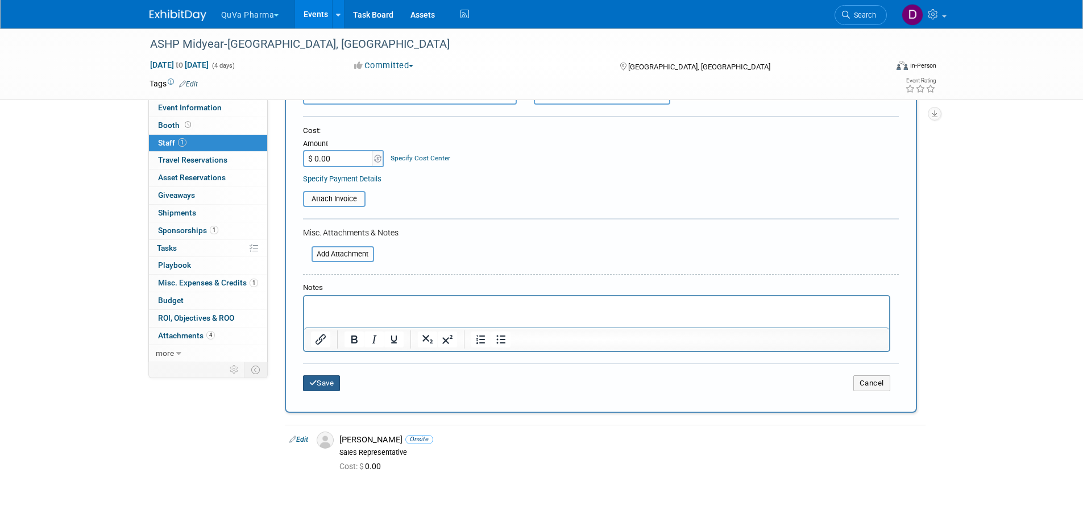
click at [320, 384] on button "Save" at bounding box center [322, 383] width 38 height 16
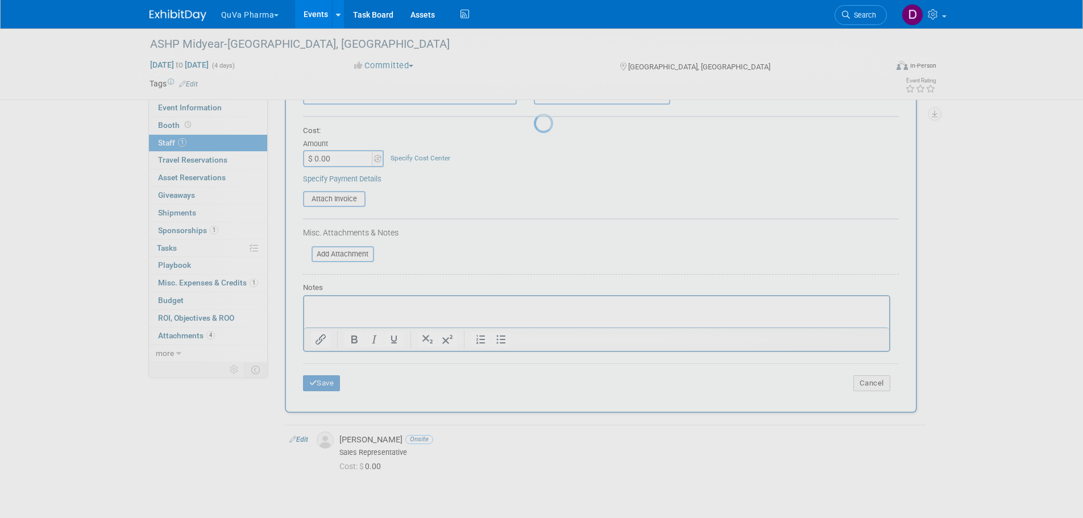
scroll to position [11, 0]
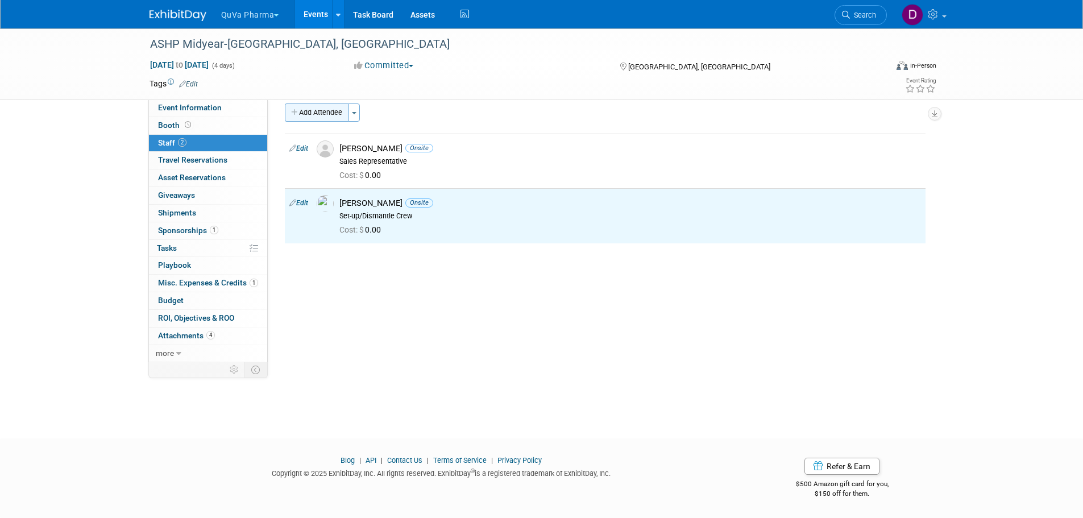
click at [325, 113] on button "Add Attendee" at bounding box center [317, 112] width 64 height 18
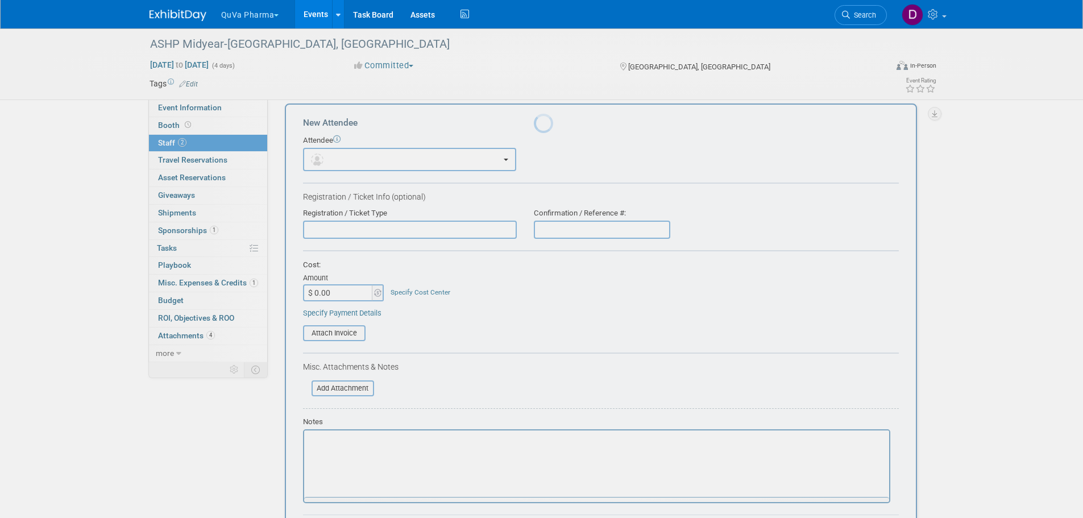
scroll to position [0, 0]
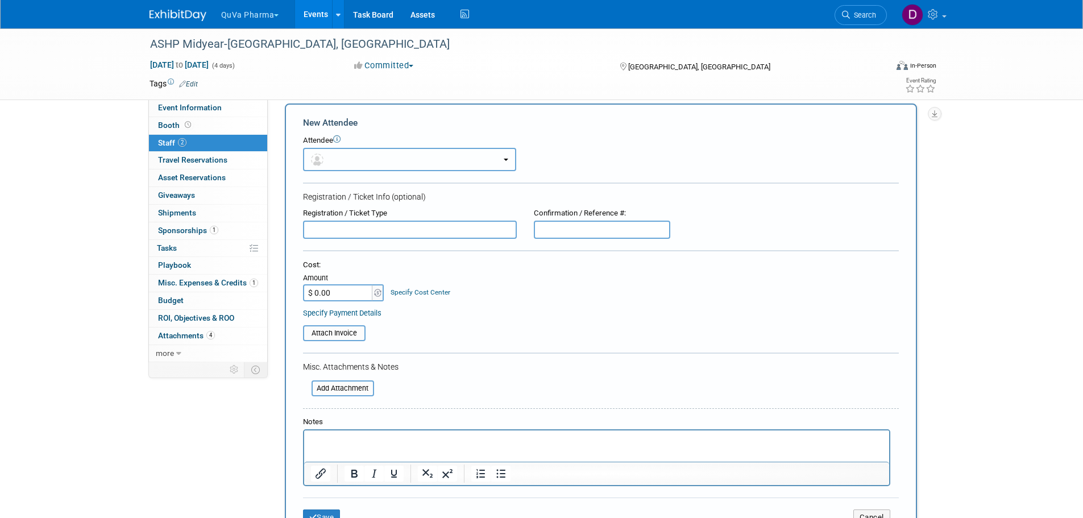
click at [336, 164] on button "button" at bounding box center [409, 159] width 213 height 23
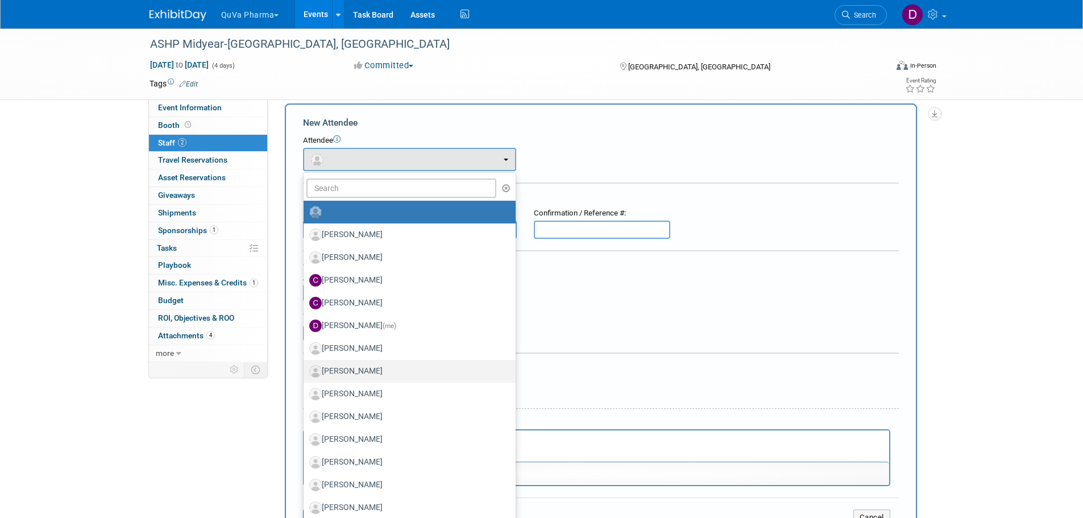
click at [384, 364] on label "[PERSON_NAME]" at bounding box center [406, 371] width 195 height 18
click at [305, 366] on input "[PERSON_NAME]" at bounding box center [301, 369] width 7 height 7
select select "db660172-983b-46e6-88d7-f815d8808dda"
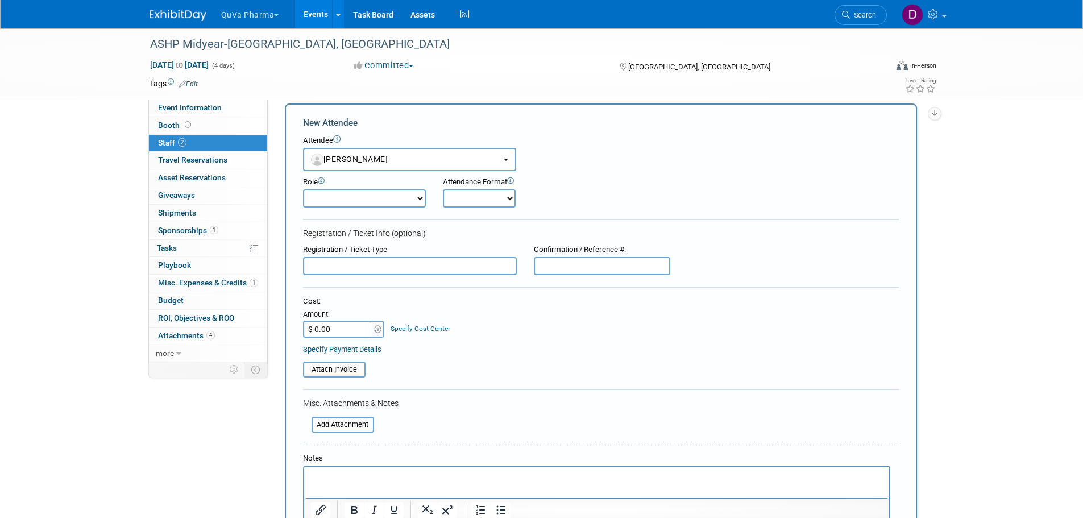
click at [340, 199] on select "Demonstrator Host Planner Presenter Sales Representative Set-up/Dismantle Crew …" at bounding box center [364, 198] width 123 height 18
select select "9"
click at [303, 189] on select "Demonstrator Host Planner Presenter Sales Representative Set-up/Dismantle Crew …" at bounding box center [364, 198] width 123 height 18
click at [472, 196] on select "Onsite Remote" at bounding box center [479, 198] width 73 height 18
select select "1"
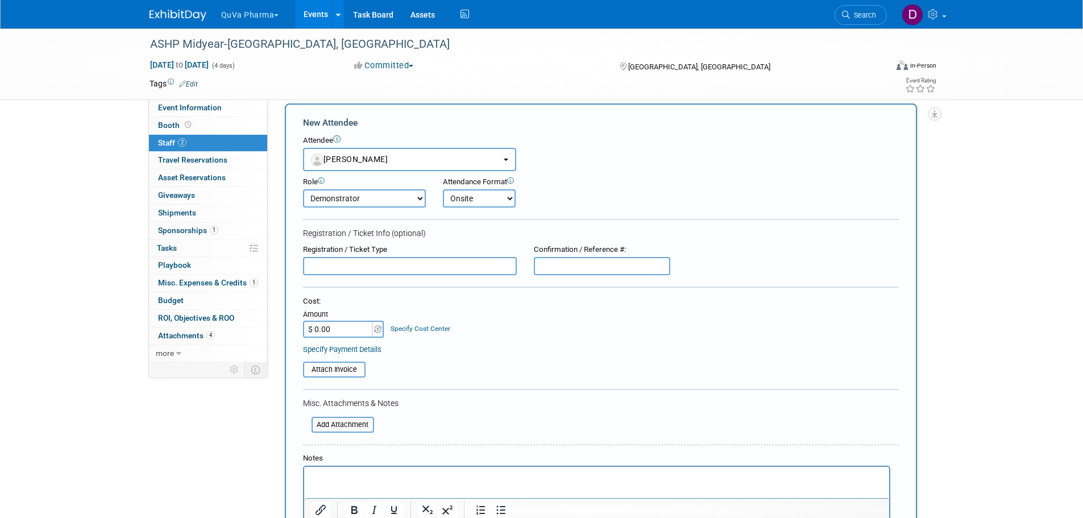
click at [443, 189] on select "Onsite Remote" at bounding box center [479, 198] width 73 height 18
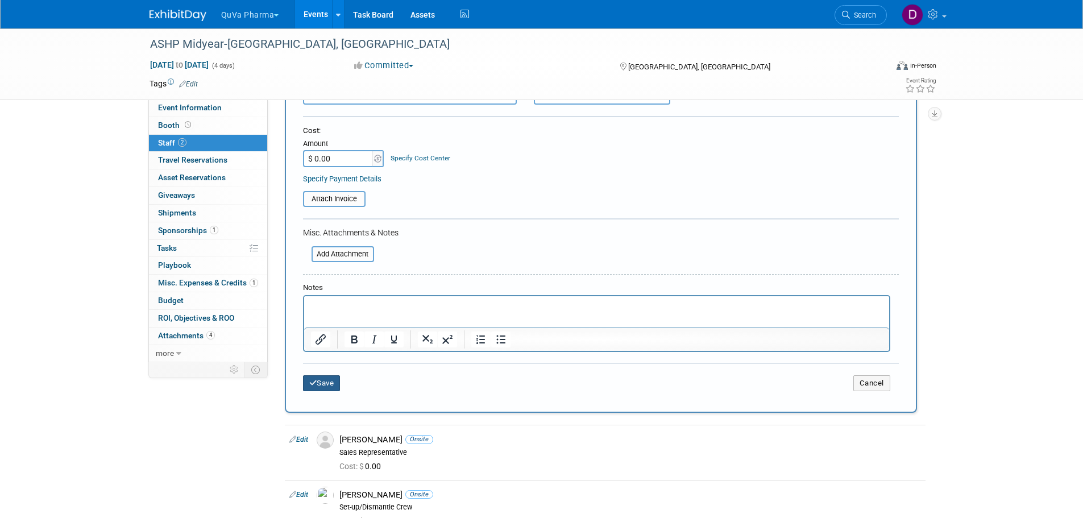
click at [322, 388] on button "Save" at bounding box center [322, 383] width 38 height 16
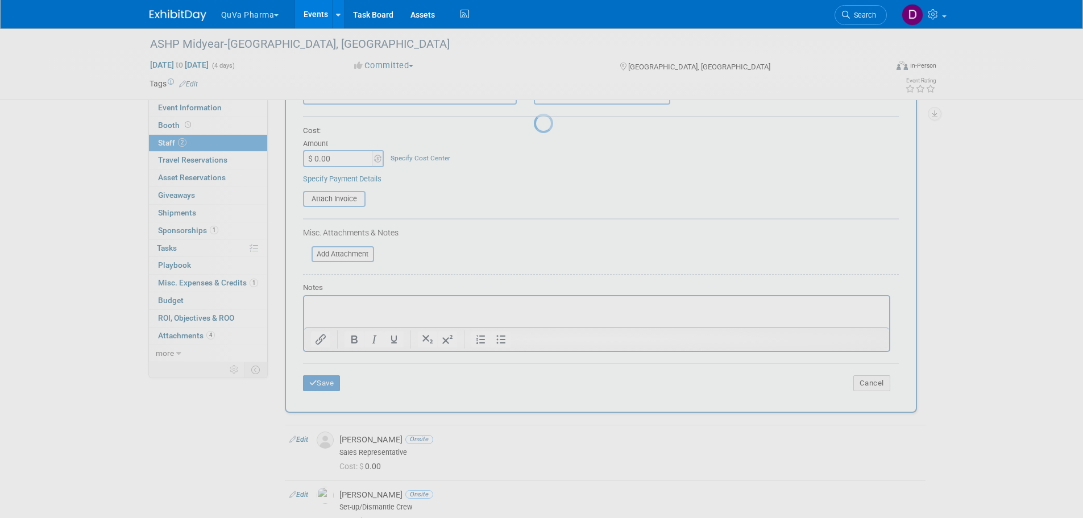
scroll to position [11, 0]
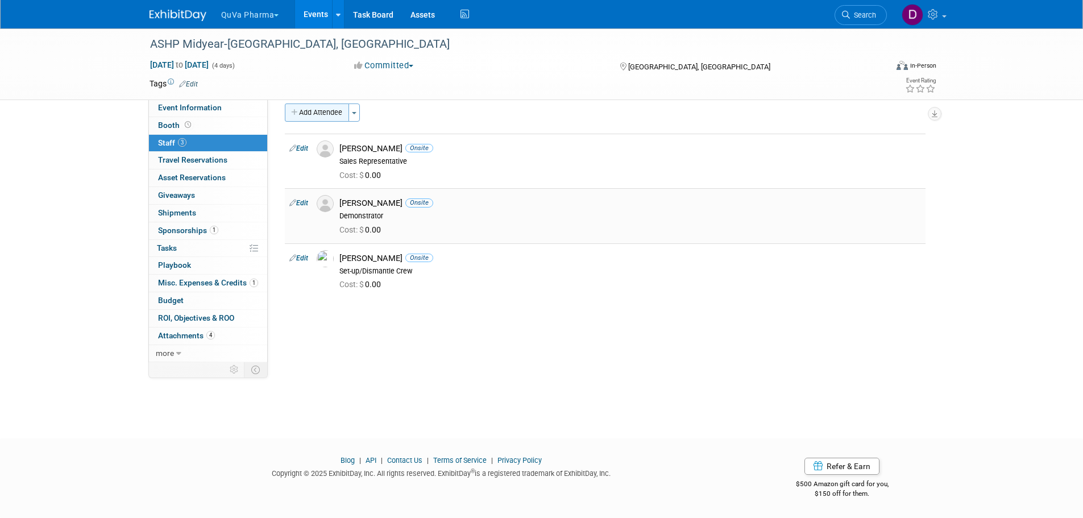
click at [313, 113] on button "Add Attendee" at bounding box center [317, 112] width 64 height 18
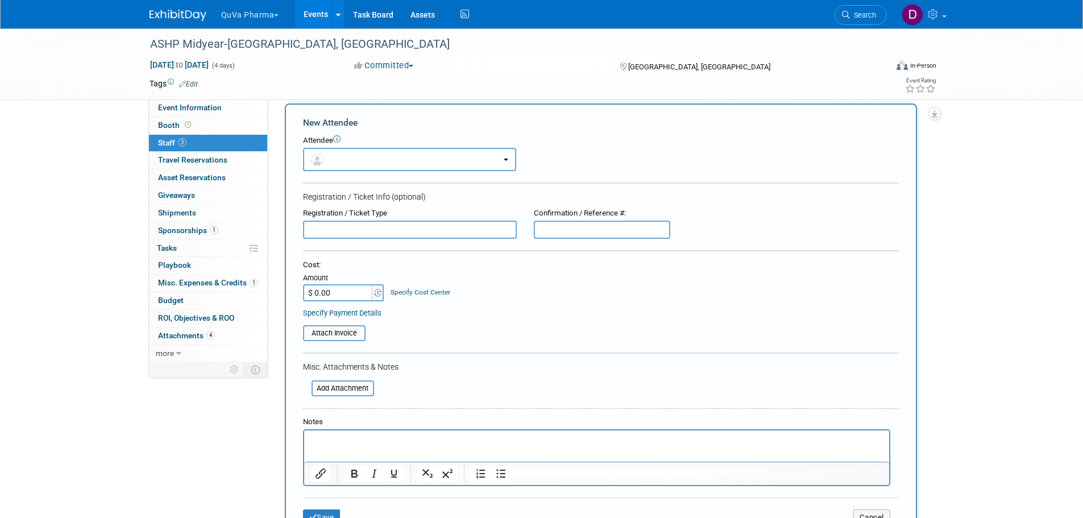
scroll to position [0, 0]
click at [340, 152] on button "button" at bounding box center [409, 159] width 213 height 23
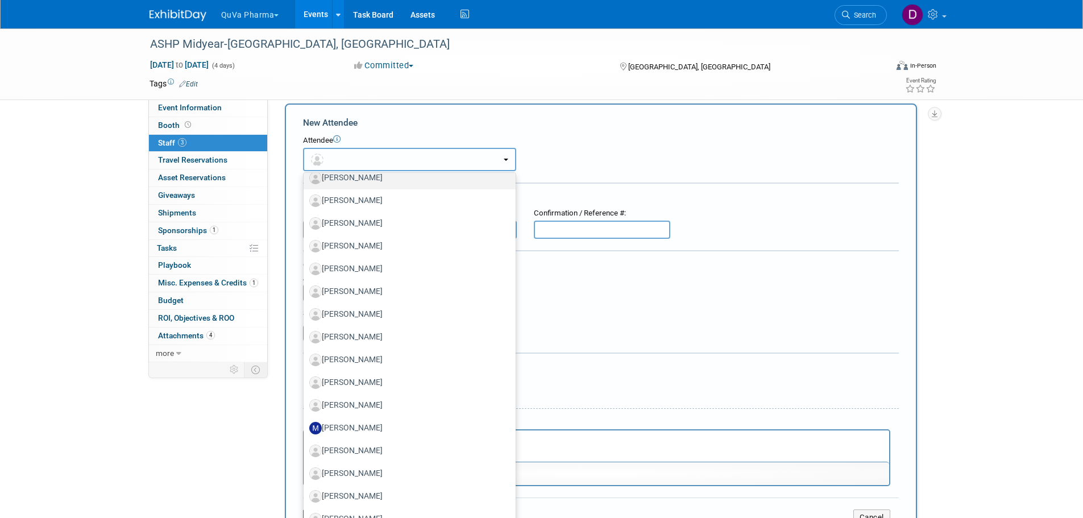
scroll to position [114, 0]
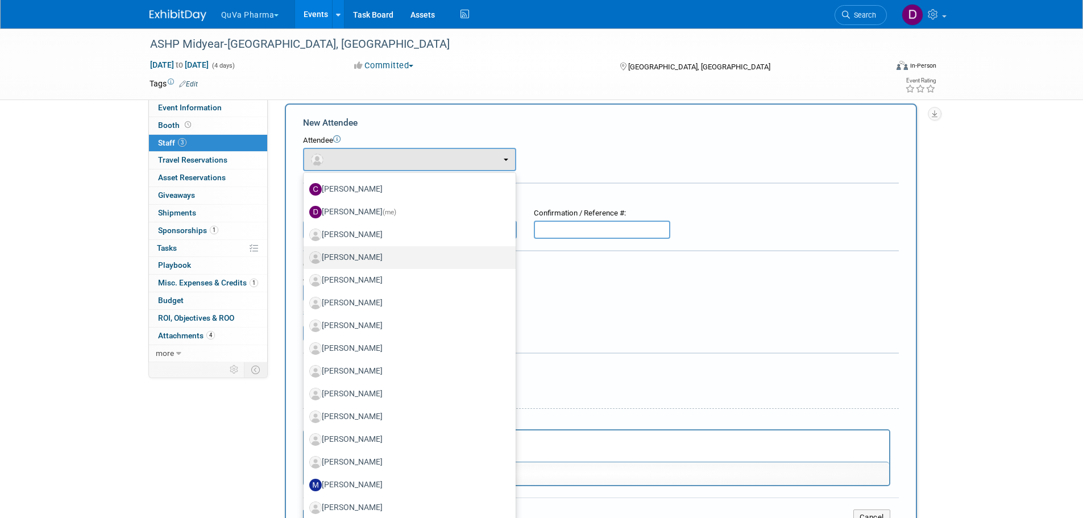
click at [384, 254] on label "[PERSON_NAME]" at bounding box center [406, 257] width 195 height 18
click at [305, 254] on input "[PERSON_NAME]" at bounding box center [301, 255] width 7 height 7
select select "5ad748db-2e20-4aff-ad4d-8f6d04b3bfec"
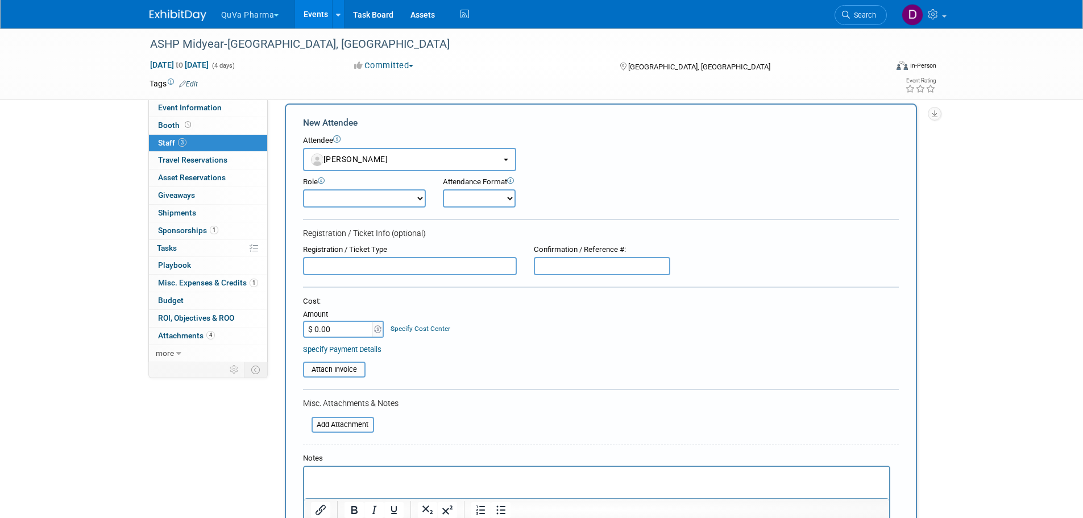
click at [371, 194] on select "Demonstrator Host Planner Presenter Sales Representative Set-up/Dismantle Crew …" at bounding box center [364, 198] width 123 height 18
select select "4"
click at [303, 189] on select "Demonstrator Host Planner Presenter Sales Representative Set-up/Dismantle Crew …" at bounding box center [364, 198] width 123 height 18
click at [460, 205] on select "Onsite Remote" at bounding box center [479, 198] width 73 height 18
select select "1"
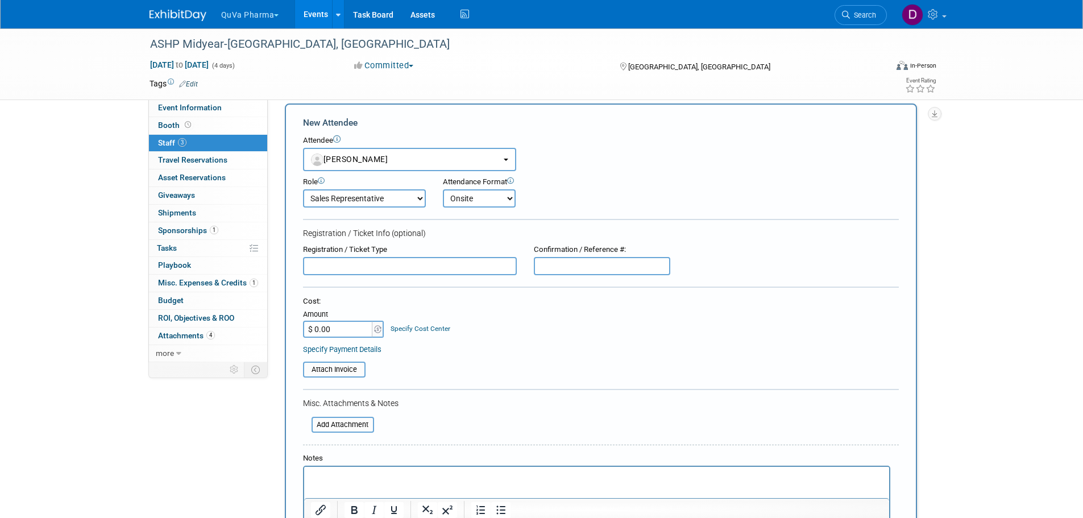
click at [443, 189] on select "Onsite Remote" at bounding box center [479, 198] width 73 height 18
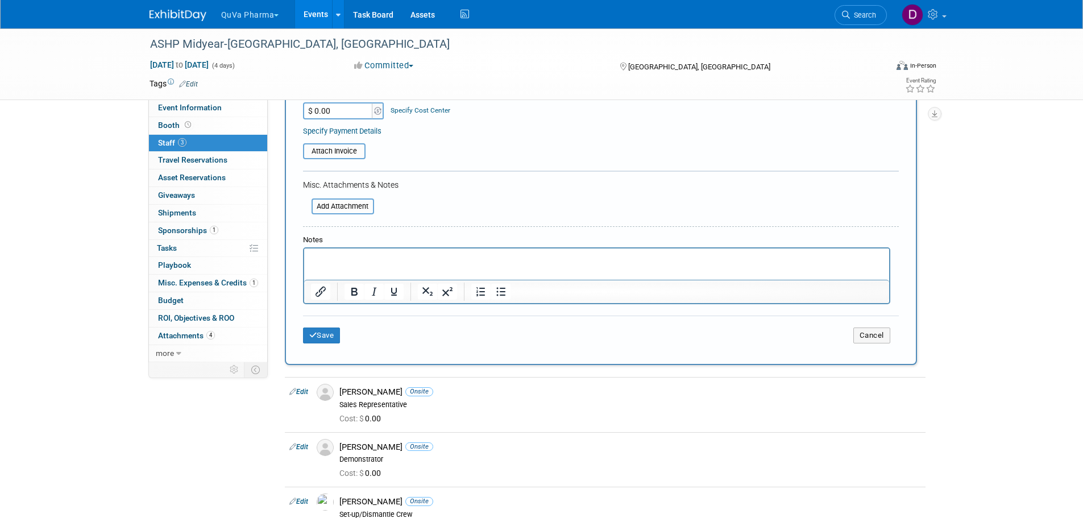
scroll to position [239, 0]
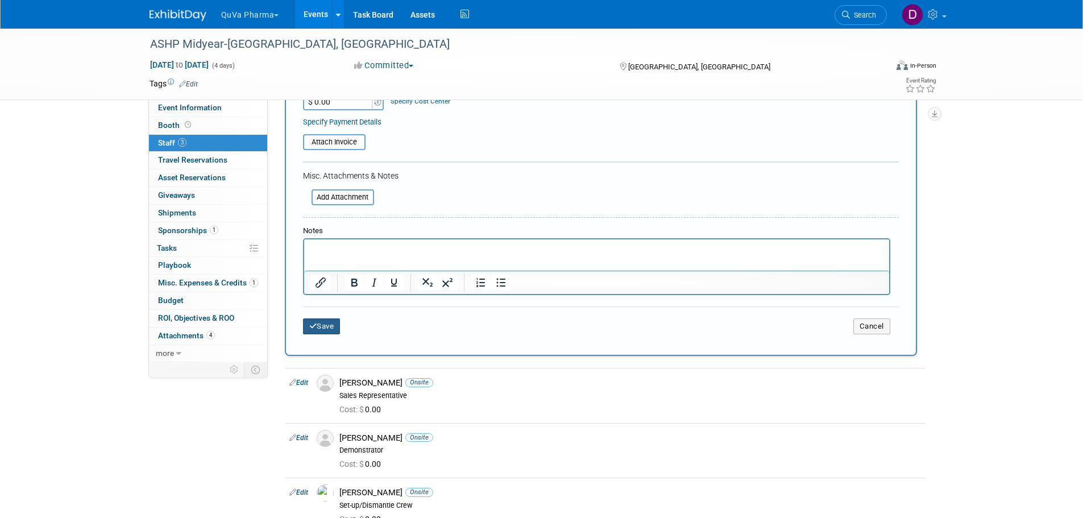
click at [332, 330] on button "Save" at bounding box center [322, 326] width 38 height 16
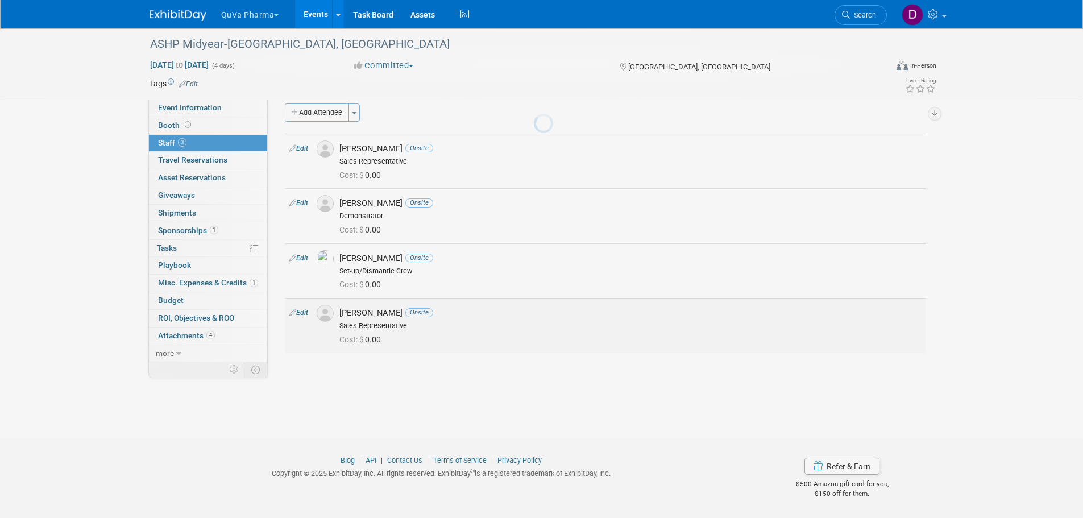
scroll to position [11, 0]
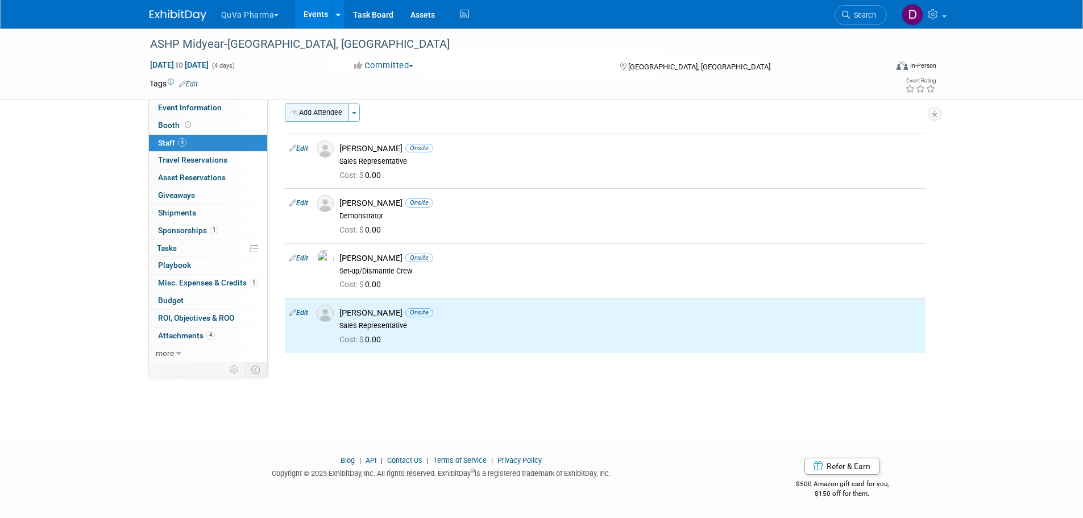
click at [315, 115] on button "Add Attendee" at bounding box center [317, 112] width 64 height 18
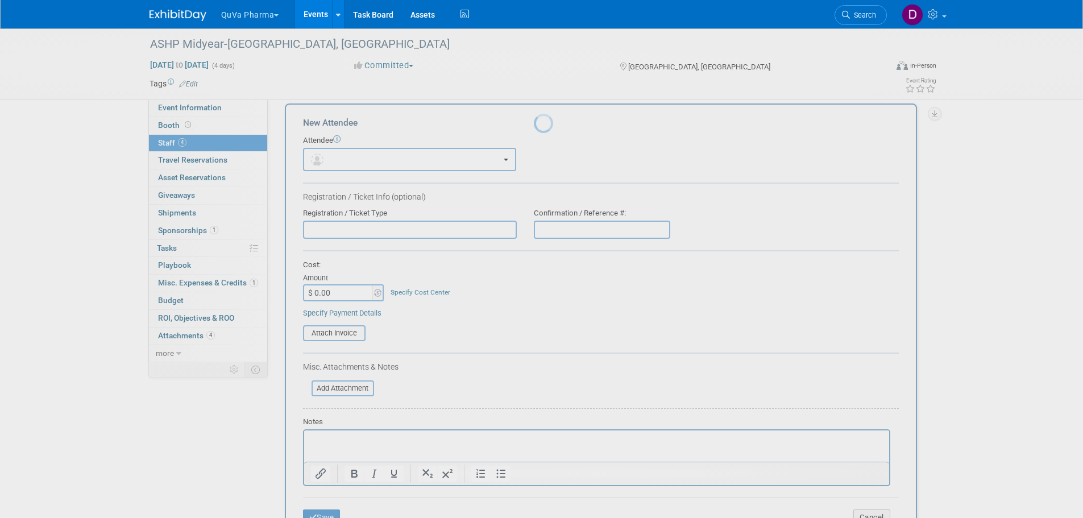
scroll to position [0, 0]
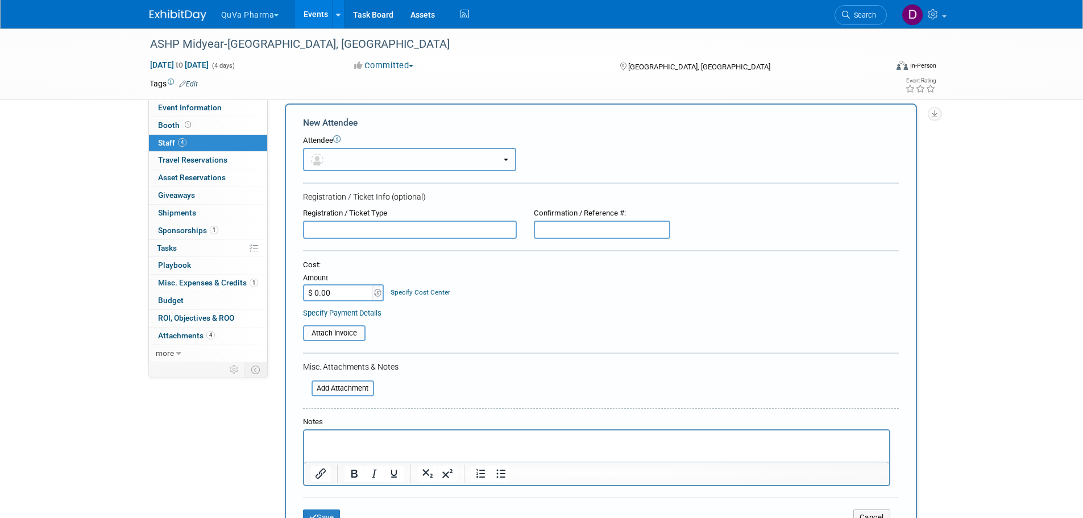
click at [347, 155] on button "button" at bounding box center [409, 159] width 213 height 23
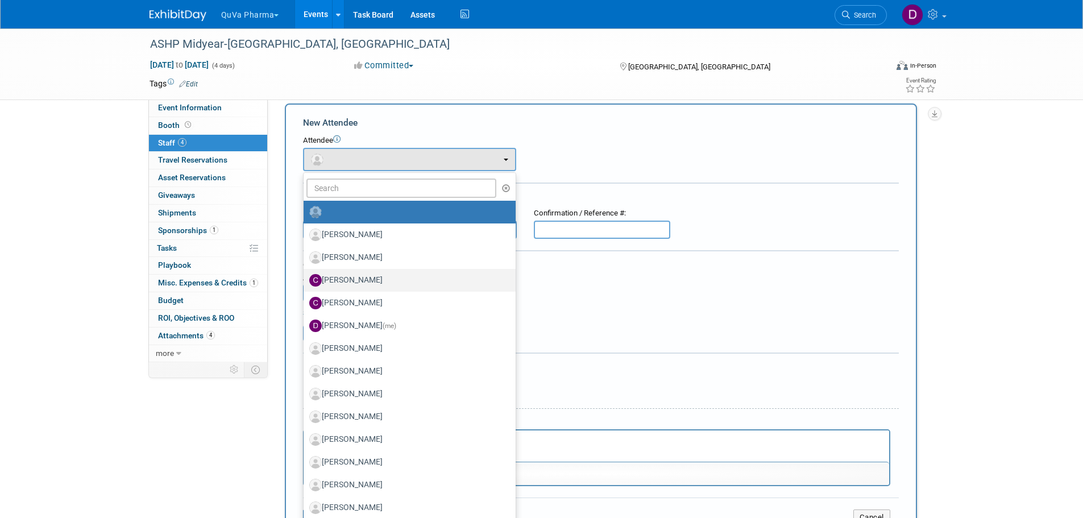
click at [410, 288] on label "[PERSON_NAME]" at bounding box center [406, 280] width 195 height 18
click at [305, 282] on input "[PERSON_NAME]" at bounding box center [301, 278] width 7 height 7
select select "9b1c7e39-79a2-472c-bb89-7507c1f69d3d"
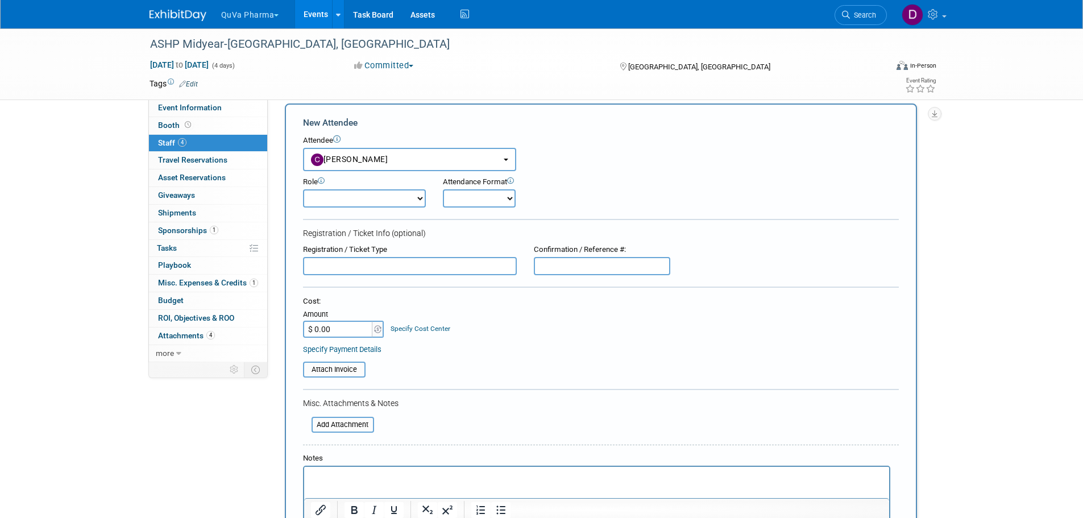
click at [354, 192] on select "Demonstrator Host Planner Presenter Sales Representative Set-up/Dismantle Crew …" at bounding box center [364, 198] width 123 height 18
click at [303, 189] on select "Demonstrator Host Planner Presenter Sales Representative Set-up/Dismantle Crew …" at bounding box center [364, 198] width 123 height 18
click at [443, 196] on select "Onsite Remote" at bounding box center [479, 198] width 73 height 18
select select "1"
click at [443, 189] on select "Onsite Remote" at bounding box center [479, 198] width 73 height 18
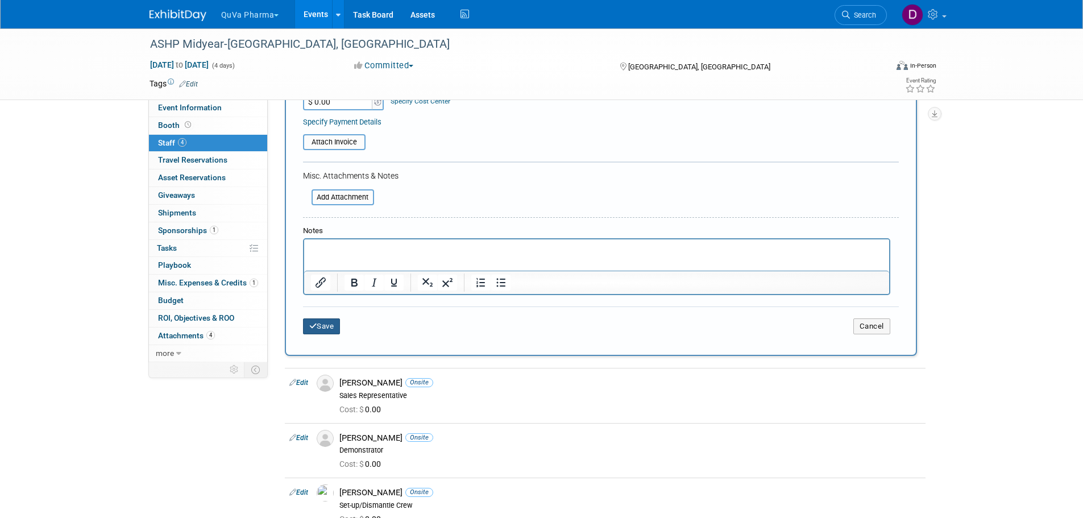
click at [332, 331] on button "Save" at bounding box center [322, 326] width 38 height 16
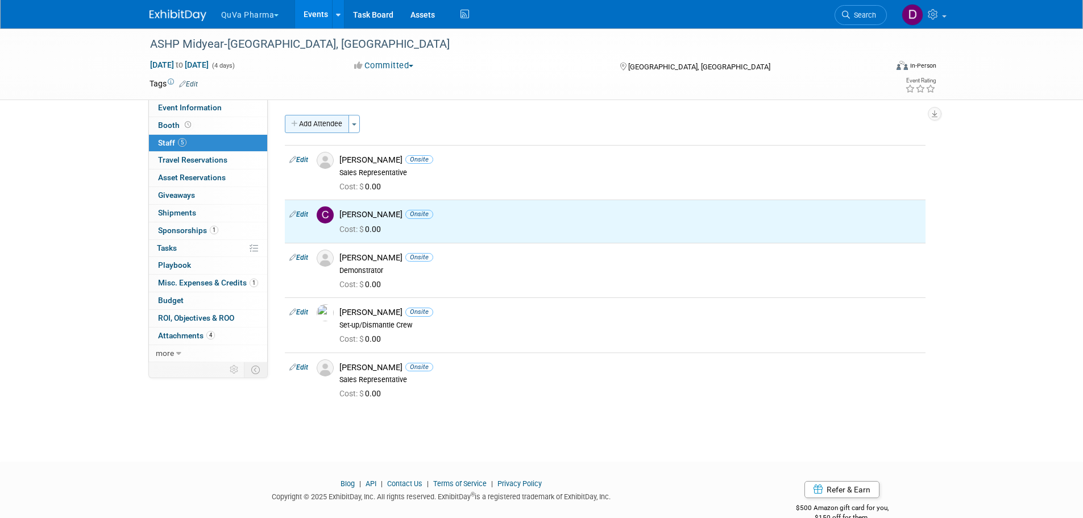
click at [309, 126] on button "Add Attendee" at bounding box center [317, 124] width 64 height 18
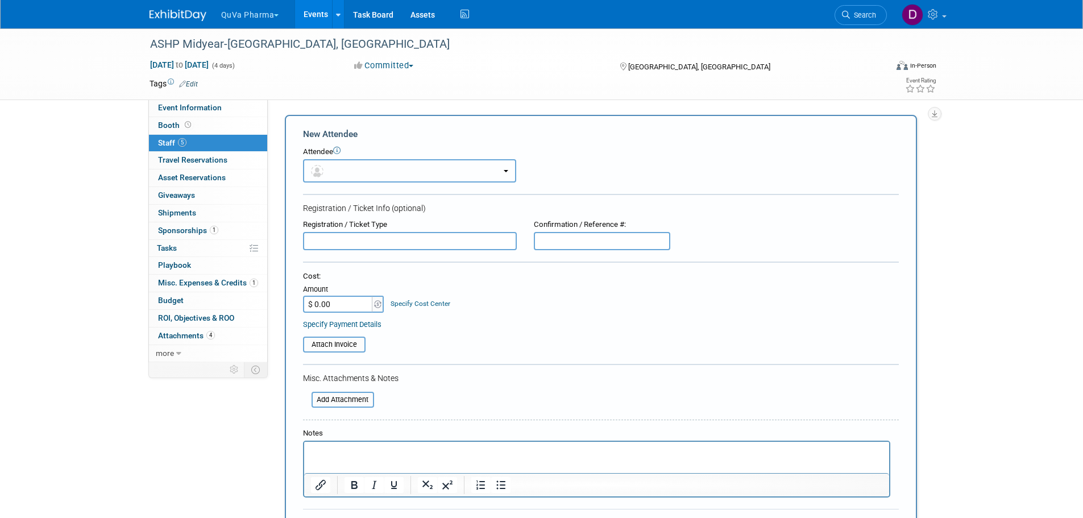
click at [345, 171] on button "button" at bounding box center [409, 170] width 213 height 23
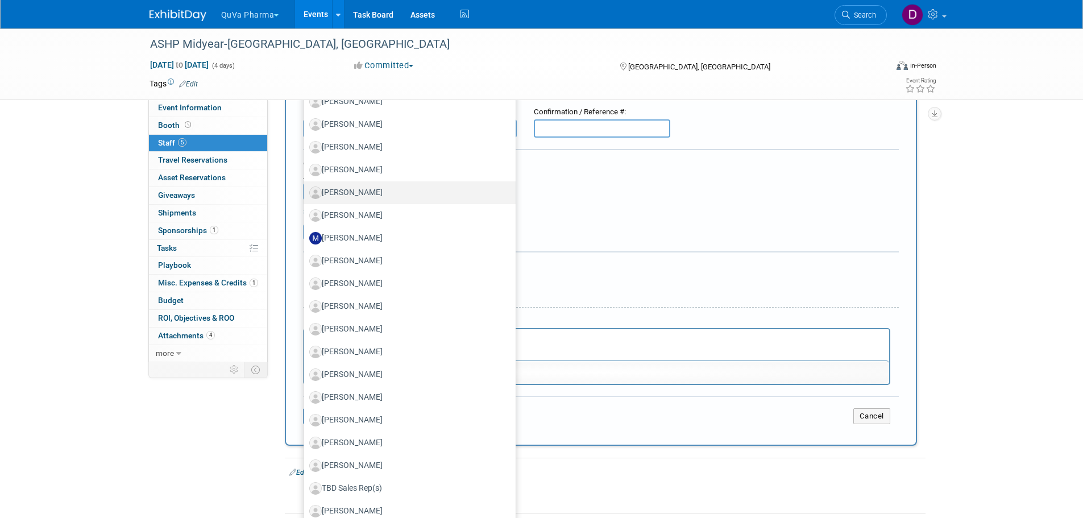
scroll to position [114, 0]
click at [366, 355] on label "[PERSON_NAME]" at bounding box center [406, 351] width 195 height 18
click at [305, 353] on input "[PERSON_NAME]" at bounding box center [301, 349] width 7 height 7
select select "3c1a6713-6616-47c5-89ac-5661a26ba568"
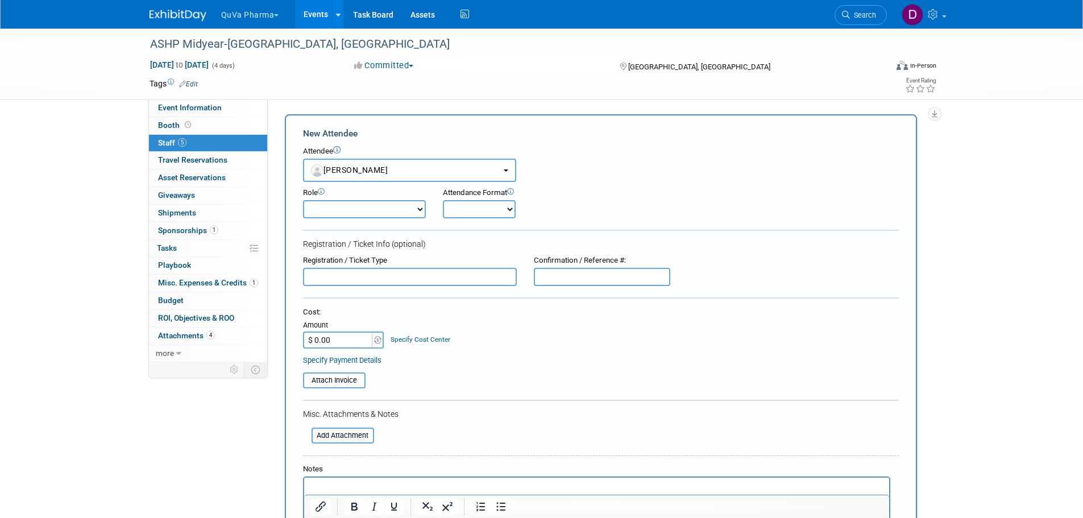
scroll to position [0, 0]
click at [383, 209] on select "Demonstrator Host Planner Presenter Sales Representative Set-up/Dismantle Crew …" at bounding box center [364, 210] width 123 height 18
click at [303, 201] on select "Demonstrator Host Planner Presenter Sales Representative Set-up/Dismantle Crew …" at bounding box center [364, 210] width 123 height 18
click at [362, 211] on select "Demonstrator Host Planner Presenter Sales Representative Set-up/Dismantle Crew …" at bounding box center [364, 210] width 123 height 18
select select "2"
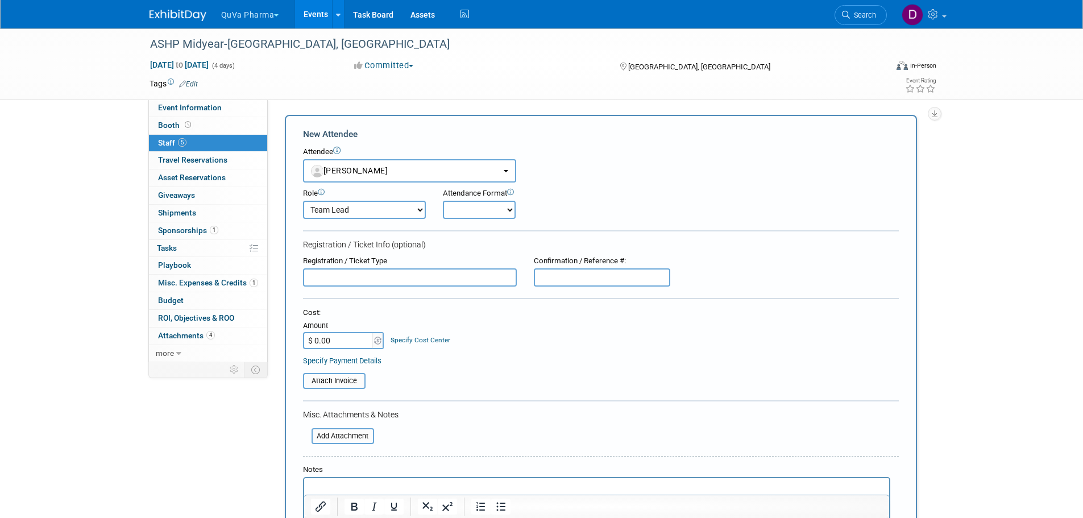
click at [303, 201] on select "Demonstrator Host Planner Presenter Sales Representative Set-up/Dismantle Crew …" at bounding box center [364, 210] width 123 height 18
click at [470, 210] on select "Onsite Remote" at bounding box center [479, 210] width 73 height 18
select select "1"
click at [443, 201] on select "Onsite Remote" at bounding box center [479, 210] width 73 height 18
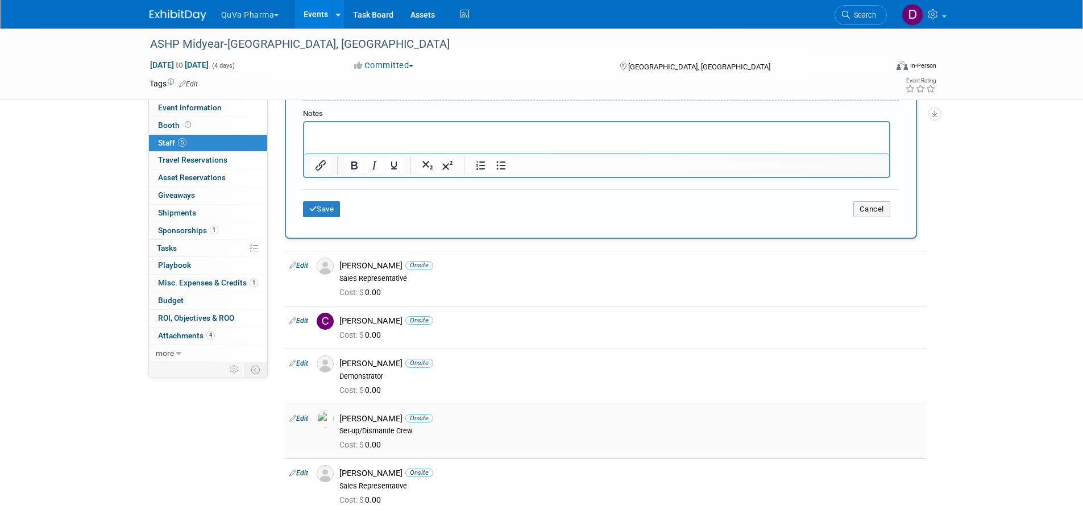
scroll to position [455, 0]
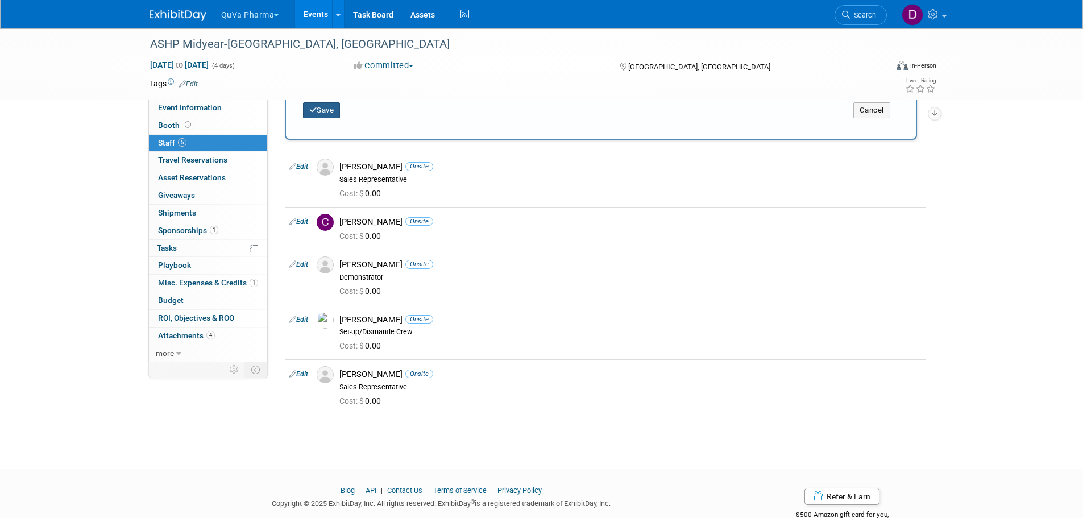
click at [324, 113] on button "Save" at bounding box center [322, 110] width 38 height 16
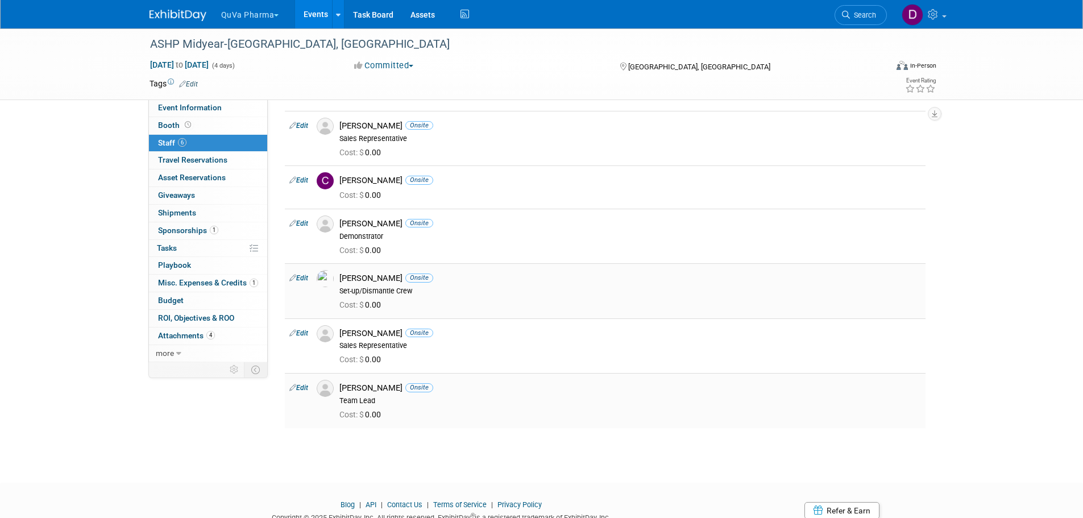
scroll to position [0, 0]
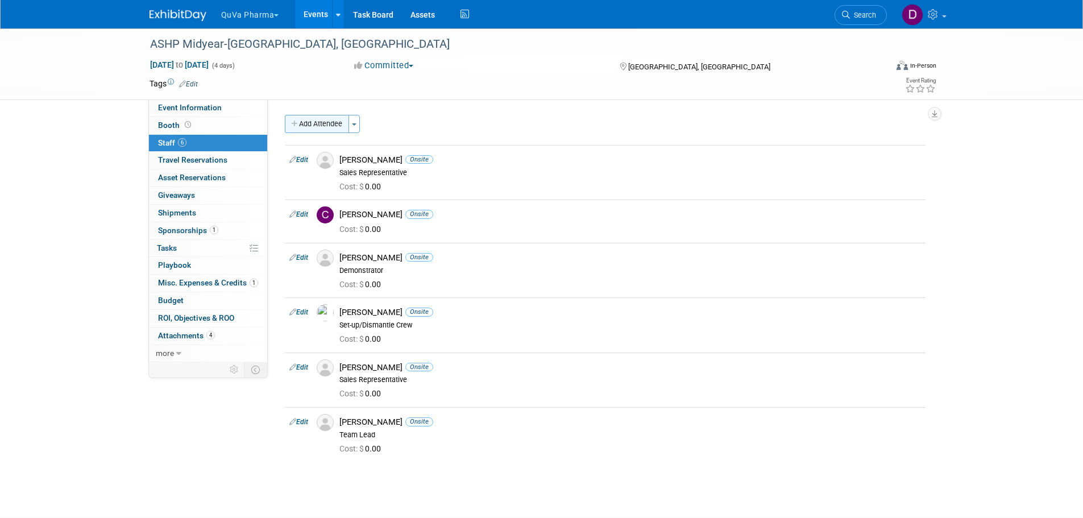
click at [329, 127] on button "Add Attendee" at bounding box center [317, 124] width 64 height 18
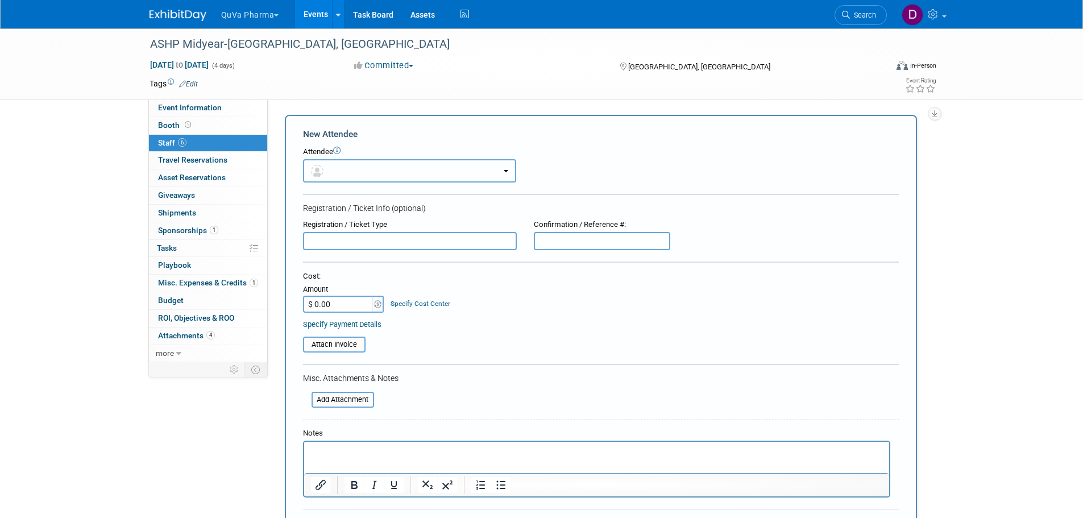
drag, startPoint x: 380, startPoint y: 173, endPoint x: 386, endPoint y: 176, distance: 6.7
click at [380, 173] on button "button" at bounding box center [409, 170] width 213 height 23
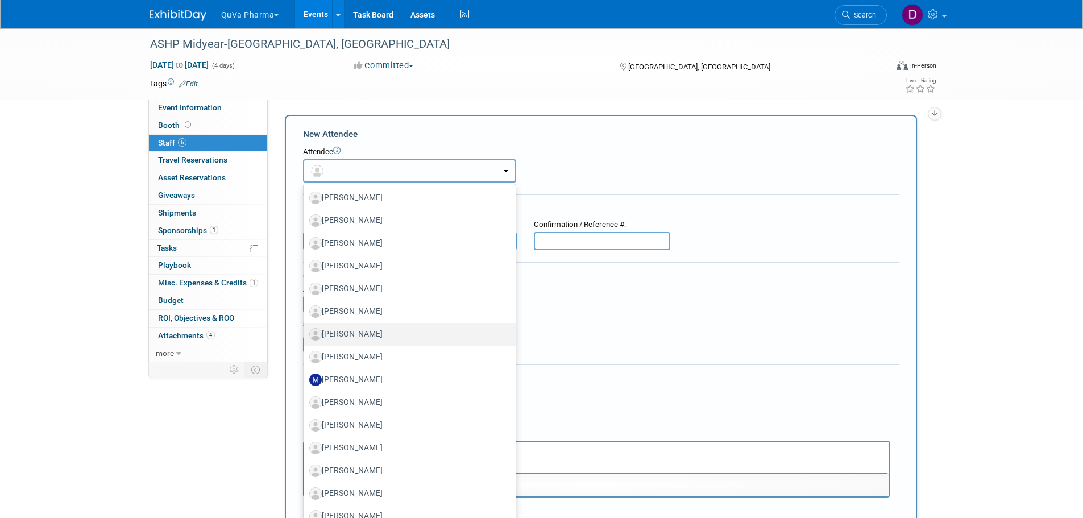
scroll to position [191, 0]
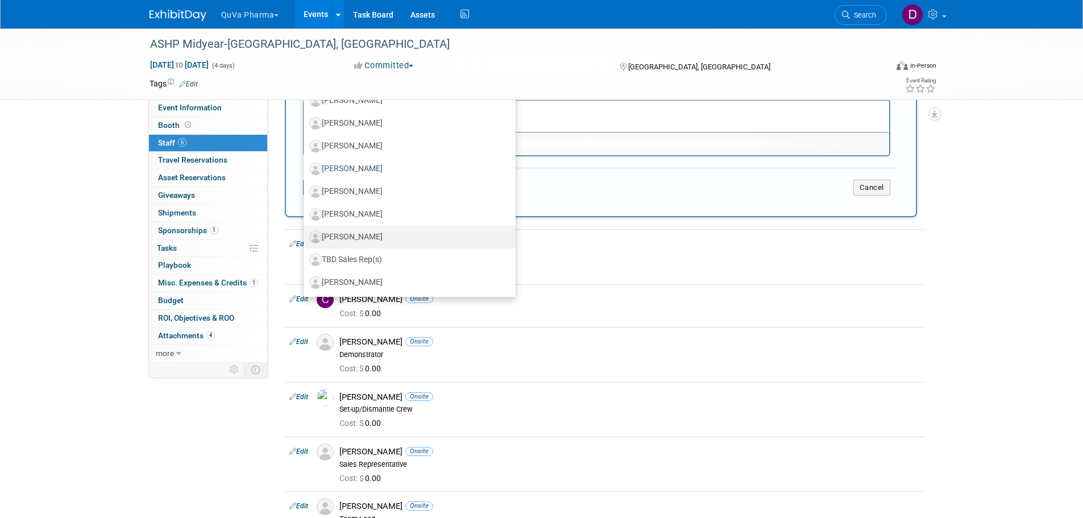
click at [385, 238] on label "[PERSON_NAME]" at bounding box center [406, 237] width 195 height 18
click at [305, 238] on input "[PERSON_NAME]" at bounding box center [301, 235] width 7 height 7
select select "17d265df-e56d-491d-9878-1fcb4d20686c"
select select "2"
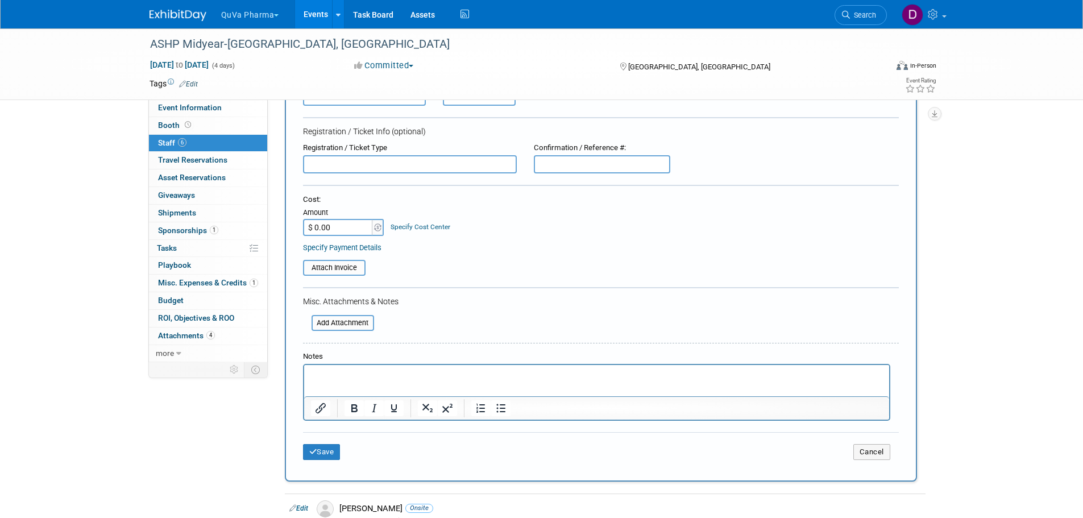
scroll to position [93, 0]
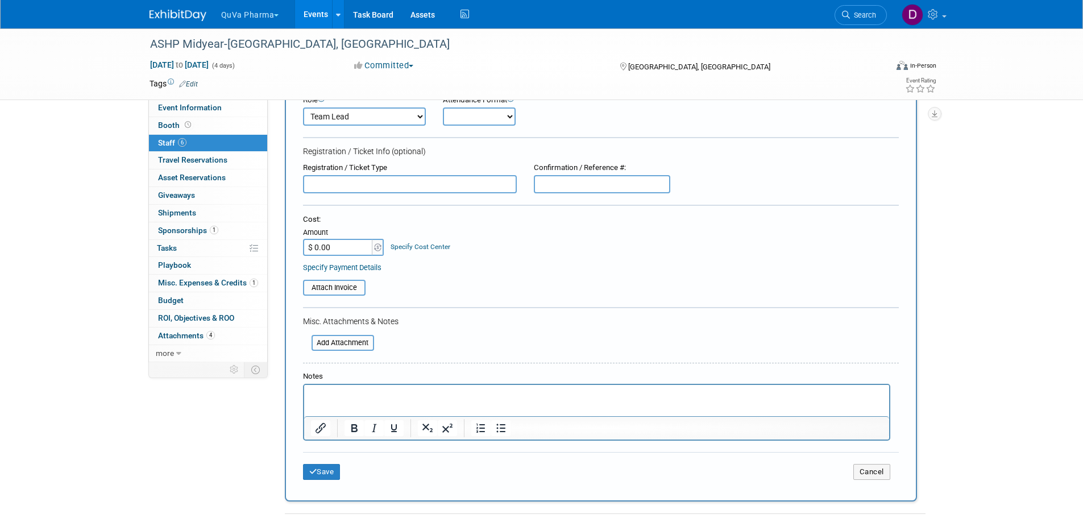
click at [451, 114] on select "Onsite Remote" at bounding box center [479, 116] width 73 height 18
select select "1"
click at [443, 107] on select "Onsite Remote" at bounding box center [479, 116] width 73 height 18
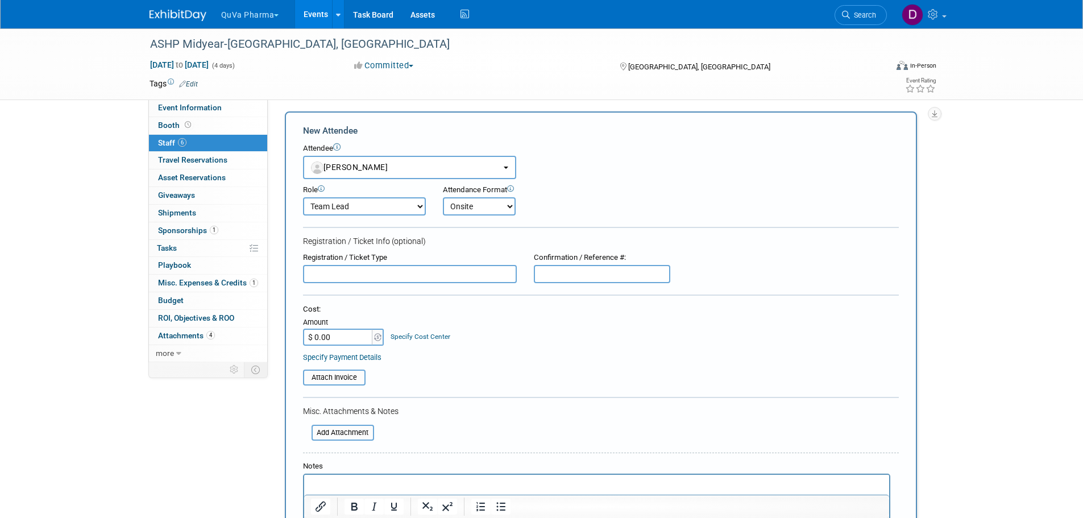
scroll to position [57, 0]
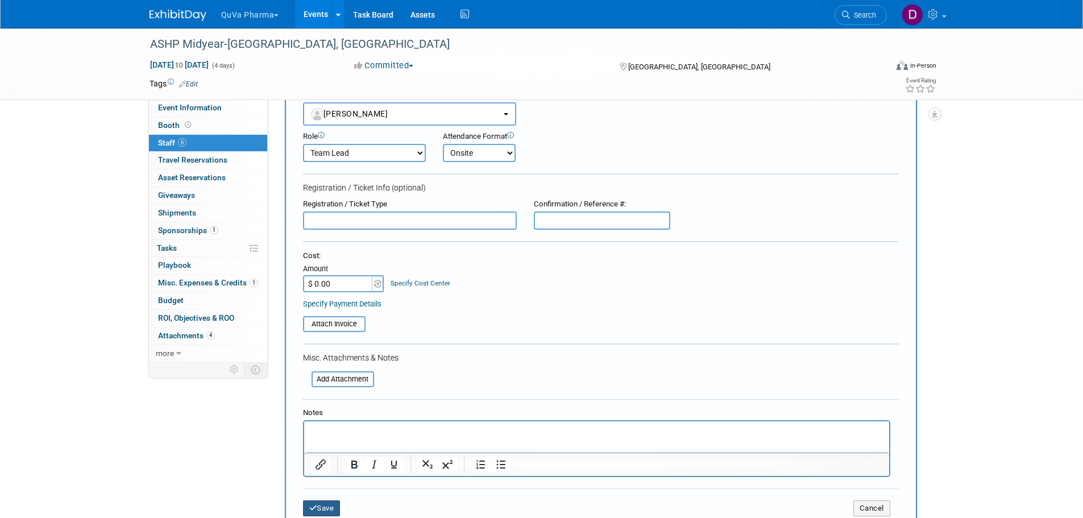
click at [331, 504] on button "Save" at bounding box center [322, 508] width 38 height 16
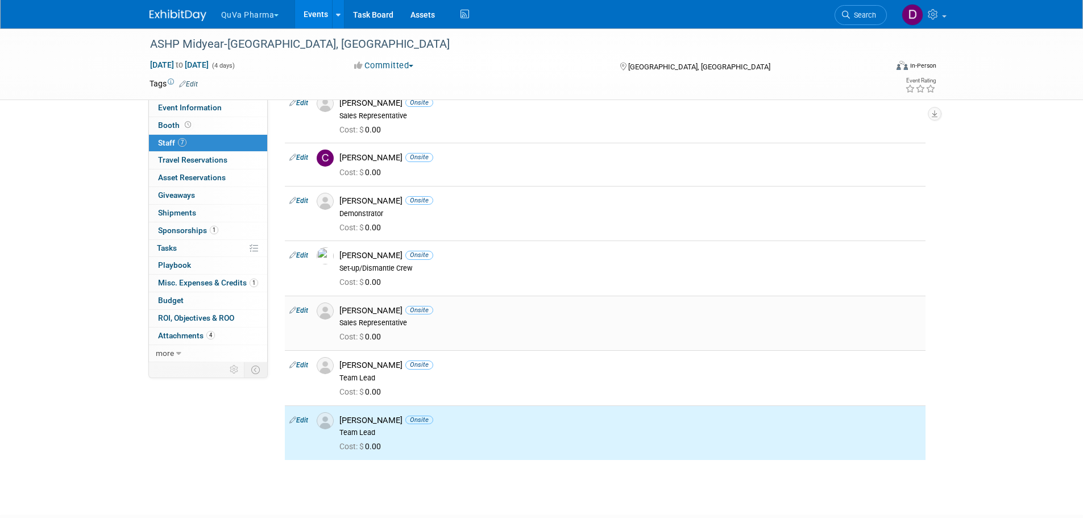
scroll to position [0, 0]
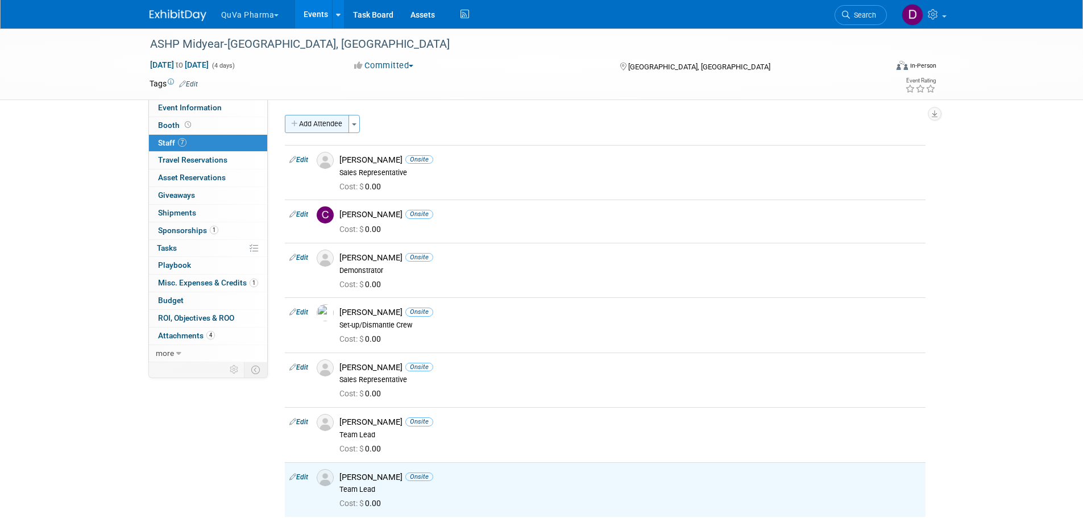
click at [322, 127] on button "Add Attendee" at bounding box center [317, 124] width 64 height 18
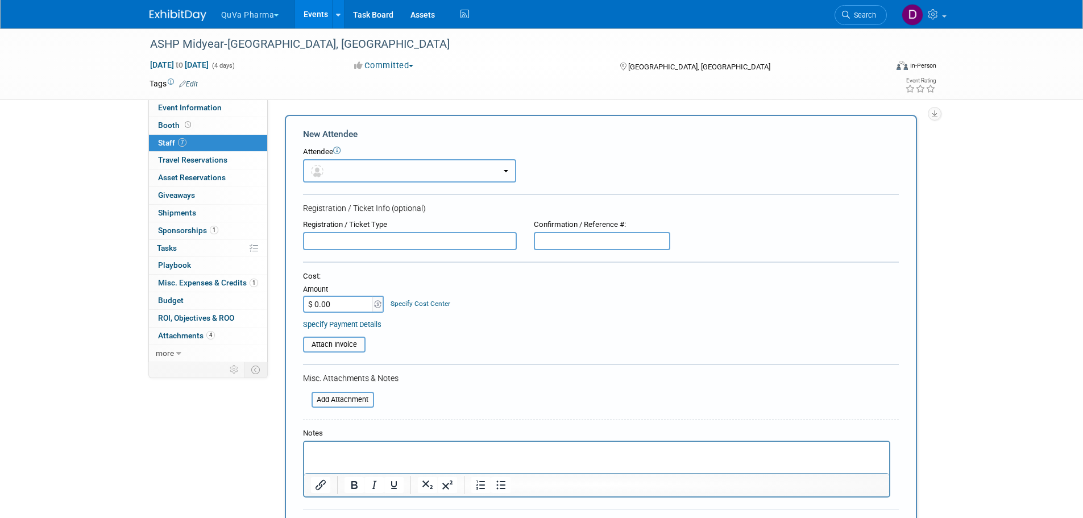
click at [359, 171] on button "button" at bounding box center [409, 170] width 213 height 23
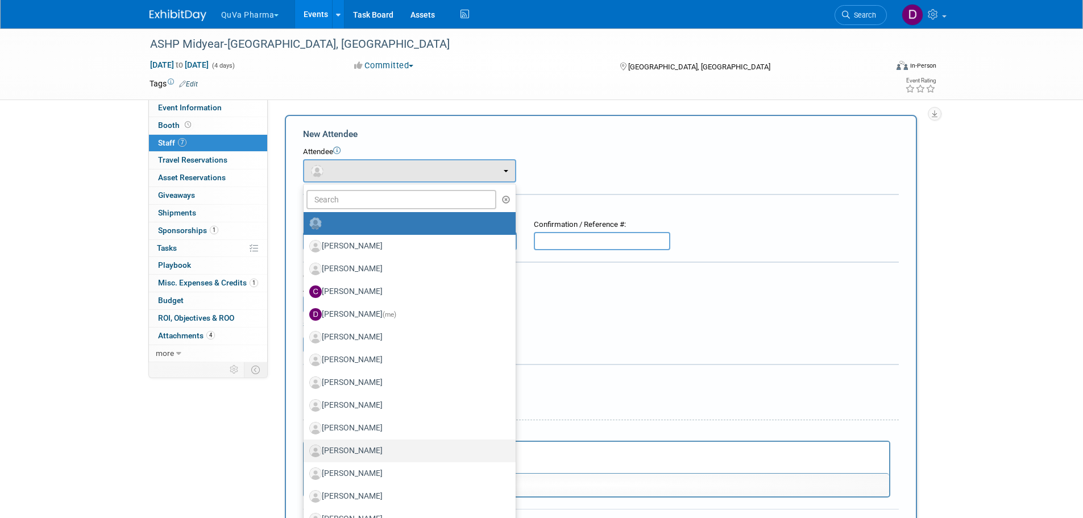
click at [372, 444] on label "[PERSON_NAME]" at bounding box center [406, 451] width 195 height 18
click at [305, 446] on input "[PERSON_NAME]" at bounding box center [301, 449] width 7 height 7
select select "30738681-39ff-40ff-99b7-b8c58ca752b7"
select select "8"
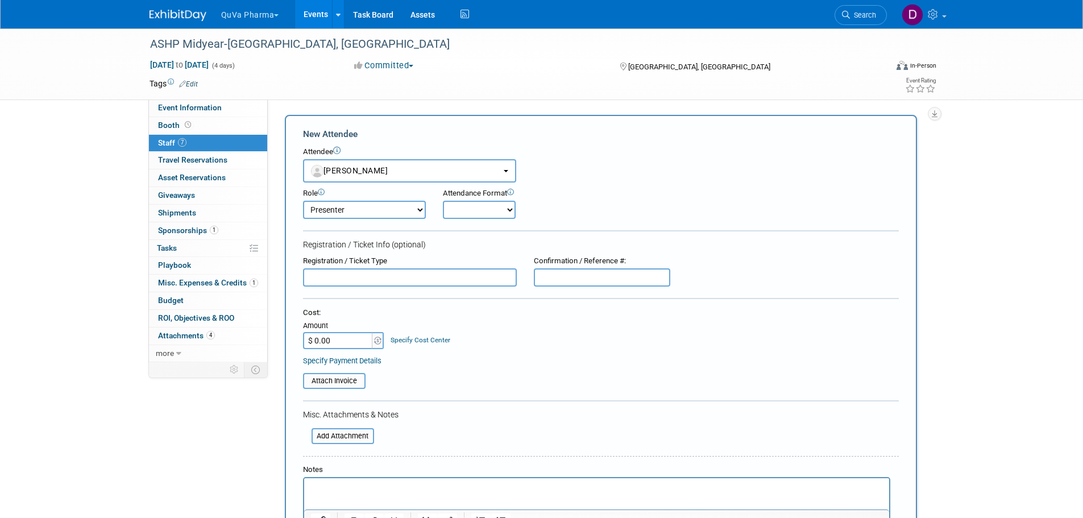
click at [467, 203] on select "Onsite Remote" at bounding box center [479, 210] width 73 height 18
select select "1"
click at [443, 201] on select "Onsite Remote" at bounding box center [479, 210] width 73 height 18
click at [385, 206] on select "Demonstrator Host Planner Presenter Sales Representative Set-up/Dismantle Crew …" at bounding box center [364, 210] width 123 height 18
select select "1"
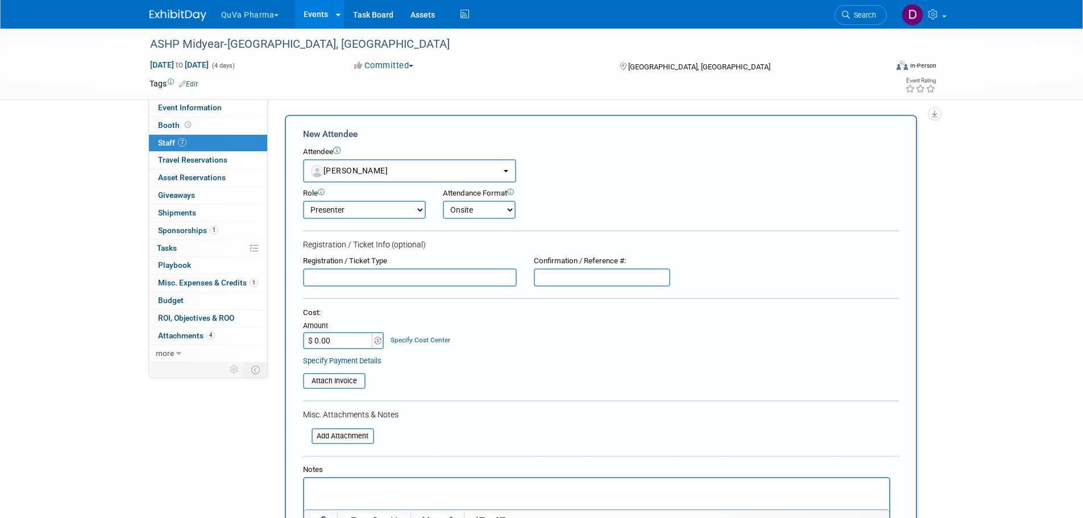
click at [303, 201] on select "Demonstrator Host Planner Presenter Sales Representative Set-up/Dismantle Crew …" at bounding box center [364, 210] width 123 height 18
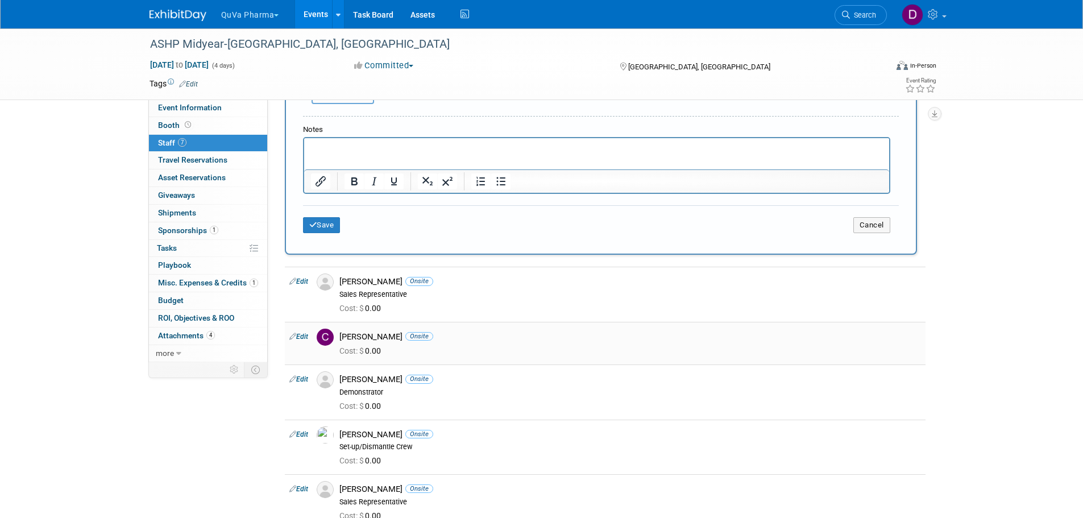
scroll to position [341, 0]
click at [324, 225] on button "Save" at bounding box center [322, 224] width 38 height 16
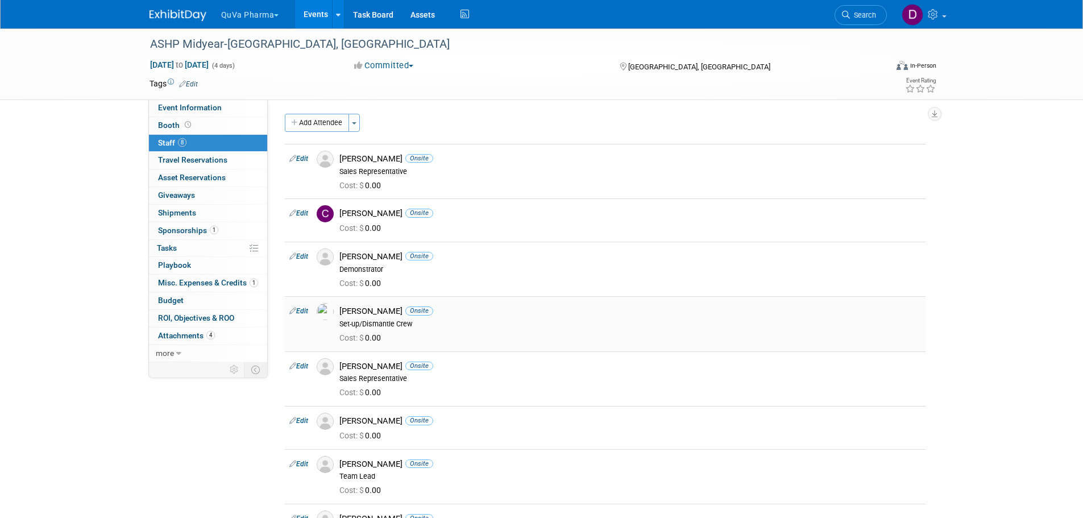
scroll to position [0, 0]
click at [317, 120] on button "Add Attendee" at bounding box center [317, 124] width 64 height 18
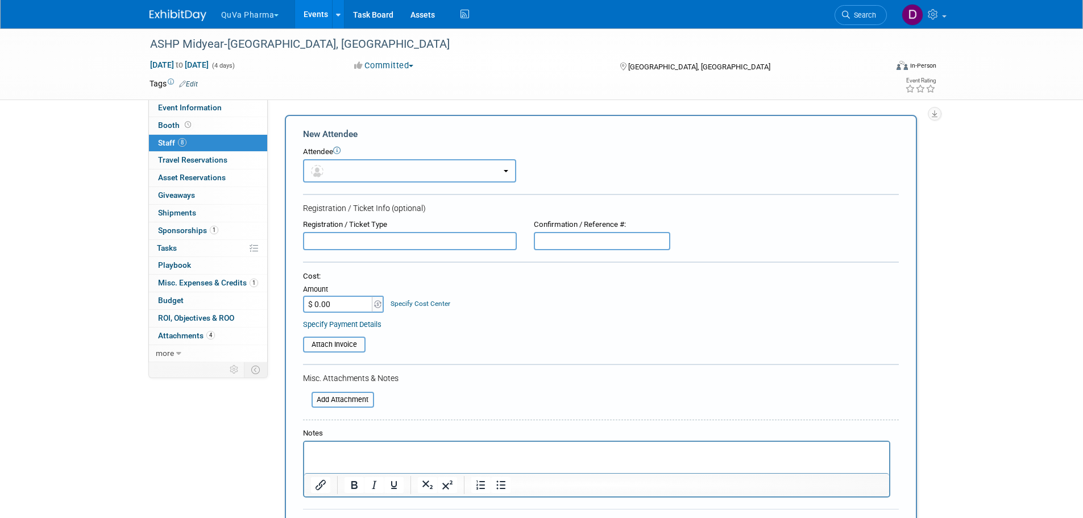
click at [372, 169] on button "button" at bounding box center [409, 170] width 213 height 23
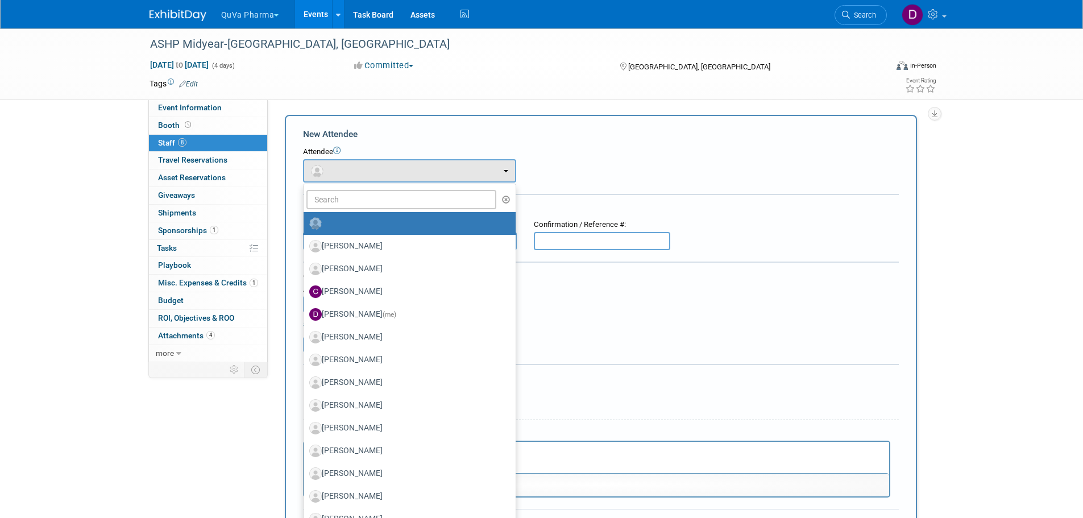
click at [934, 228] on div "Event Information Event Info Booth Booth 8 Staff 8 Staff 0 Travel Reservations …" at bounding box center [541, 512] width 801 height 968
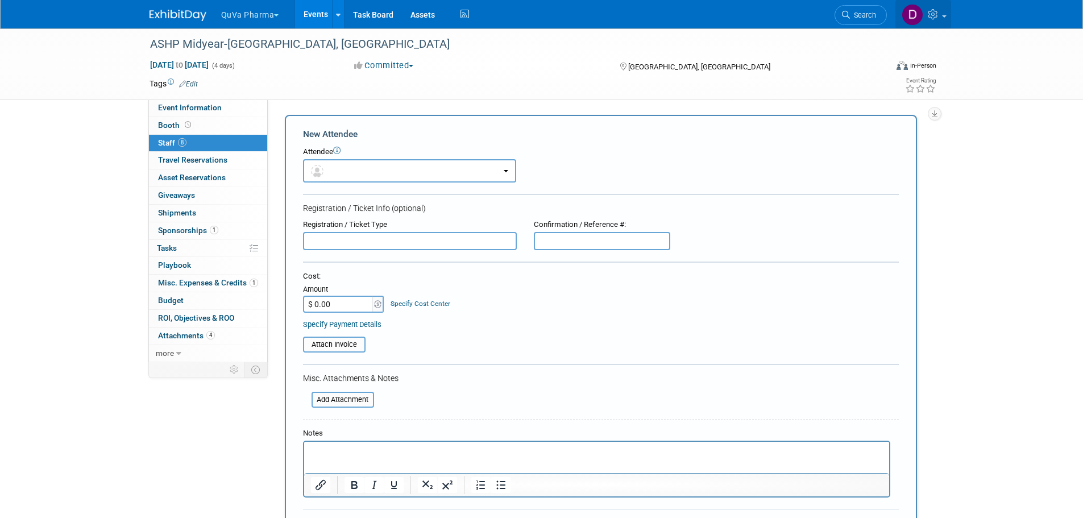
click at [943, 15] on span at bounding box center [944, 16] width 5 height 2
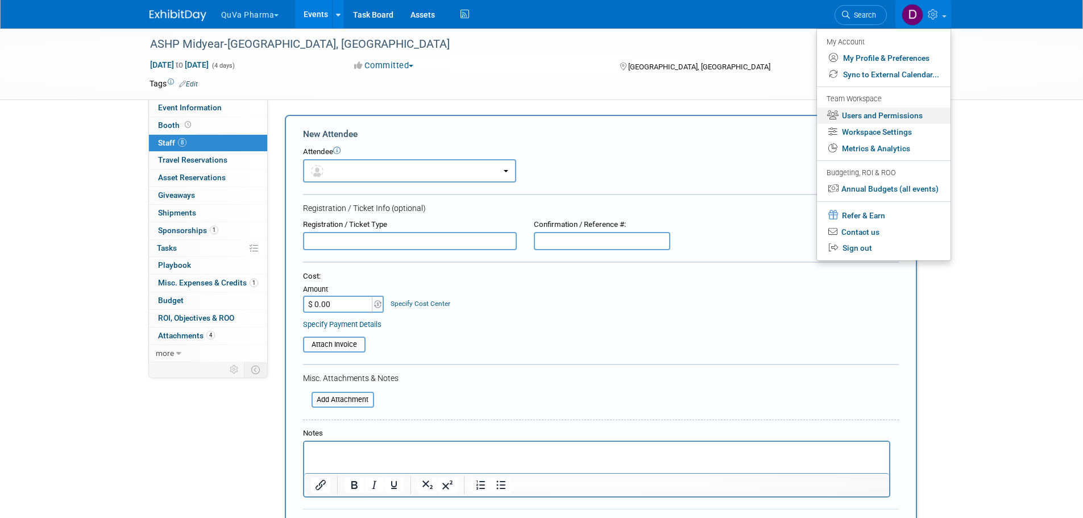
click at [905, 114] on link "Users and Permissions" at bounding box center [884, 115] width 134 height 16
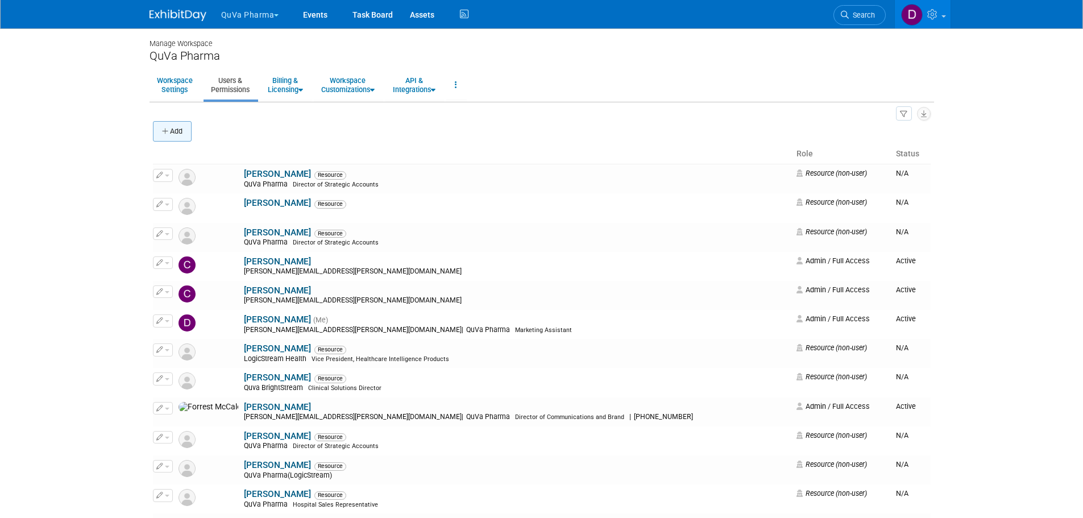
click at [185, 135] on button "Add" at bounding box center [172, 131] width 39 height 20
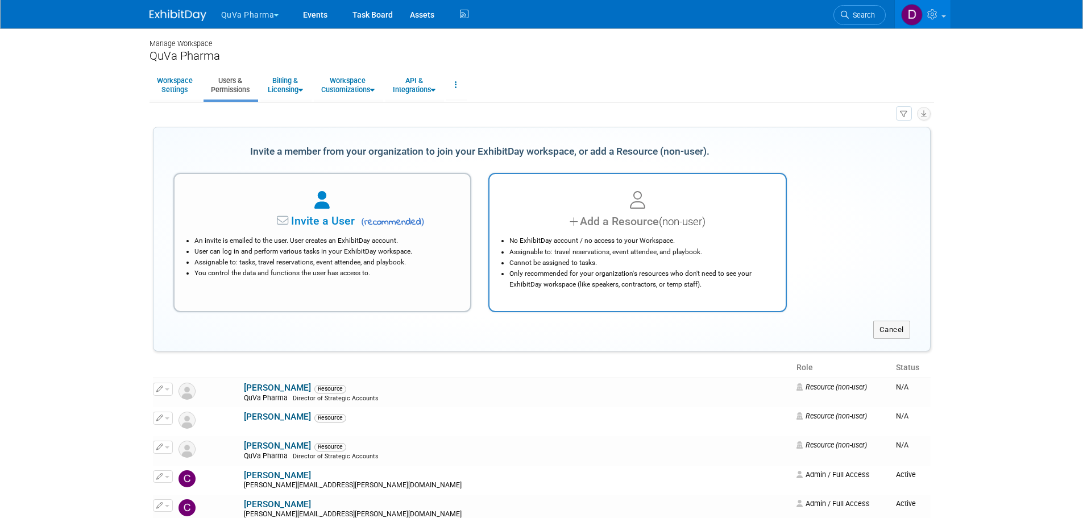
click at [662, 242] on li "No ExhibitDay account / no access to your Workspace." at bounding box center [640, 240] width 262 height 11
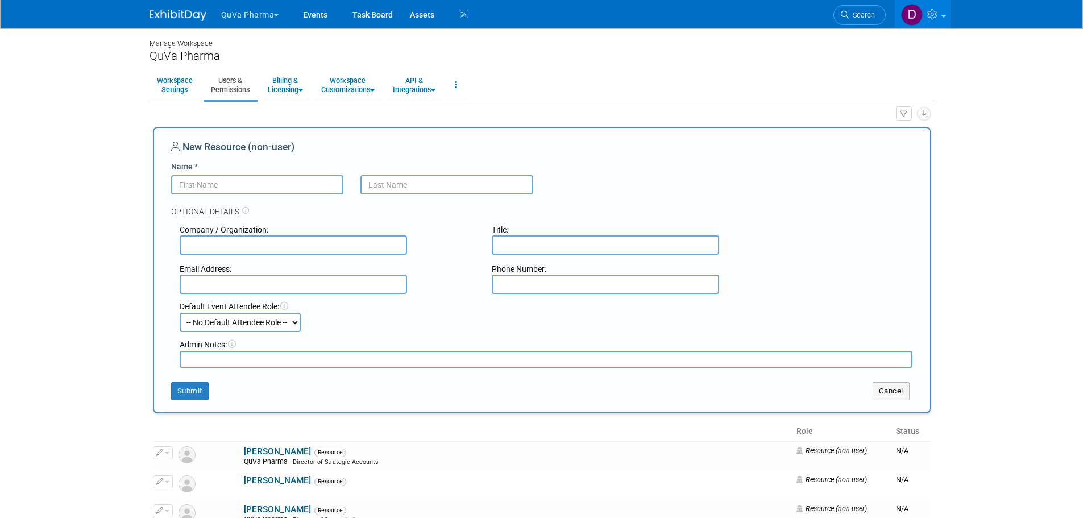
click at [295, 187] on input "Name *" at bounding box center [257, 184] width 173 height 19
type input "[PERSON_NAME]"
type input "Naggy"
type input "QuvaBrightStream"
click at [554, 240] on input "text" at bounding box center [605, 244] width 227 height 19
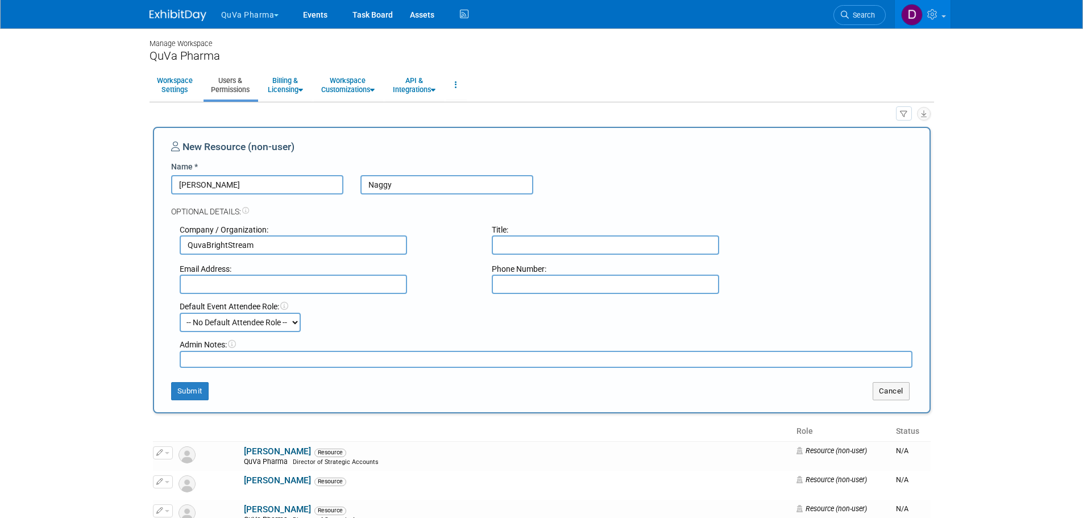
click at [588, 241] on input "text" at bounding box center [605, 244] width 227 height 19
type input "Clinical Solutions Director"
click at [268, 244] on input "QuvaBrightStream" at bounding box center [293, 244] width 227 height 19
type input "Quva"
click at [194, 392] on button "Submit" at bounding box center [190, 391] width 38 height 18
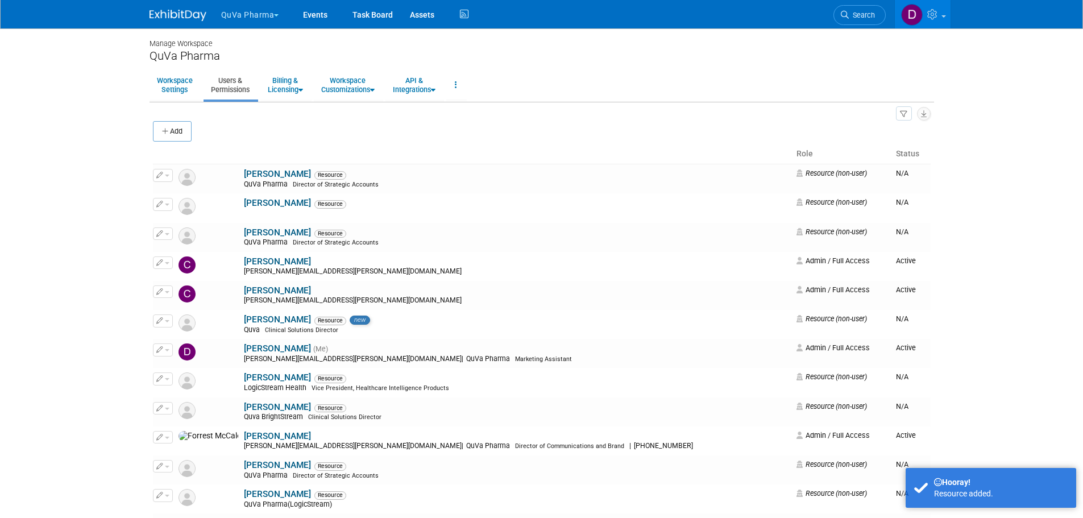
click at [276, 15] on span "button" at bounding box center [276, 15] width 5 height 2
click at [253, 64] on link "QuVa Pharma" at bounding box center [261, 68] width 81 height 16
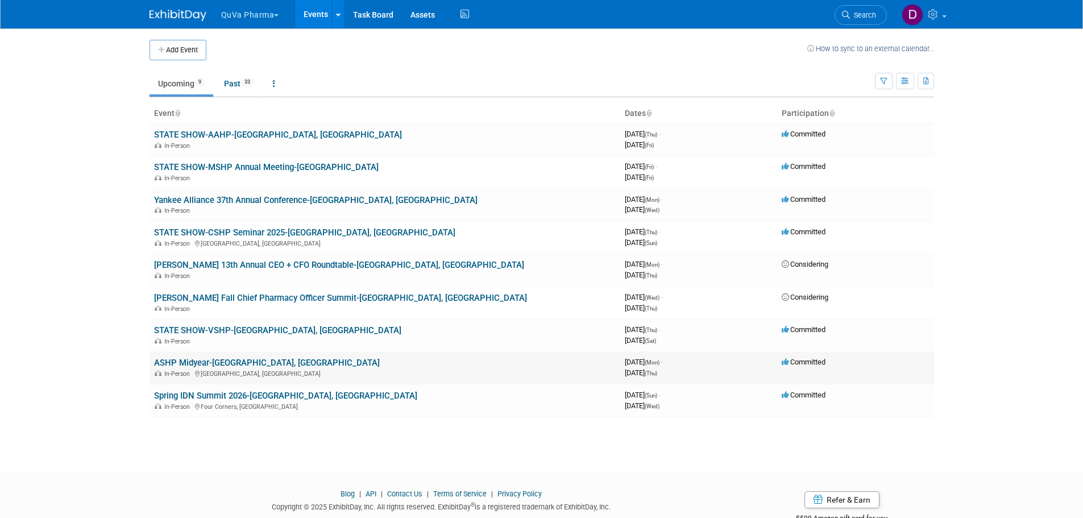
click at [210, 365] on link "ASHP Midyear-[GEOGRAPHIC_DATA], [GEOGRAPHIC_DATA]" at bounding box center [267, 363] width 226 height 10
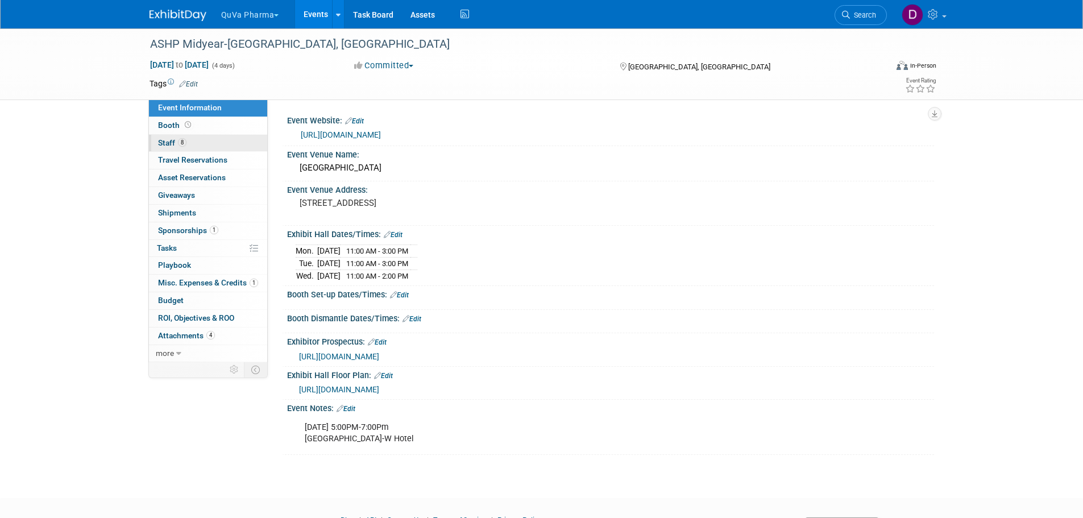
click at [167, 142] on span "Staff 8" at bounding box center [172, 142] width 28 height 9
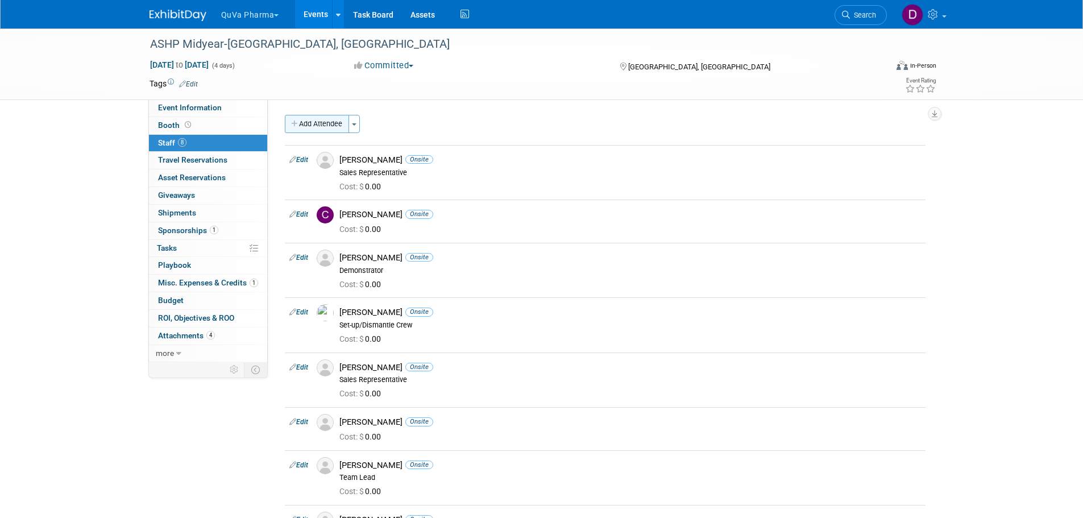
click at [331, 123] on button "Add Attendee" at bounding box center [317, 124] width 64 height 18
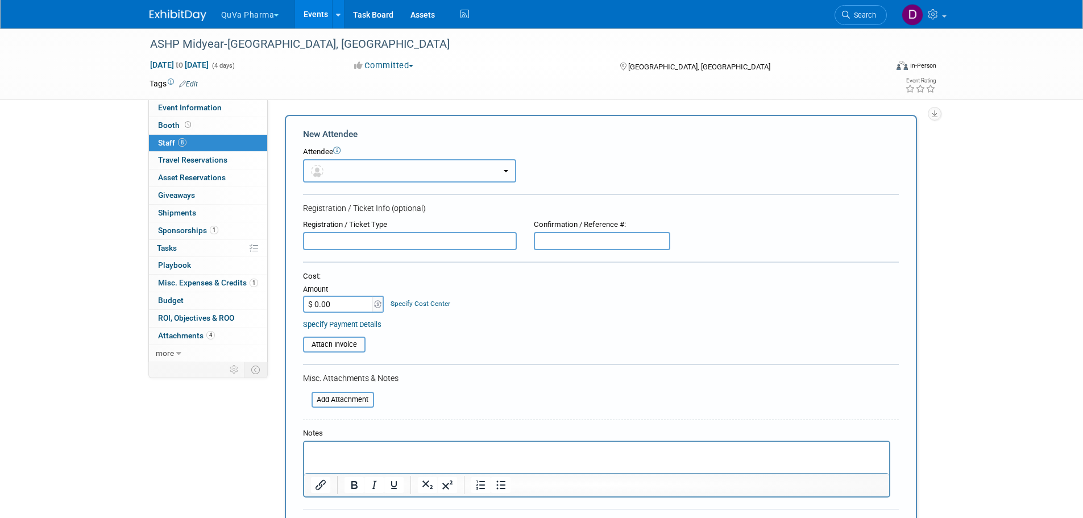
click at [350, 173] on button "button" at bounding box center [409, 170] width 213 height 23
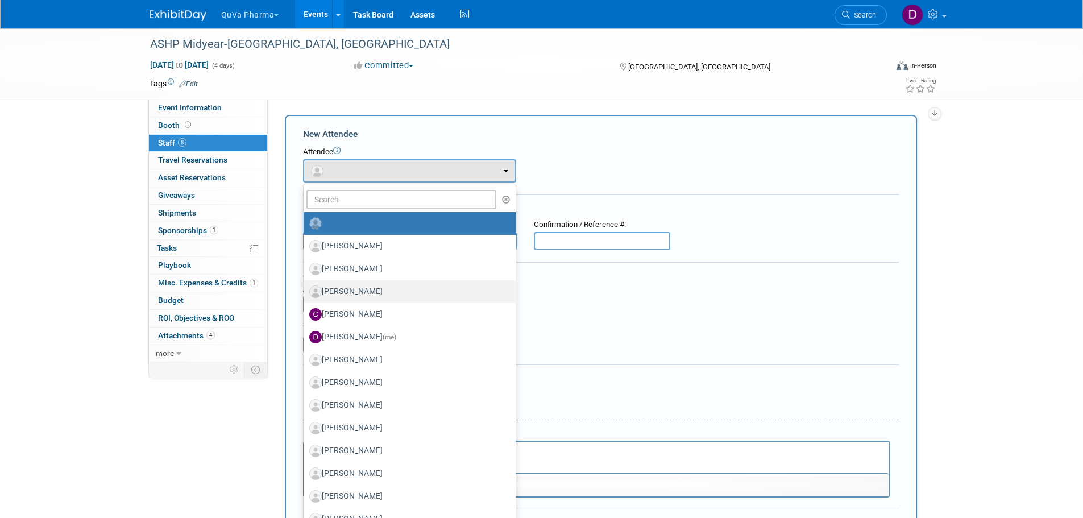
click at [362, 292] on label "[PERSON_NAME]" at bounding box center [406, 291] width 195 height 18
click at [305, 292] on input "[PERSON_NAME]" at bounding box center [301, 289] width 7 height 7
select select "09df3881-ee9a-440f-8f88-79bd916e601d"
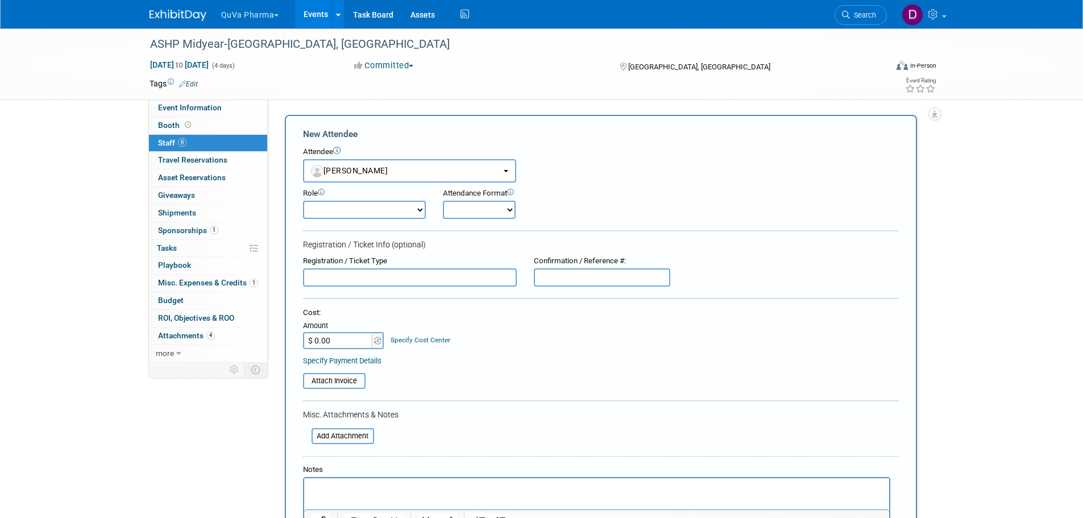
click at [375, 210] on select "Demonstrator Host Planner Presenter Sales Representative Set-up/Dismantle Crew …" at bounding box center [364, 210] width 123 height 18
select select "9"
click at [303, 201] on select "Demonstrator Host Planner Presenter Sales Representative Set-up/Dismantle Crew …" at bounding box center [364, 210] width 123 height 18
click at [476, 213] on select "Onsite Remote" at bounding box center [479, 210] width 73 height 18
click at [443, 201] on select "Onsite Remote" at bounding box center [479, 210] width 73 height 18
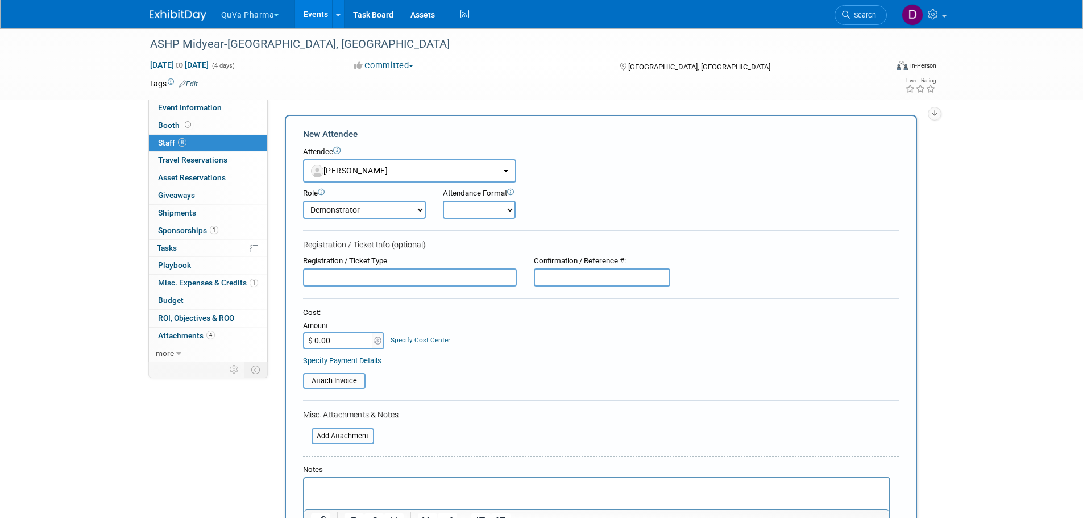
click at [473, 211] on select "Onsite Remote" at bounding box center [479, 210] width 73 height 18
select select "1"
click at [443, 201] on select "Onsite Remote" at bounding box center [479, 210] width 73 height 18
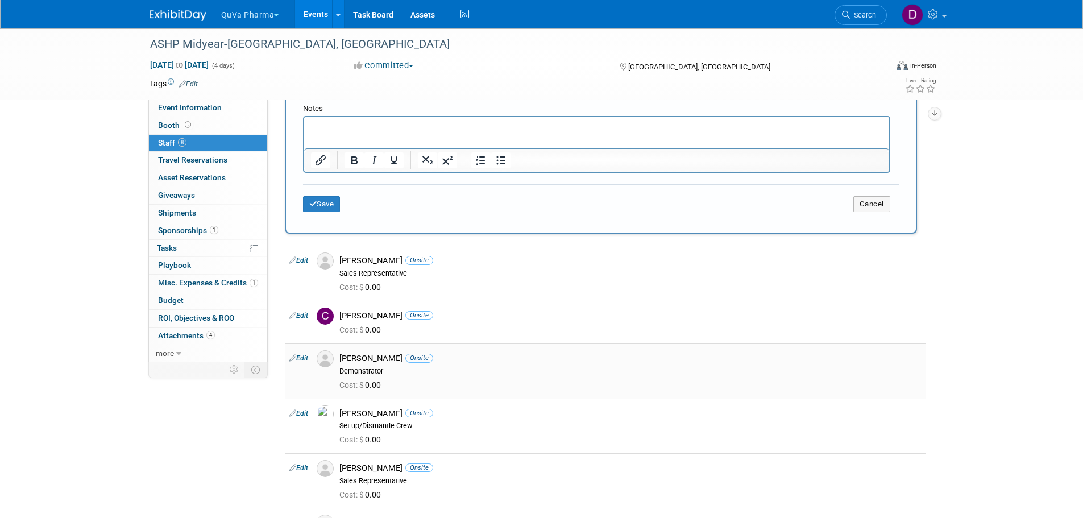
scroll to position [455, 0]
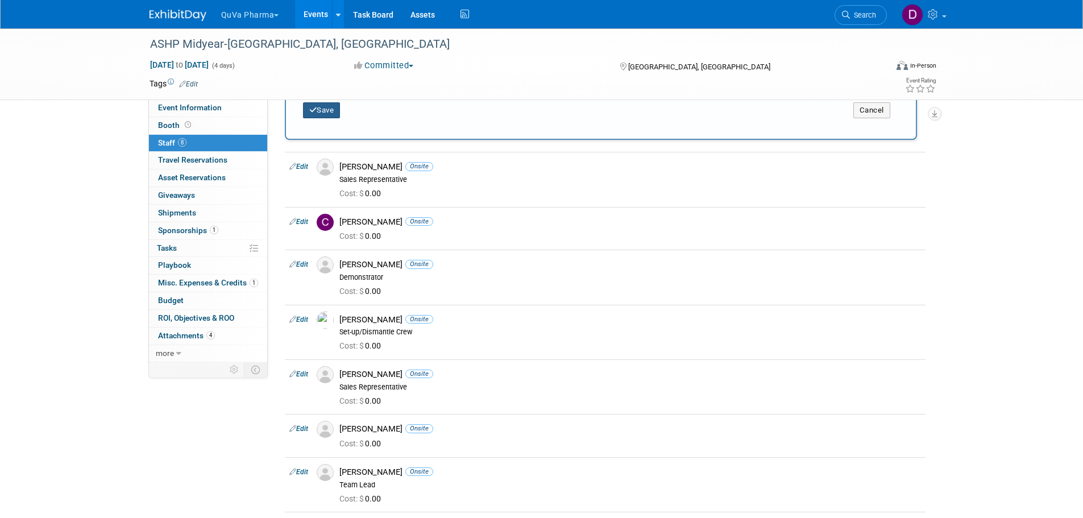
click at [319, 112] on button "Save" at bounding box center [322, 110] width 38 height 16
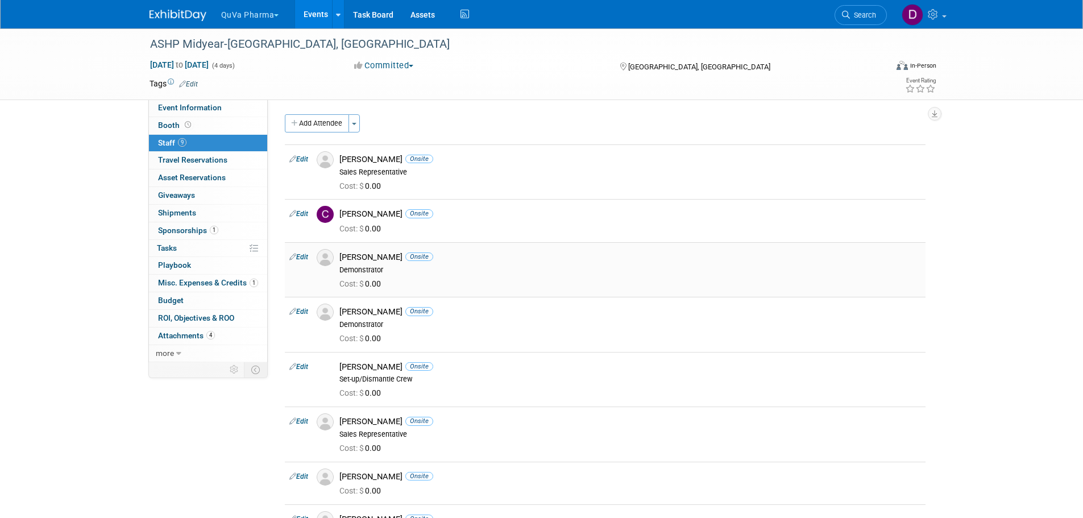
scroll to position [0, 0]
click at [323, 121] on button "Add Attendee" at bounding box center [317, 124] width 64 height 18
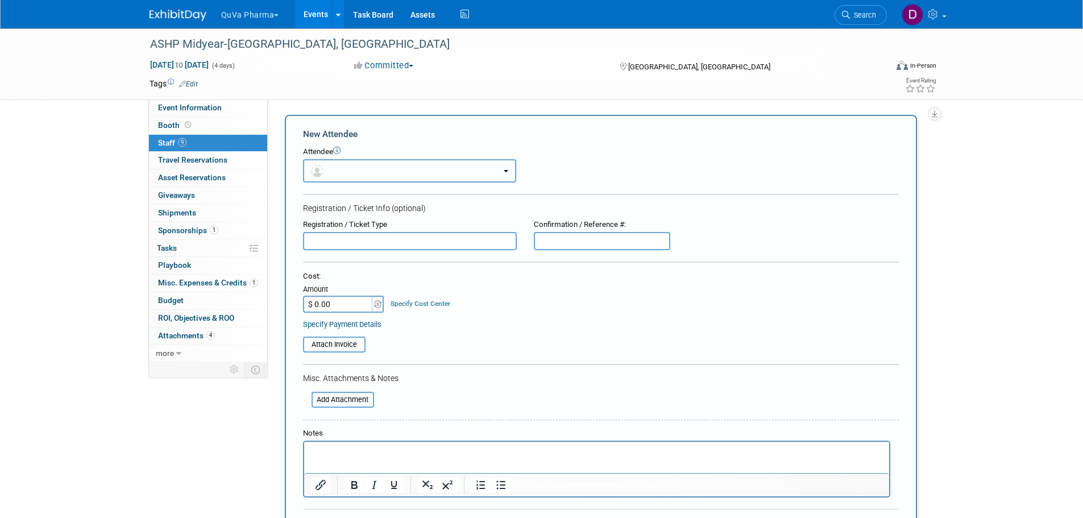
click at [363, 167] on button "button" at bounding box center [409, 170] width 213 height 23
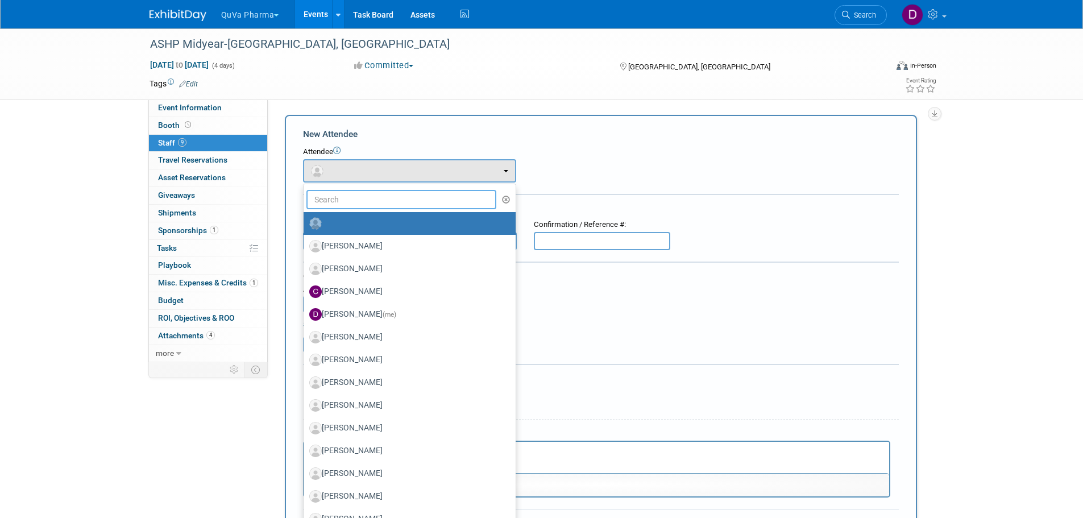
click at [358, 194] on input "text" at bounding box center [401, 199] width 190 height 19
type input "c"
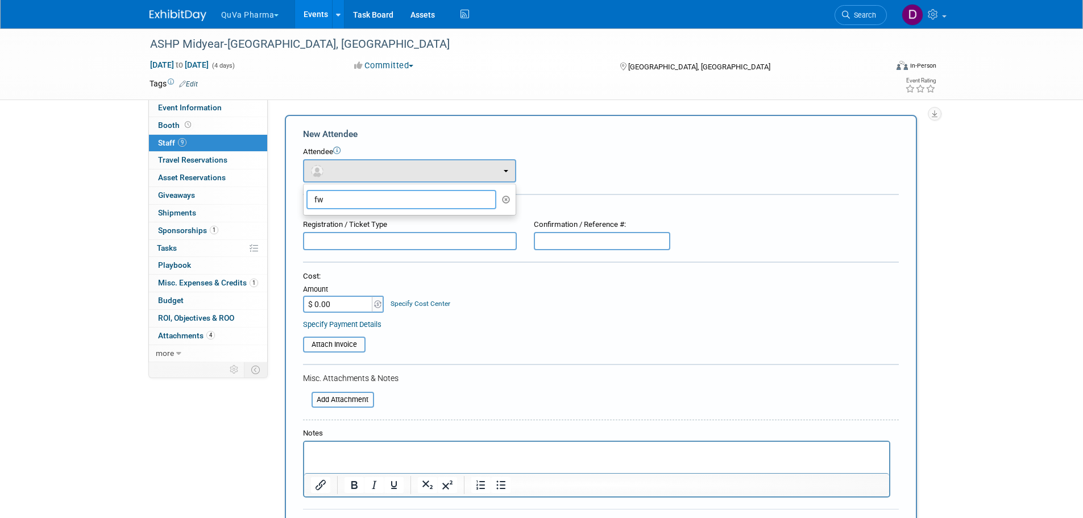
type input "f"
type input "dw"
click at [360, 218] on label "[PERSON_NAME]" at bounding box center [406, 223] width 195 height 18
click at [305, 218] on input "[PERSON_NAME]" at bounding box center [301, 221] width 7 height 7
select select "0004efa2-6370-4dcb-bd33-40dfffcbf485"
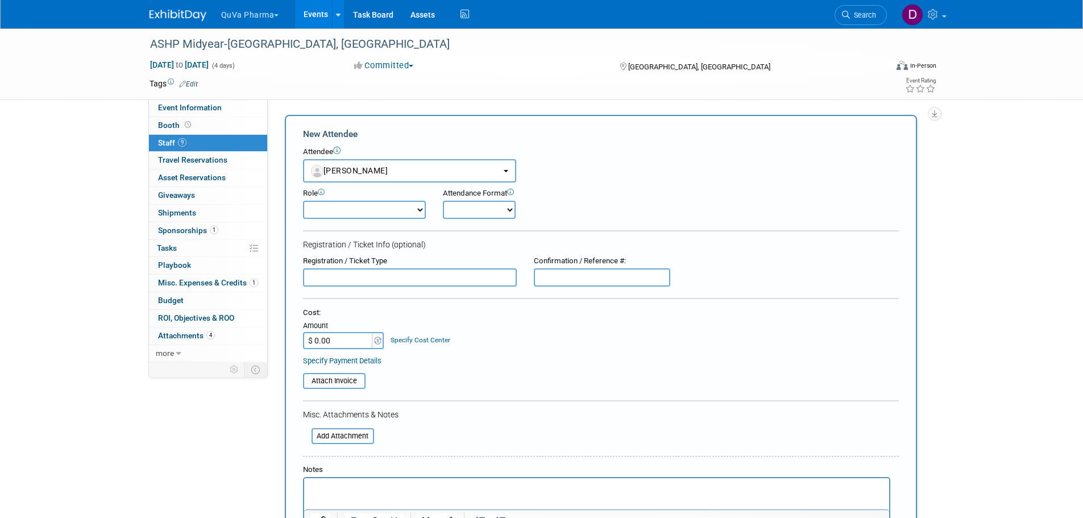
click at [363, 211] on select "Demonstrator Host Planner Presenter Sales Representative Set-up/Dismantle Crew …" at bounding box center [364, 210] width 123 height 18
click at [303, 201] on select "Demonstrator Host Planner Presenter Sales Representative Set-up/Dismantle Crew …" at bounding box center [364, 210] width 123 height 18
click at [454, 212] on select "Onsite Remote" at bounding box center [479, 210] width 73 height 18
select select "1"
click at [443, 201] on select "Onsite Remote" at bounding box center [479, 210] width 73 height 18
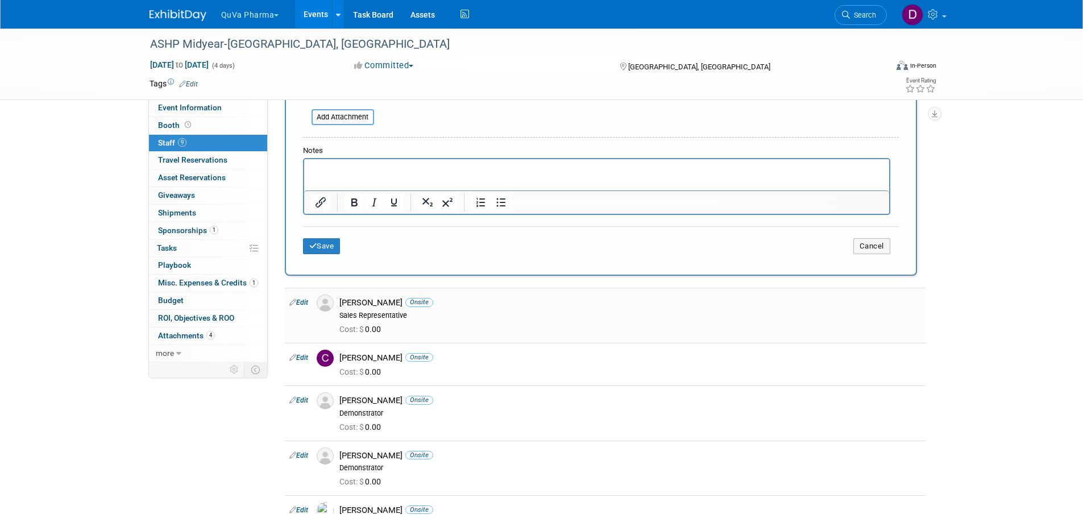
scroll to position [398, 0]
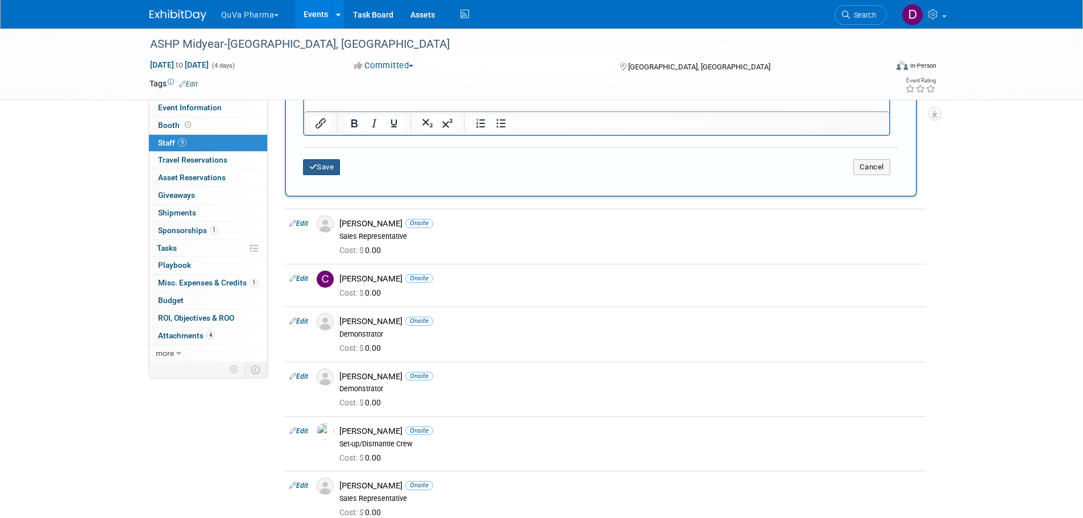
click at [319, 171] on button "Save" at bounding box center [322, 167] width 38 height 16
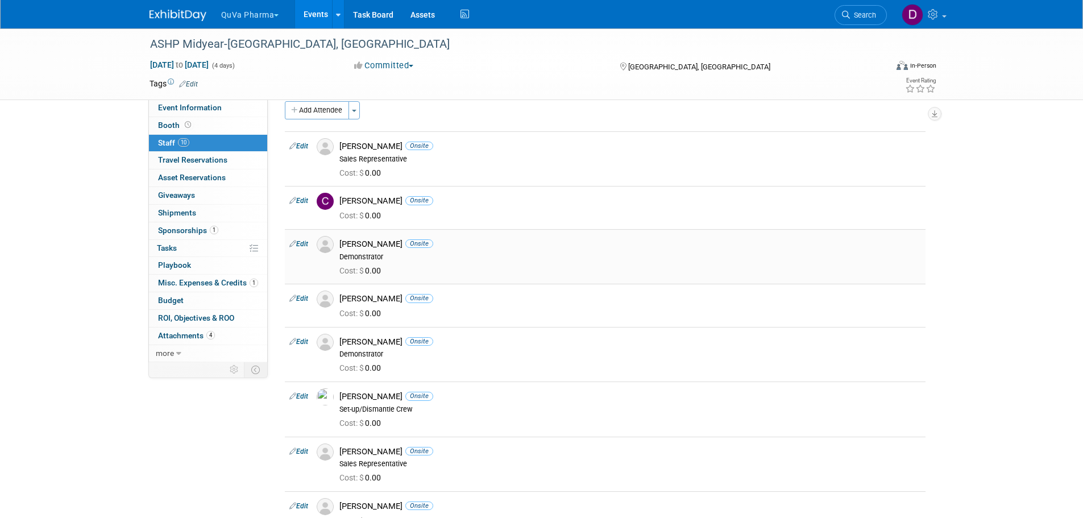
scroll to position [0, 0]
